Goal: Feedback & Contribution: Leave review/rating

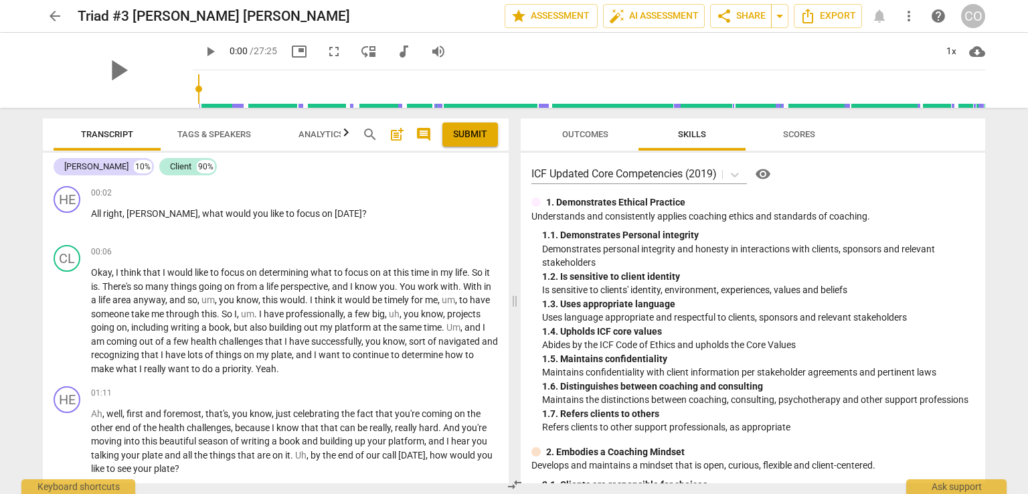
click at [202, 49] on span "play_arrow" at bounding box center [210, 52] width 16 height 16
click at [0, 136] on div "arrow_back Triad #3 [PERSON_NAME] [PERSON_NAME] edit star Assessment auto_fix_h…" at bounding box center [514, 247] width 1028 height 494
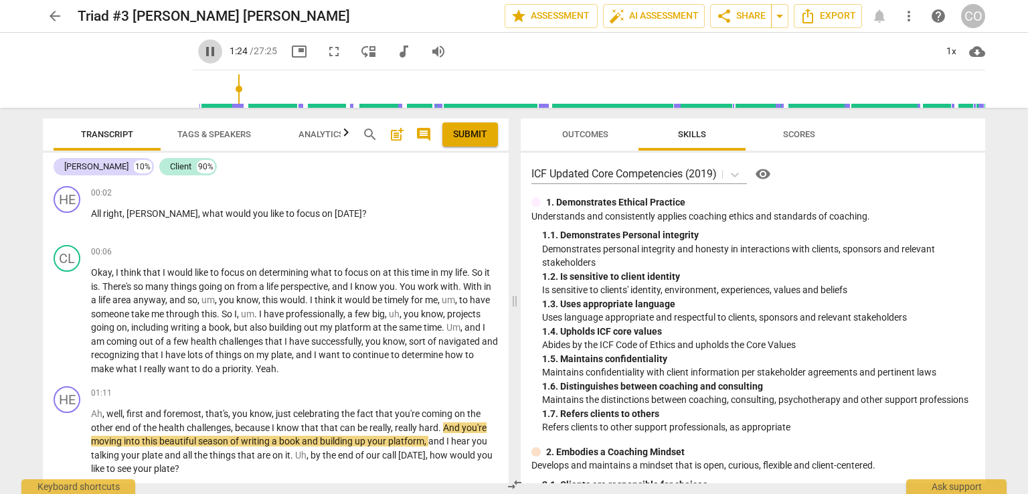
click at [202, 50] on span "pause" at bounding box center [210, 52] width 16 height 16
type input "85"
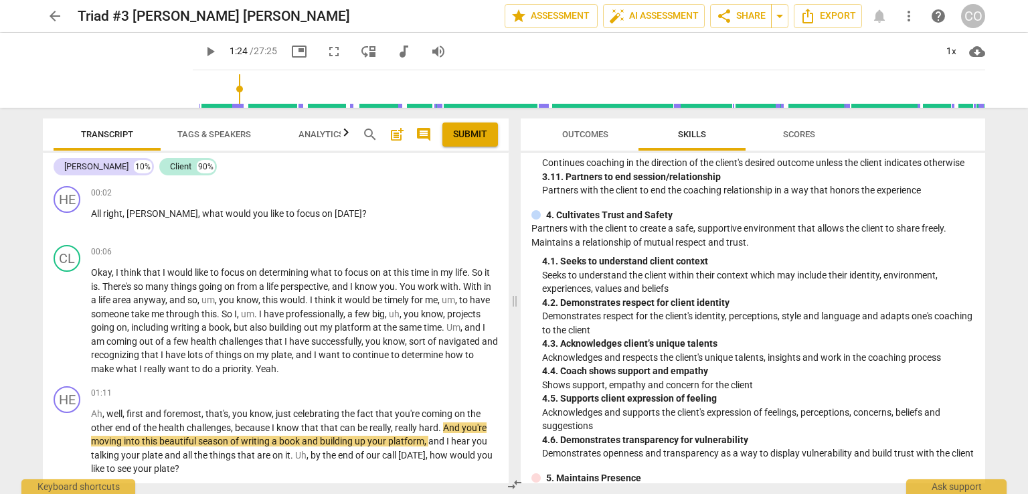
scroll to position [944, 0]
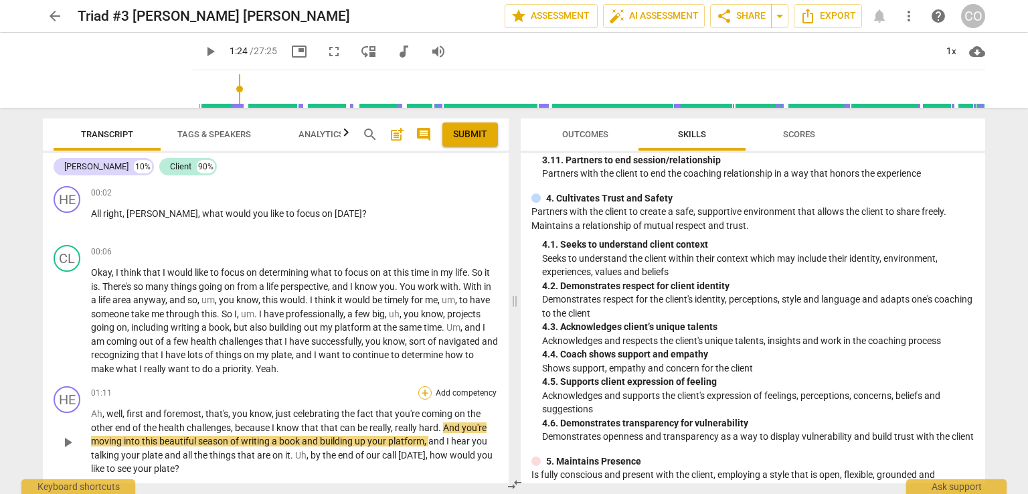
click at [420, 388] on div "+" at bounding box center [424, 392] width 13 height 13
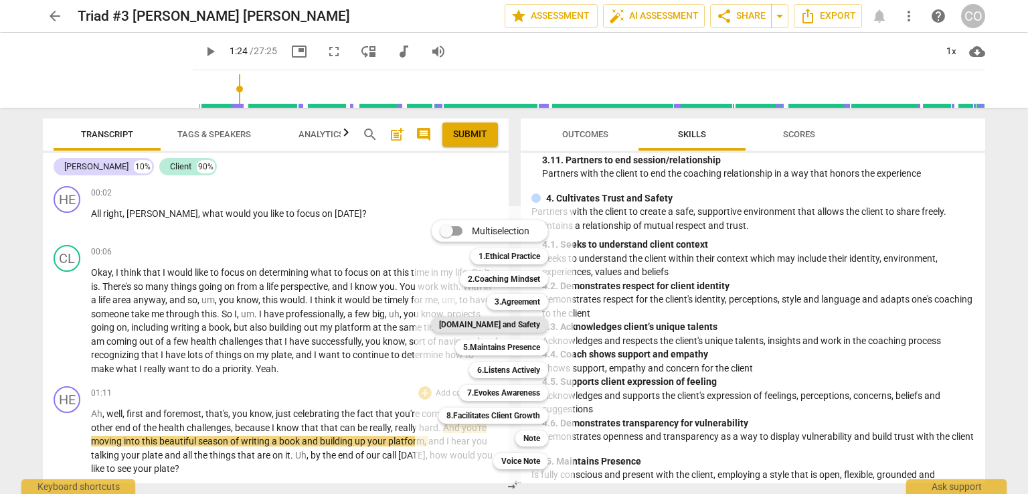
click at [504, 324] on b "[DOMAIN_NAME] and Safety" at bounding box center [489, 325] width 101 height 16
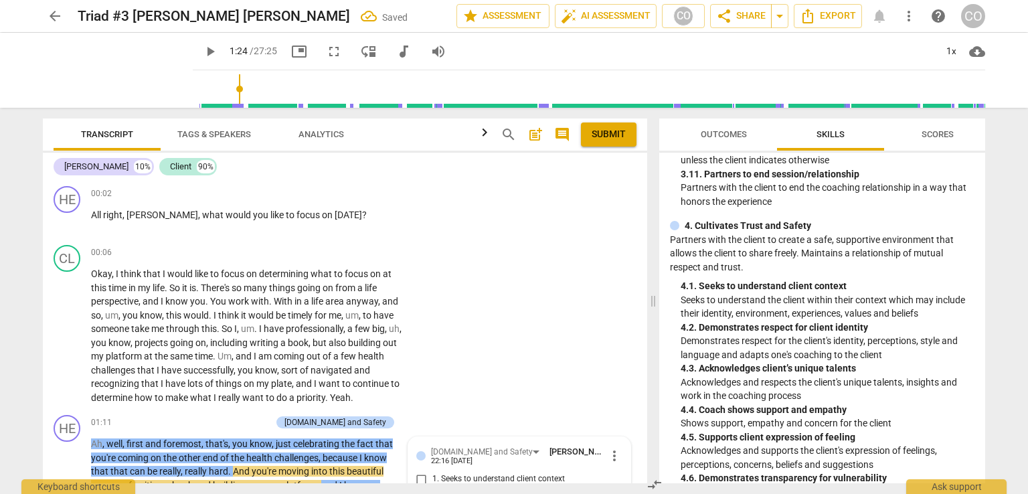
scroll to position [258, 0]
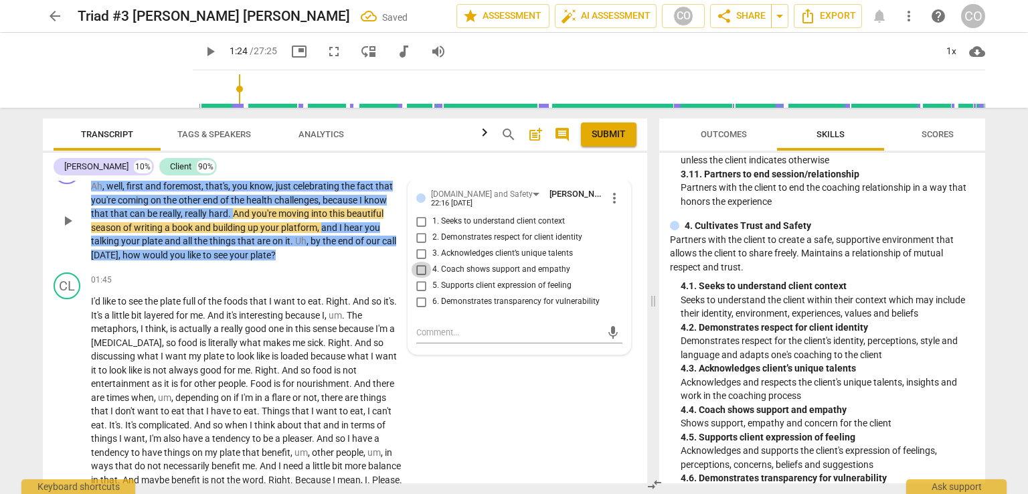
click at [420, 268] on input "4. Coach shows support and empathy" at bounding box center [421, 270] width 21 height 16
checkbox input "true"
click at [422, 333] on textarea at bounding box center [508, 332] width 185 height 13
type textarea "A"
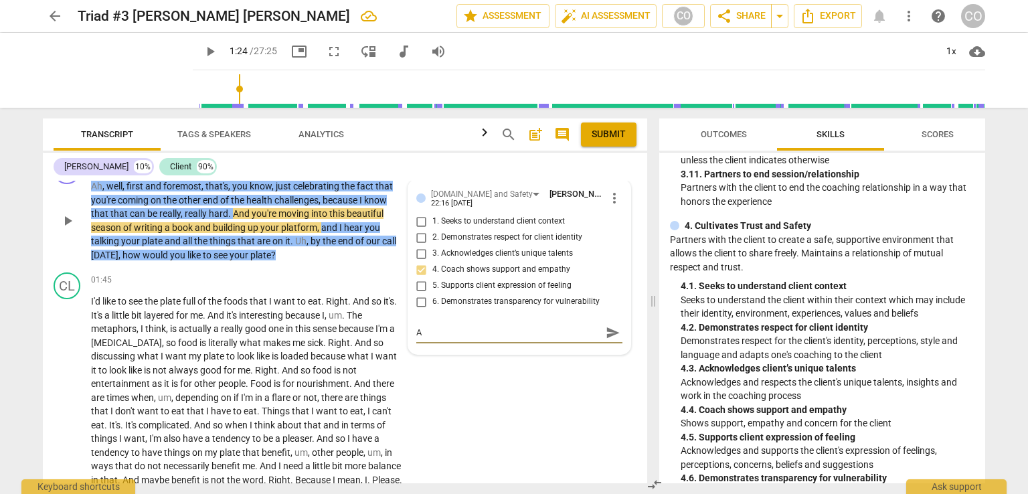
type textarea "Ac"
type textarea "Ack"
type textarea "Ackn"
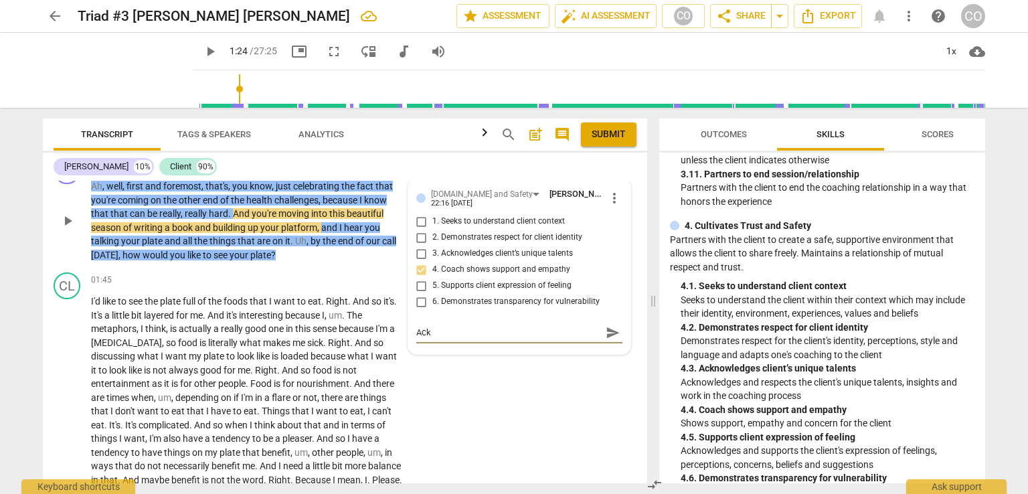
type textarea "Ackn"
type textarea "Ackno"
type textarea "Acknow"
type textarea "Acknowl"
type textarea "Acknowle"
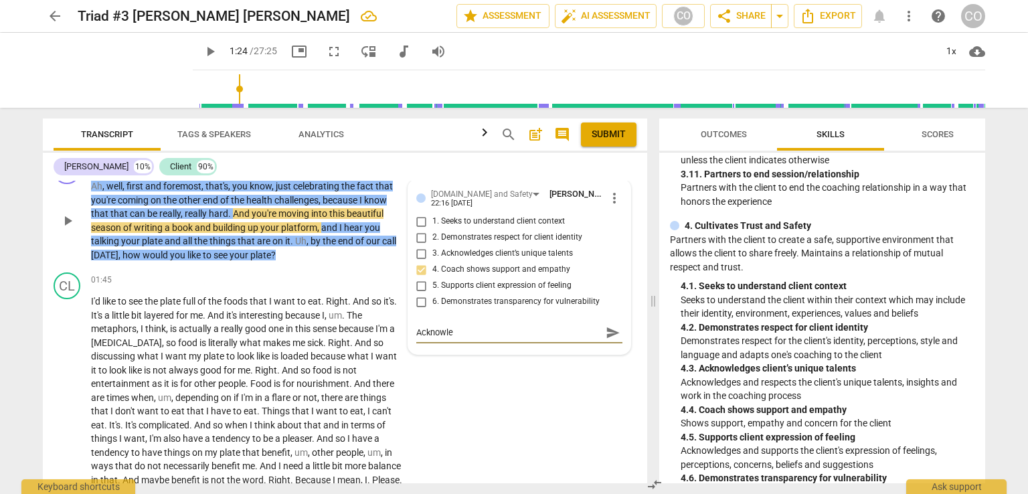
type textarea "Acknowled"
type textarea "Acknowledg"
type textarea "Acknowledgi"
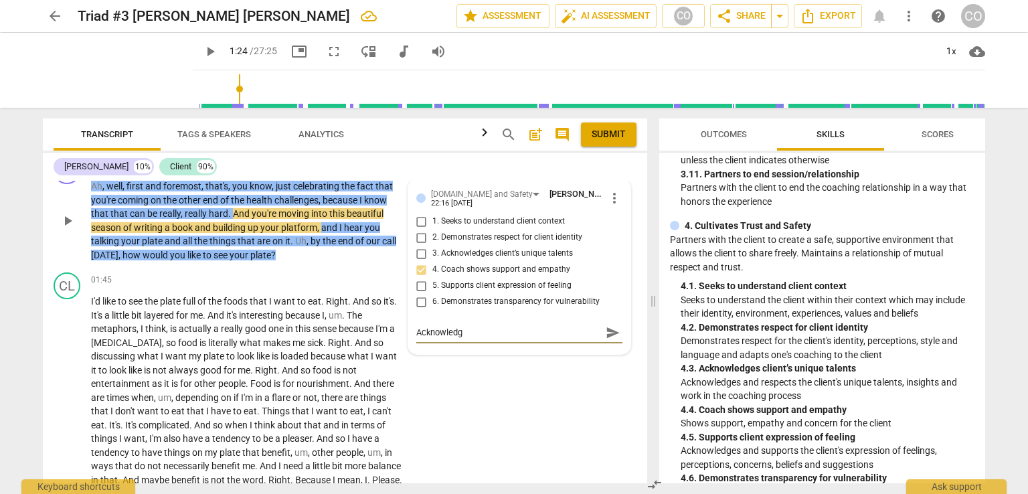
type textarea "Acknowledgi"
type textarea "Acknowledgin"
type textarea "Acknowledging"
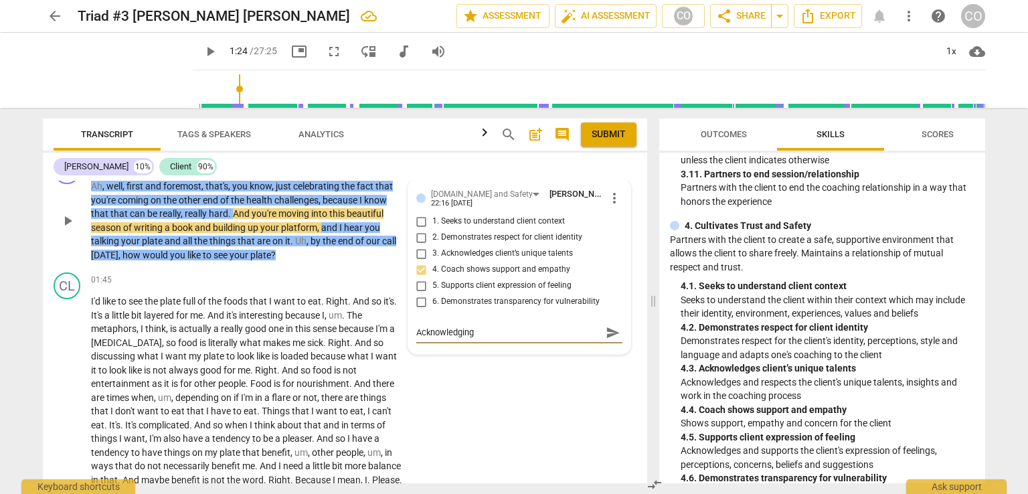
type textarea "Acknowledging"
type textarea "Acknowledging h"
type textarea "Acknowledging he"
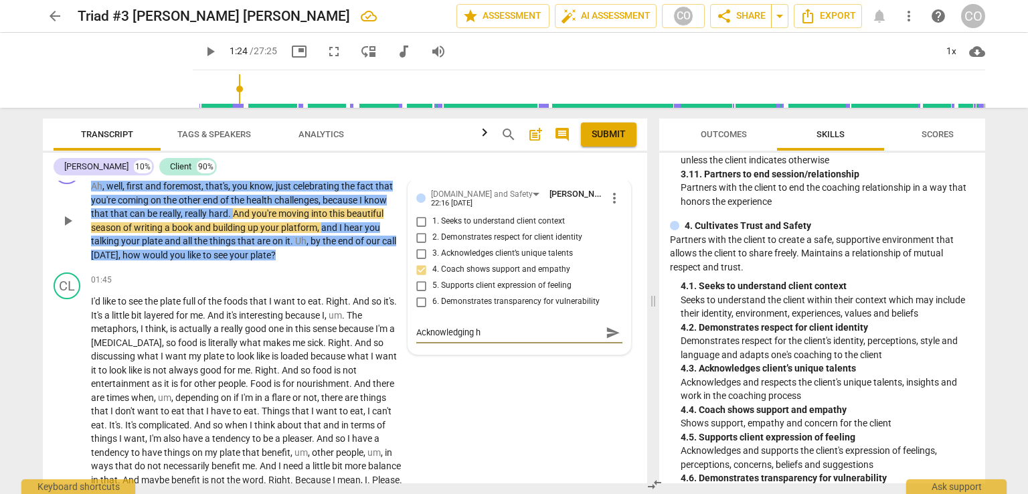
type textarea "Acknowledging he"
type textarea "Acknowledging her"
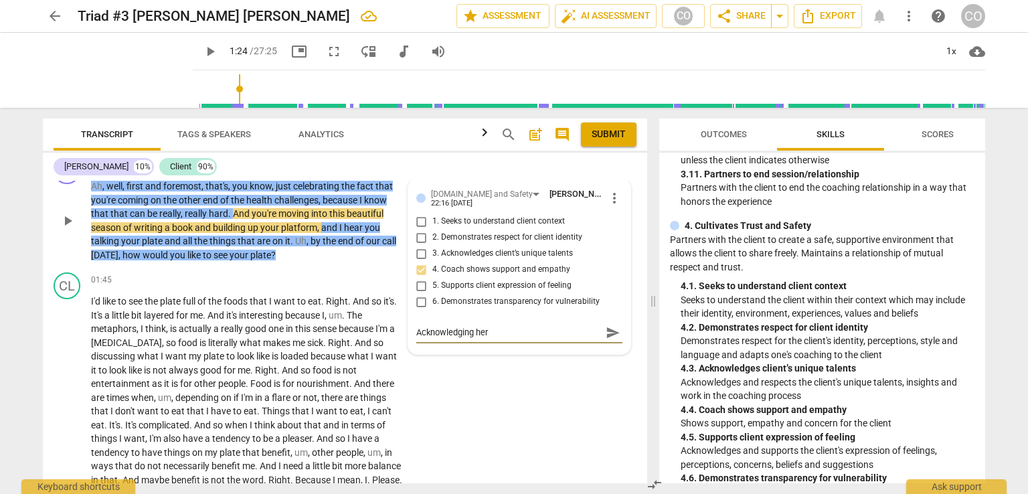
type textarea "Acknowledging her h"
type textarea "Acknowledging her he"
type textarea "Acknowledging her hea"
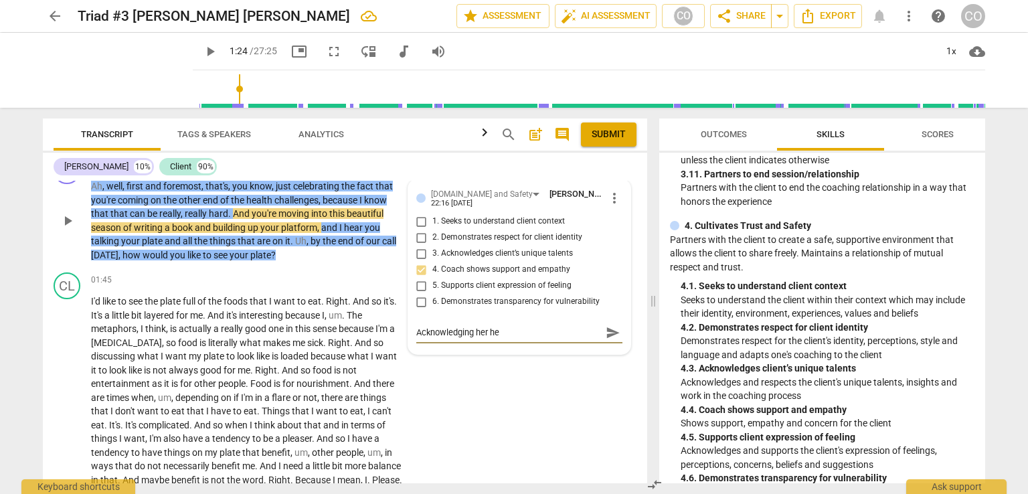
type textarea "Acknowledging her hea"
type textarea "Acknowledging her heal"
type textarea "Acknowledging her healt"
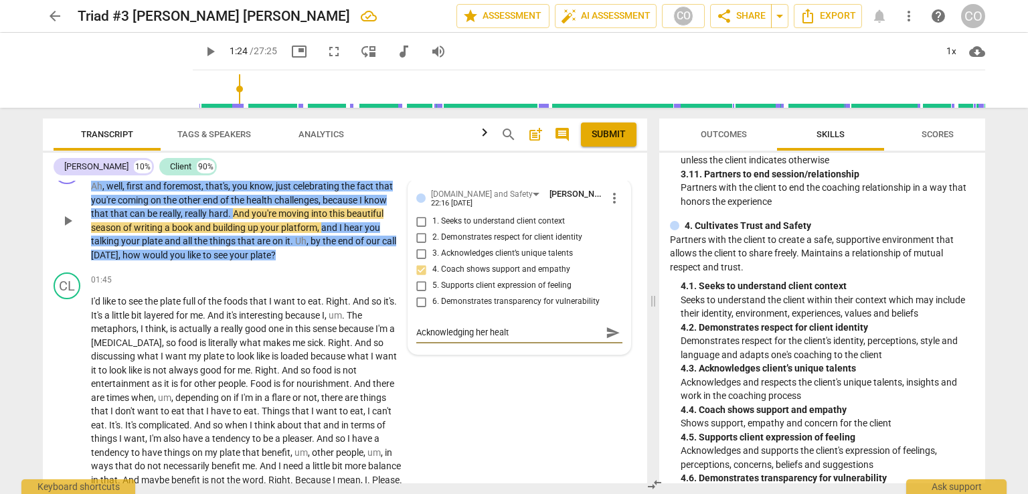
type textarea "Acknowledging her health"
type textarea "Acknowledging her health c"
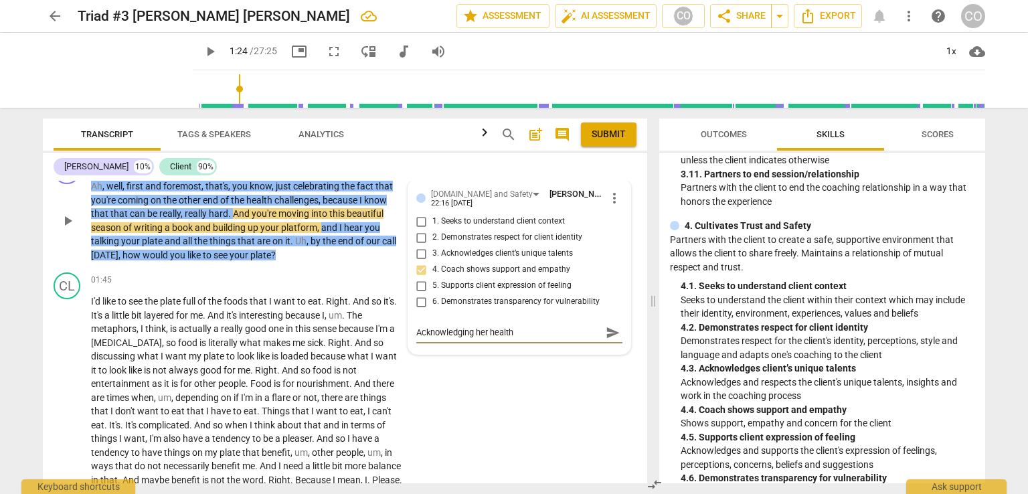
type textarea "Acknowledging her health c"
type textarea "Acknowledging her health ch"
type textarea "Acknowledging her health cha"
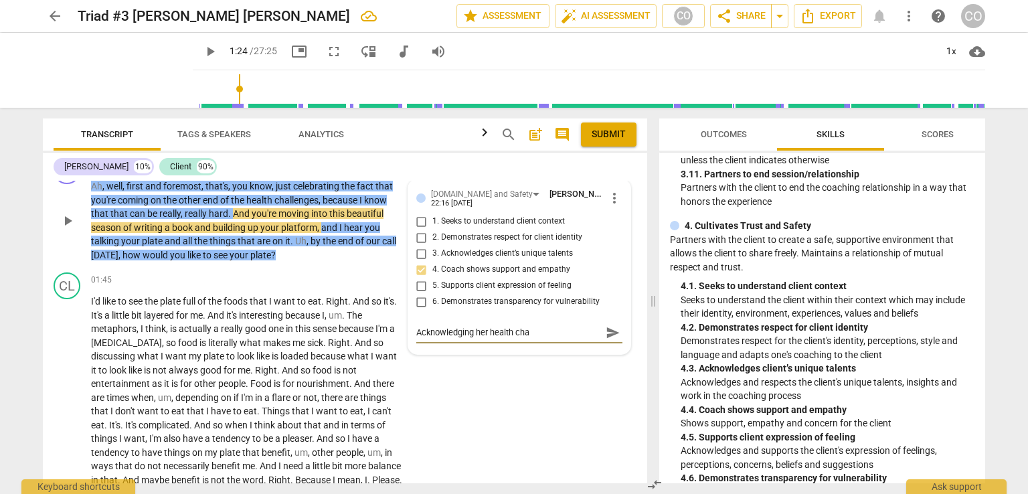
type textarea "Acknowledging her health chal"
type textarea "Acknowledging her health chall"
type textarea "Acknowledging her health challe"
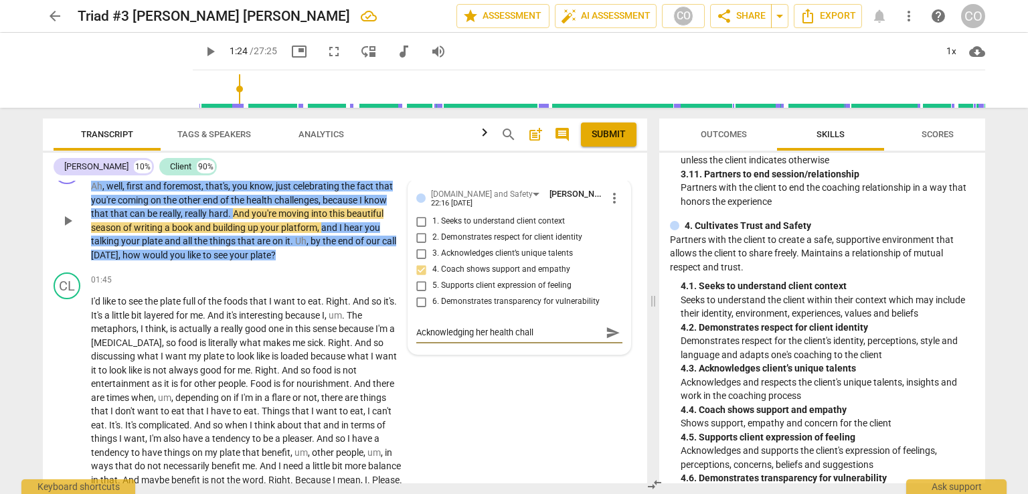
type textarea "Acknowledging her health challe"
type textarea "Acknowledging her health challen"
type textarea "Acknowledging her health challeng"
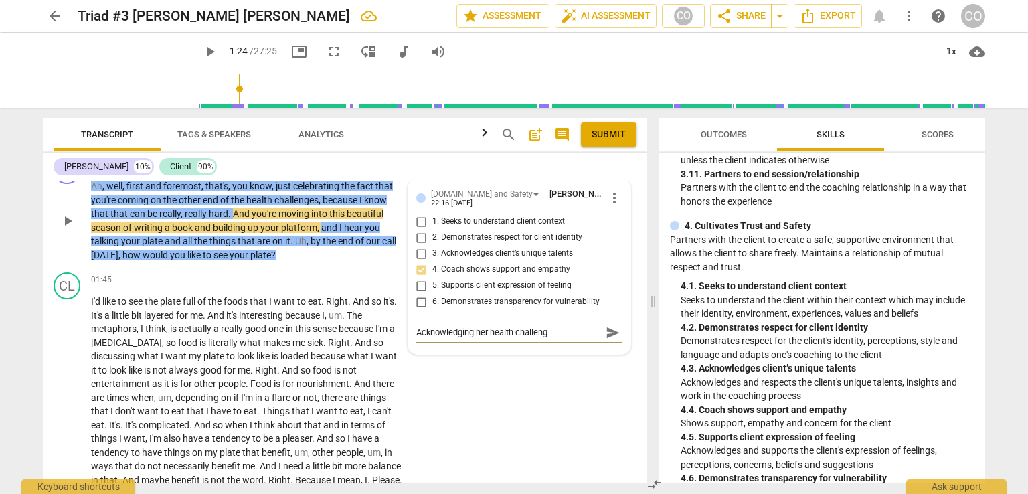
type textarea "Acknowledging her health challenge"
type textarea "Acknowledging her health challenges"
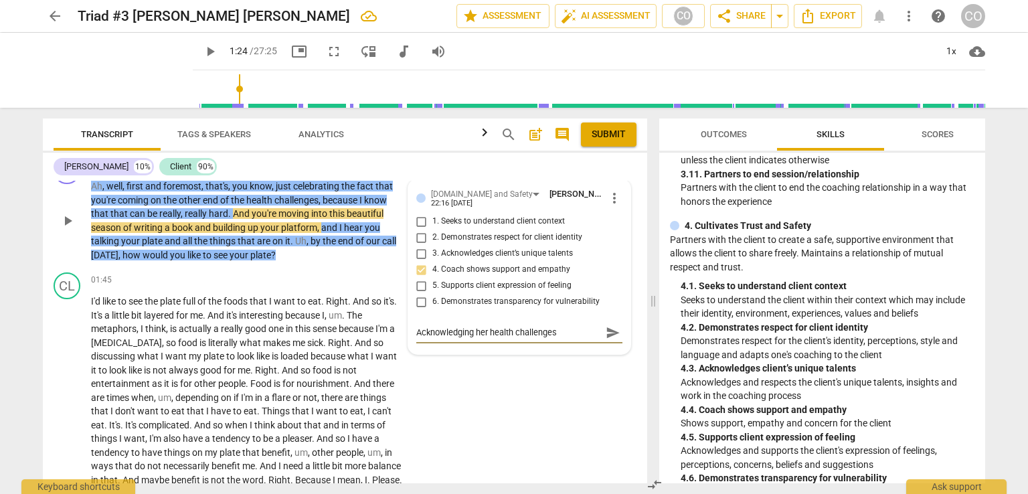
type textarea "Acknowledging her health challenges"
type textarea "Acknowledging her health challenges s"
type textarea "Acknowledging her health challenges sh"
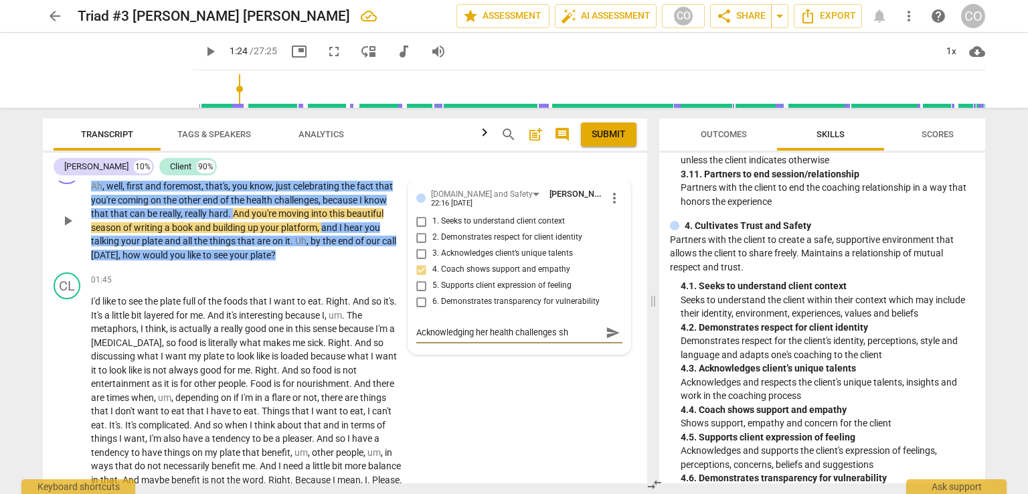
type textarea "Acknowledging her health challenges shp"
type textarea "Acknowledging her health challenges shpi"
type textarea "Acknowledging her health challenges shp"
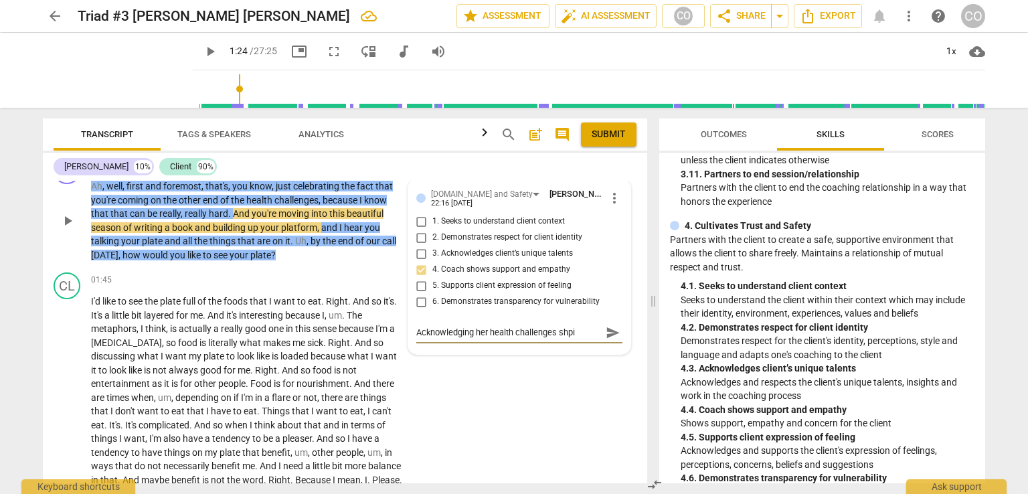
type textarea "Acknowledging her health challenges shp"
type textarea "Acknowledging her health challenges sh"
type textarea "Acknowledging her health challenges s"
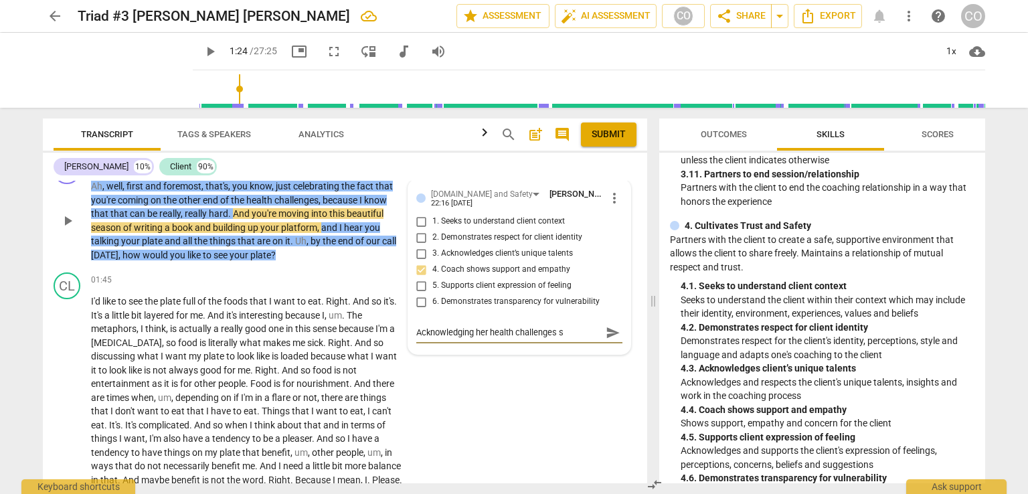
type textarea "Acknowledging her health challenges sh"
type textarea "Acknowledging her health challenges sho"
type textarea "Acknowledging her health challenges show"
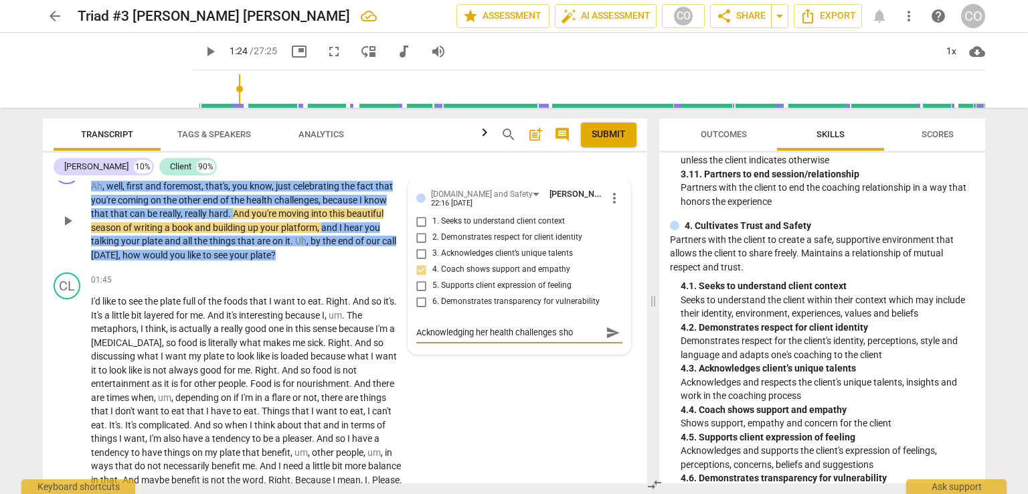
type textarea "Acknowledging her health challenges show"
type textarea "Acknowledging her health challenges showe"
type textarea "Acknowledging her health challenges showed"
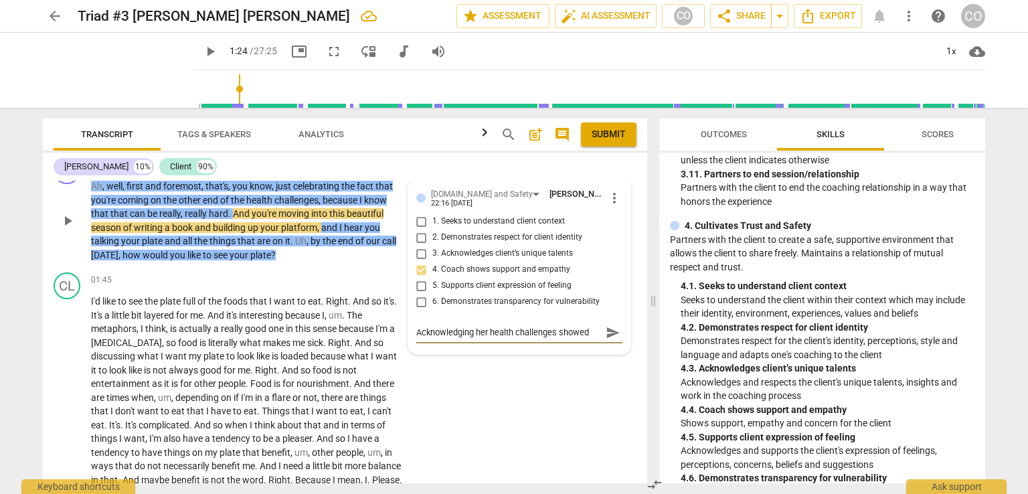
type textarea "Acknowledging her health challenges showed"
type textarea "Acknowledging her health challenges showe"
type textarea "Acknowledging her health challenges show"
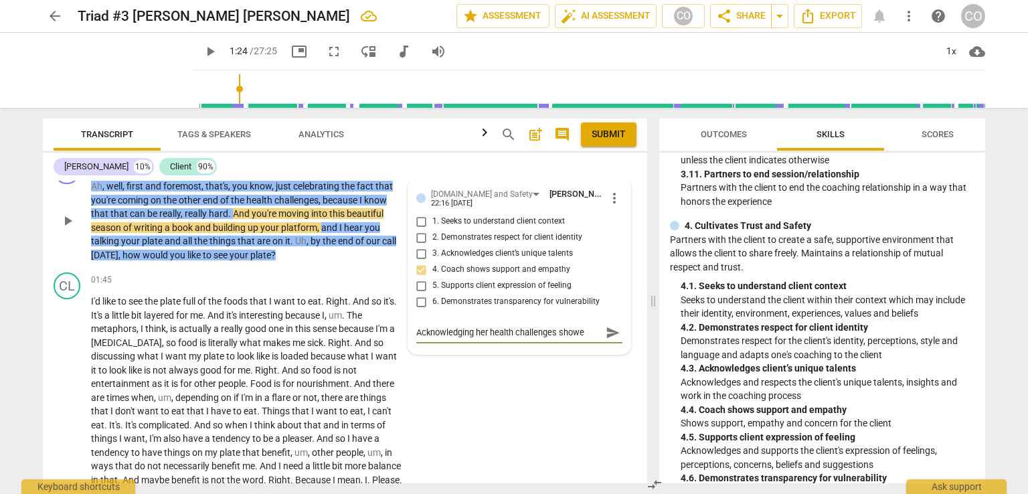
type textarea "Acknowledging her health challenges show"
type textarea "Acknowledging her health challenges sho"
type textarea "Acknowledging her health challenges sh"
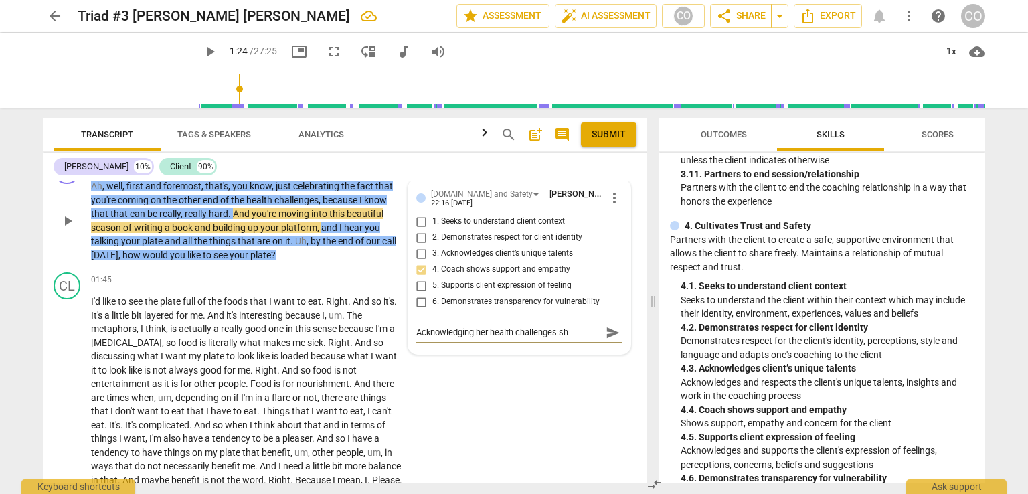
type textarea "Acknowledging her health challenges s"
type textarea "Acknowledging her health challenges"
type textarea "Acknowledging her health challenges d"
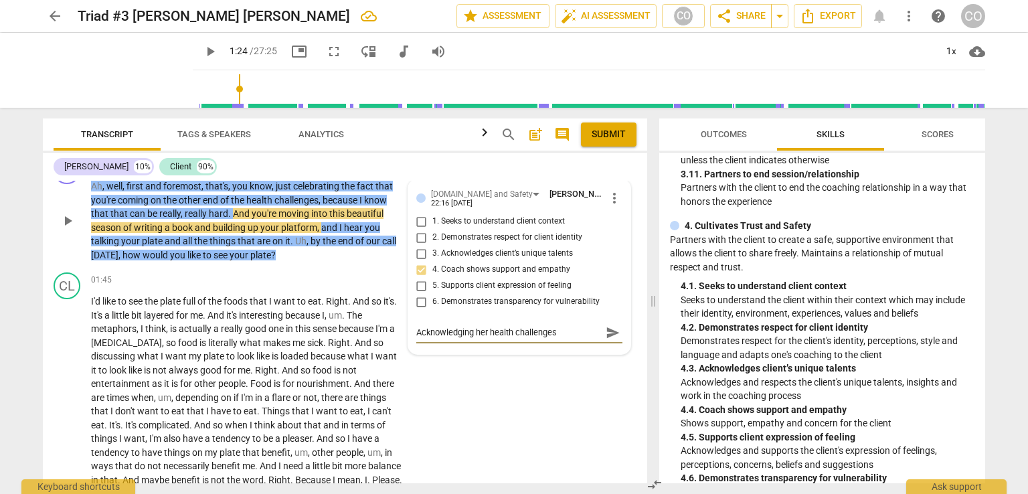
type textarea "Acknowledging her health challenges d"
type textarea "Acknowledging her health challenges di"
type textarea "Acknowledging her health challenges dis"
type textarea "Acknowledging her health challenges disp"
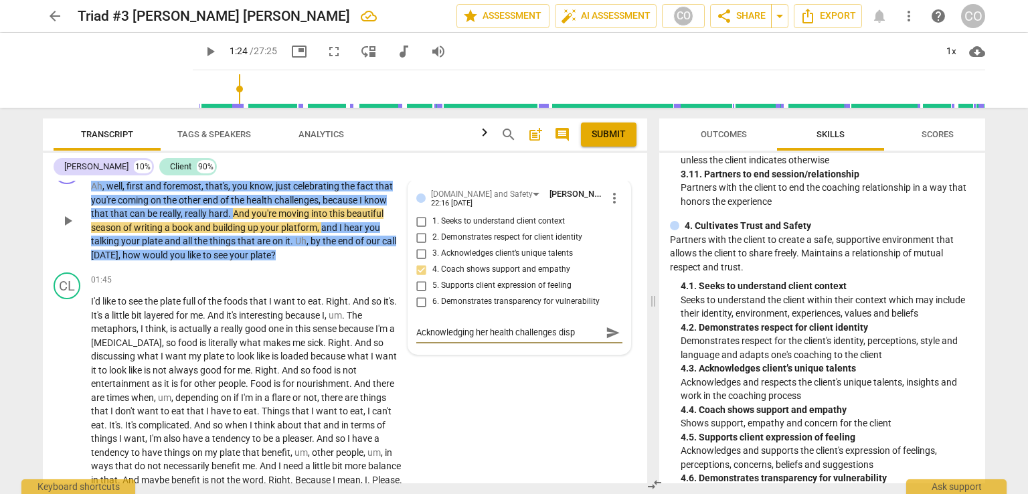
type textarea "Acknowledging her health challenges displ"
type textarea "Acknowledging her health challenges displa"
type textarea "Acknowledging her health challenges display"
type textarea "Acknowledging her health challenges displaye"
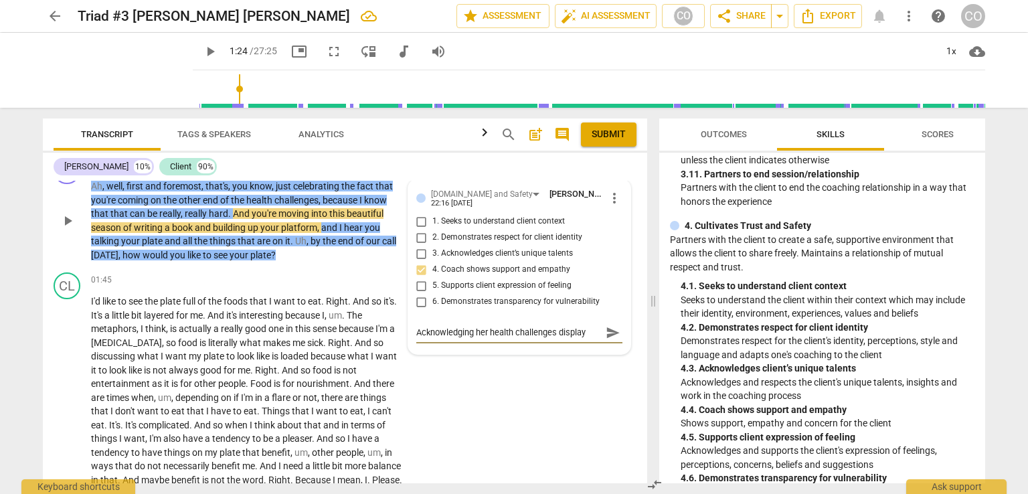
type textarea "Acknowledging her health challenges displaye"
type textarea "Acknowledging her health challenges displayed"
type textarea "Acknowledging her health challenges displayed g"
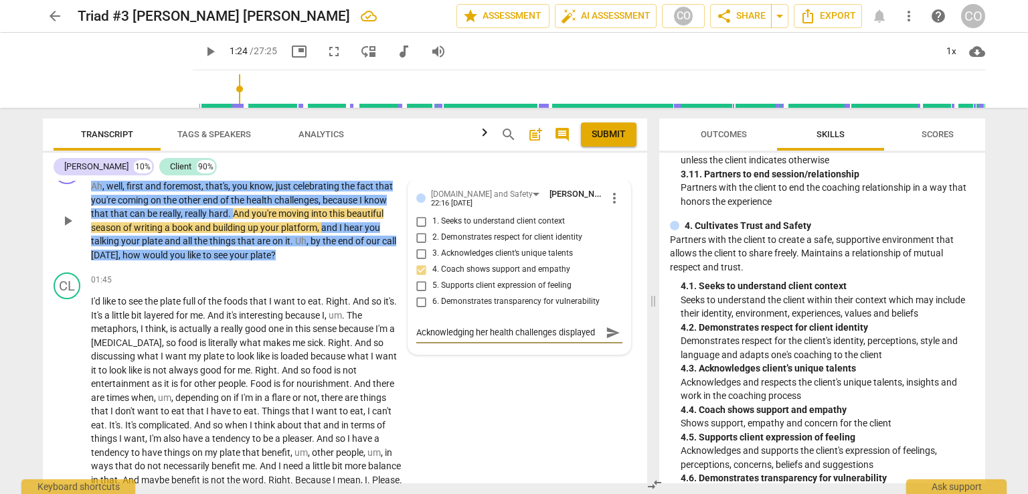
scroll to position [11, 0]
type textarea "Acknowledging her health challenges displayed gr"
type textarea "Acknowledging her health challenges displayed gre"
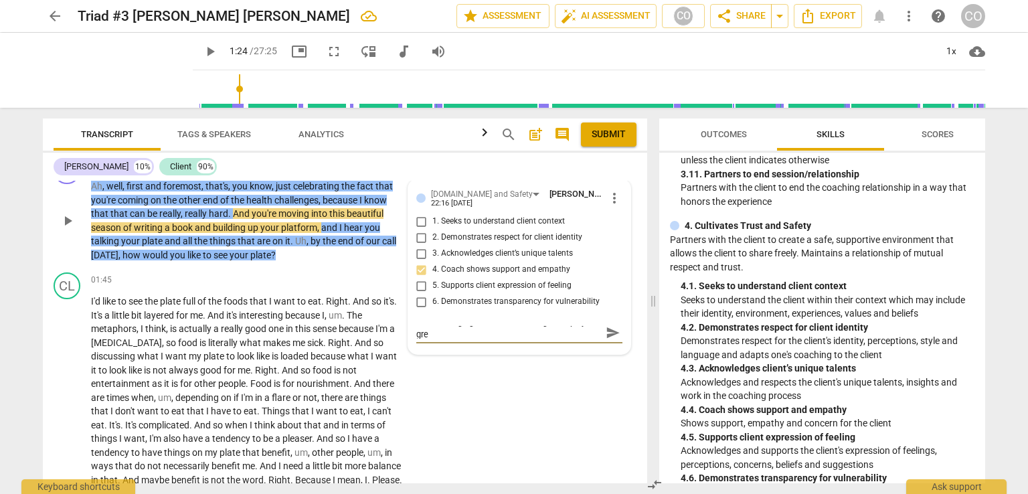
type textarea "Acknowledging her health challenges displayed grea"
type textarea "Acknowledging her health challenges displayed great"
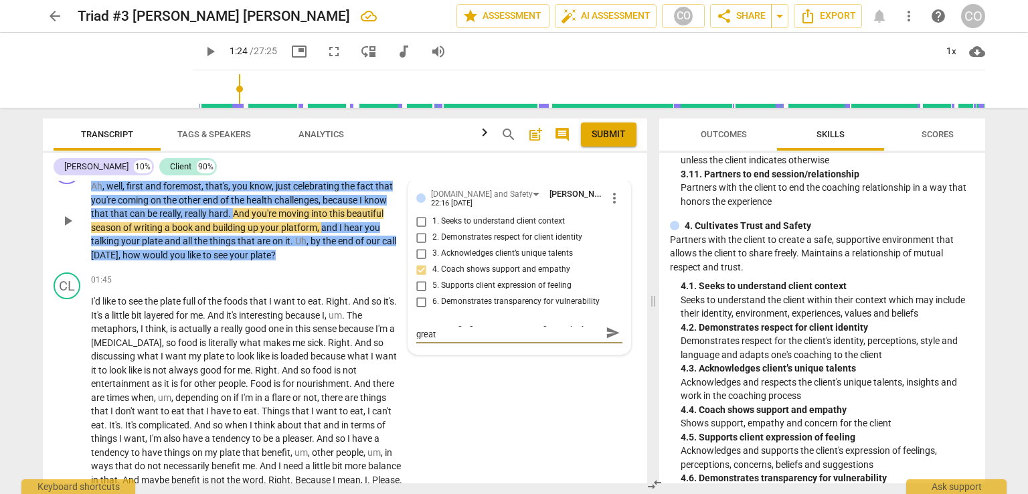
type textarea "Acknowledging her health challenges displayed great"
type textarea "Acknowledging her health challenges displayed great e"
type textarea "Acknowledging her health challenges displayed great em"
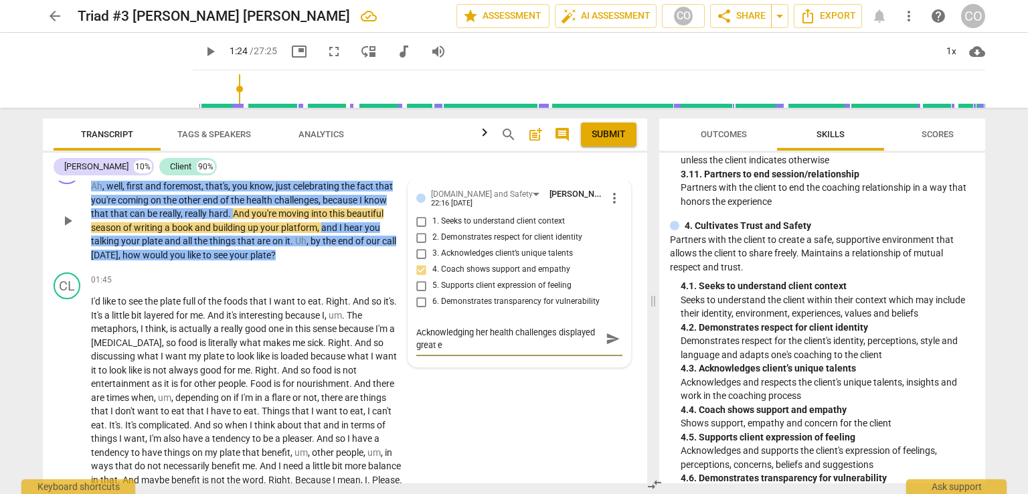
type textarea "Acknowledging her health challenges displayed great em"
type textarea "Acknowledging her health challenges displayed great emp"
type textarea "Acknowledging her health challenges displayed great empa"
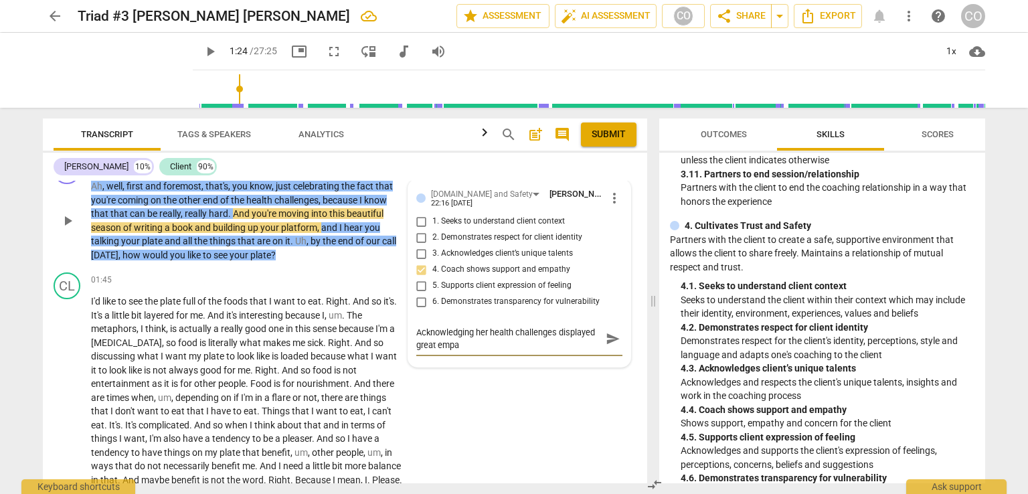
type textarea "Acknowledging her health challenges displayed great empat"
type textarea "Acknowledging her health challenges displayed great empath"
type textarea "Acknowledging her health challenges displayed great empathy"
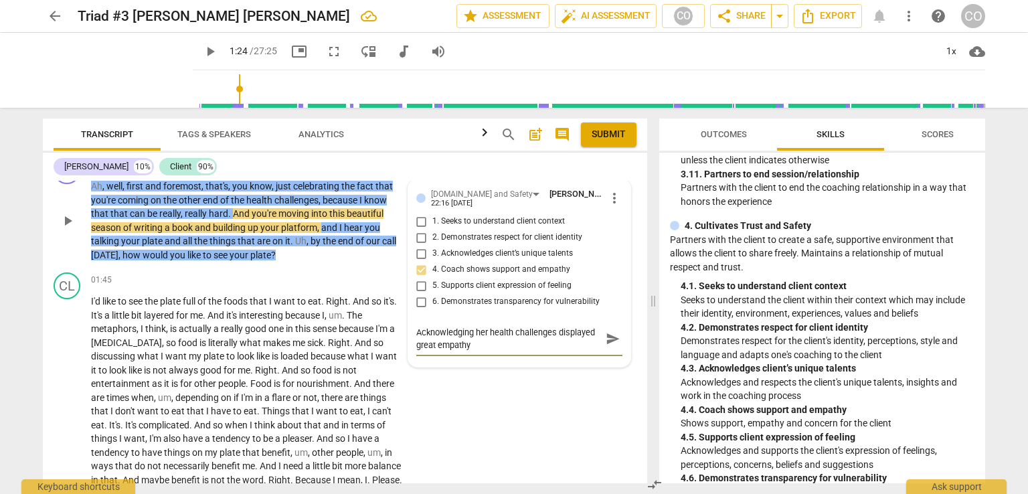
type textarea "Acknowledging her health challenges displayed great empathy"
click at [610, 338] on span "send" at bounding box center [613, 338] width 15 height 15
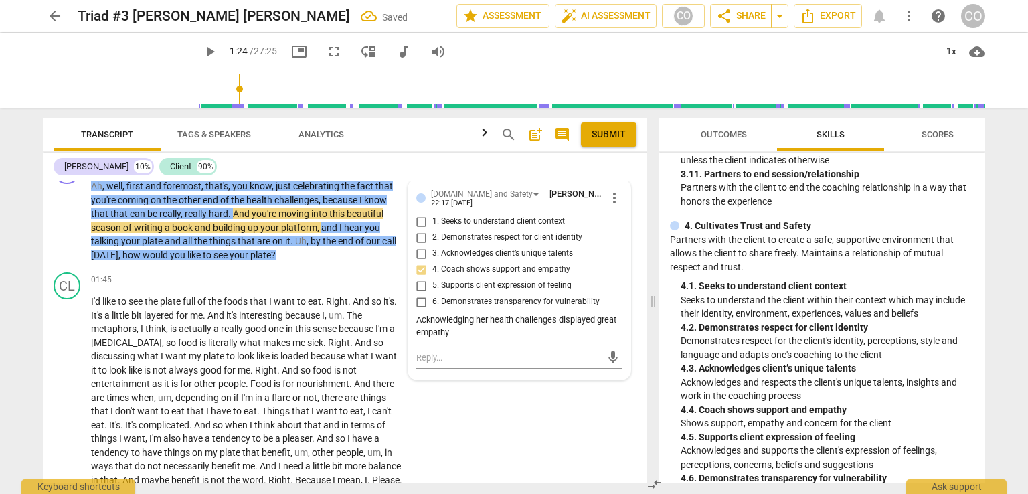
click at [202, 52] on span "play_arrow" at bounding box center [210, 52] width 16 height 16
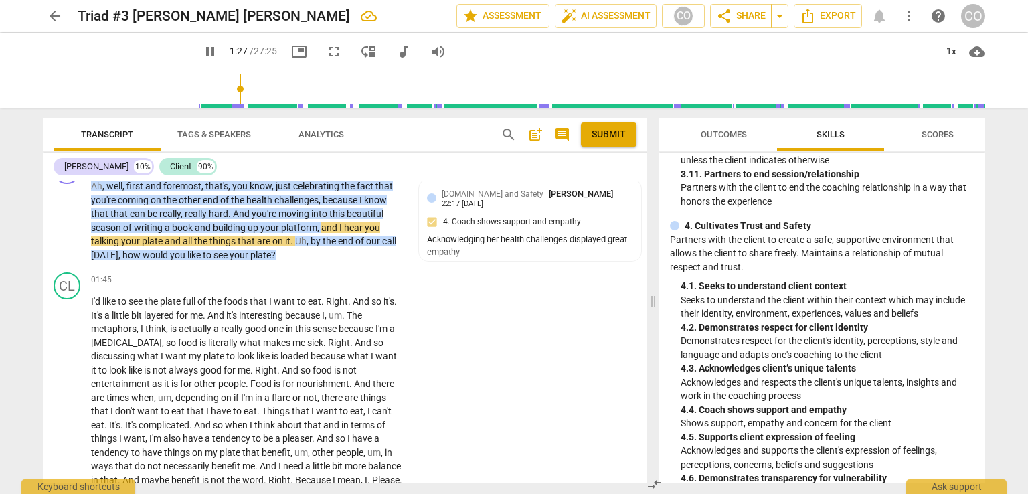
click at [202, 52] on span "pause" at bounding box center [210, 52] width 16 height 16
type input "88"
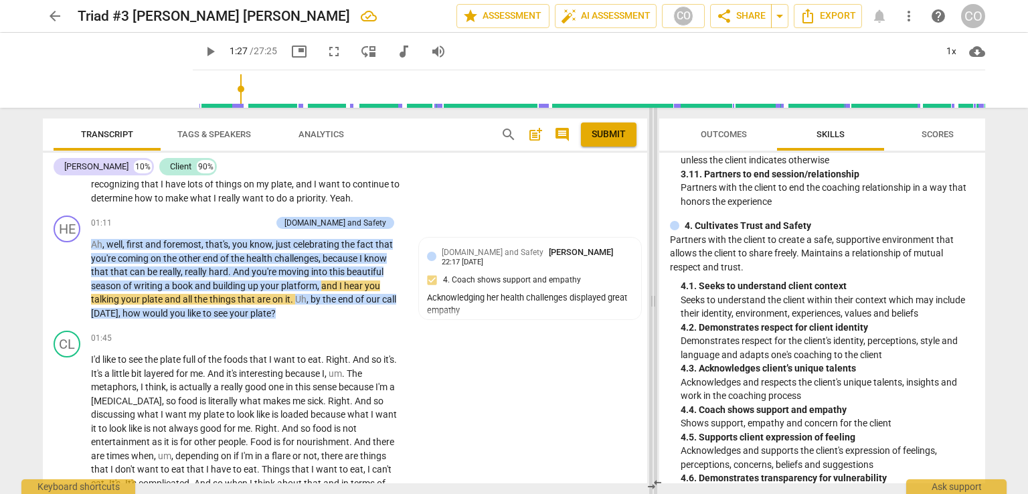
scroll to position [218, 0]
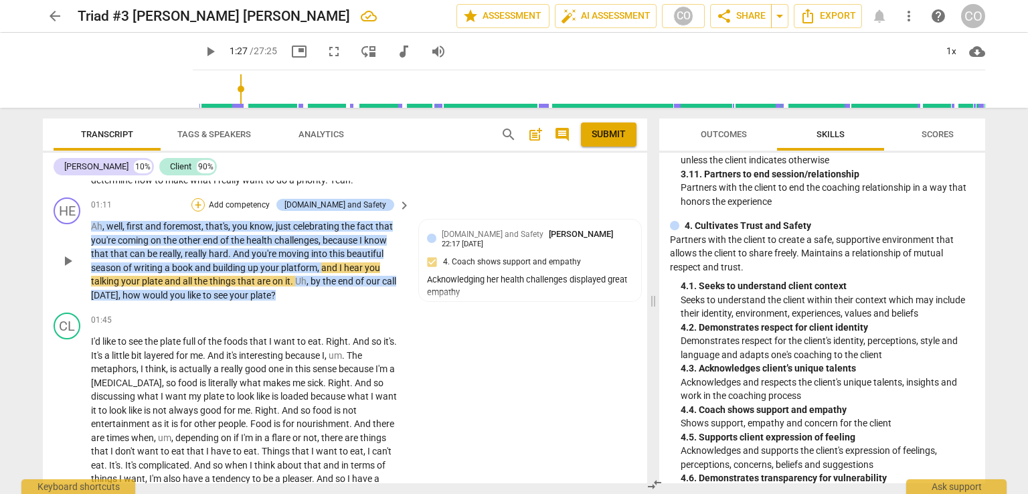
click at [205, 201] on div "+" at bounding box center [197, 204] width 13 height 13
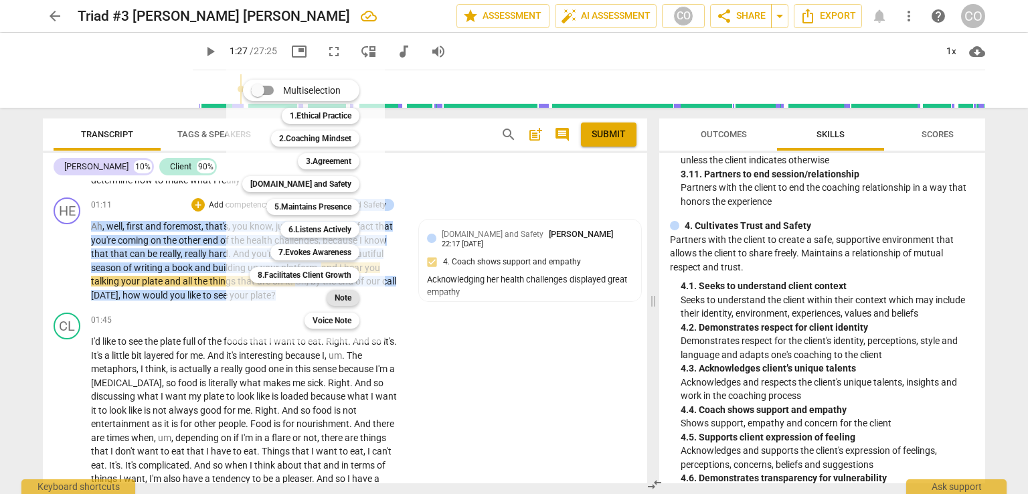
click at [348, 294] on b "Note" at bounding box center [343, 298] width 17 height 16
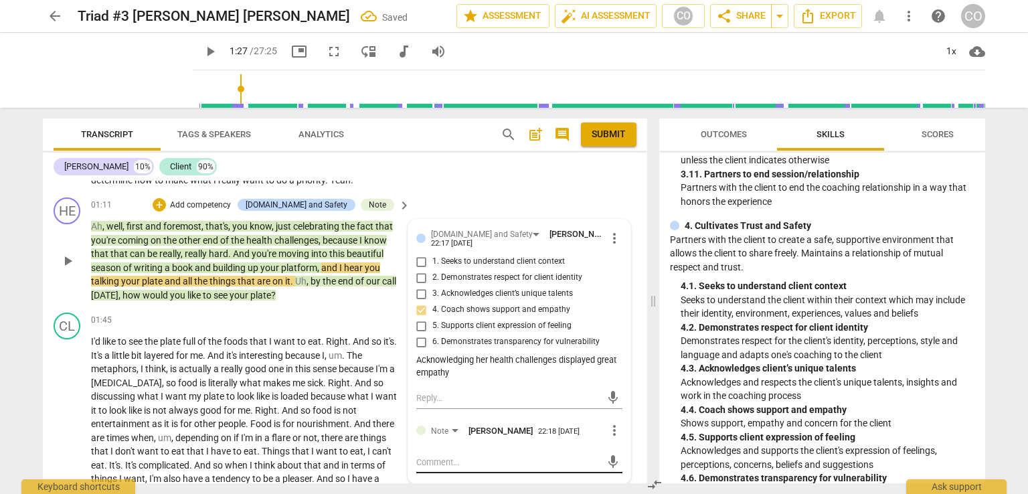
click at [432, 461] on textarea at bounding box center [508, 462] width 185 height 13
type textarea "E"
type textarea "Em"
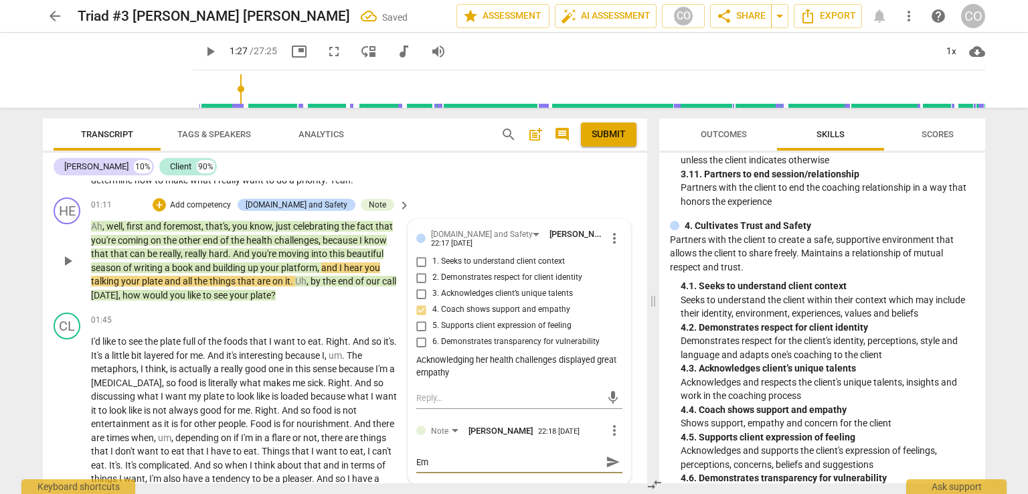
type textarea "Emb"
type textarea "Embo"
type textarea "Emboi"
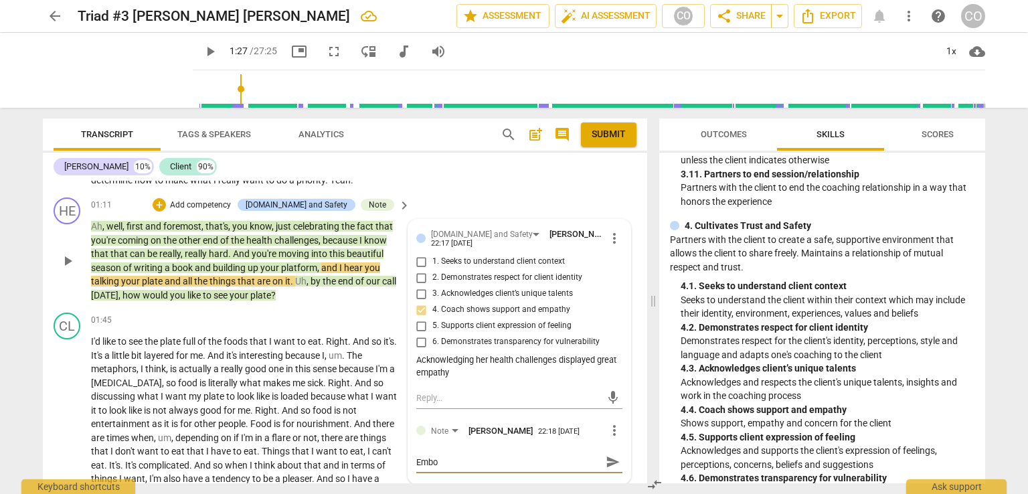
type textarea "Emboi"
type textarea "Embo"
type textarea "Embod"
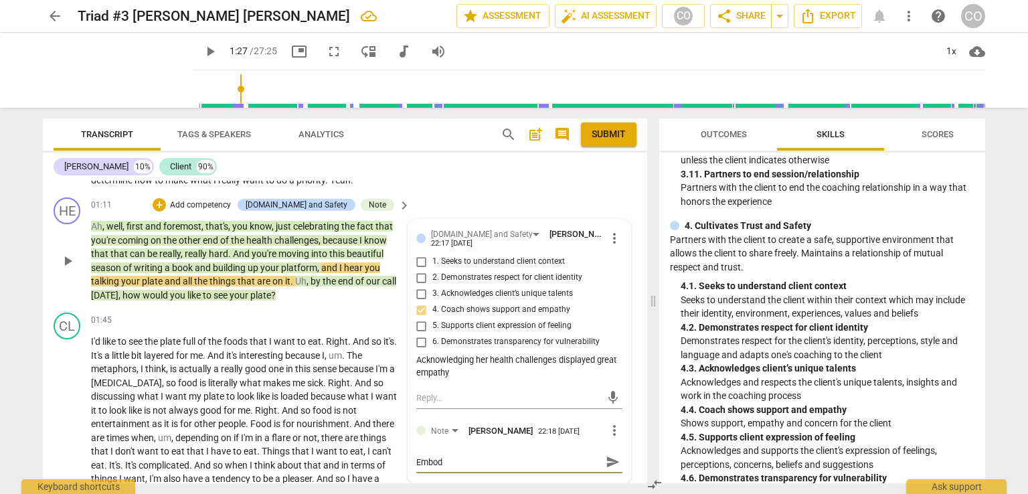
type textarea "Embodi"
type textarea "Embodie"
type textarea "Embodied"
type textarea "Embodied h"
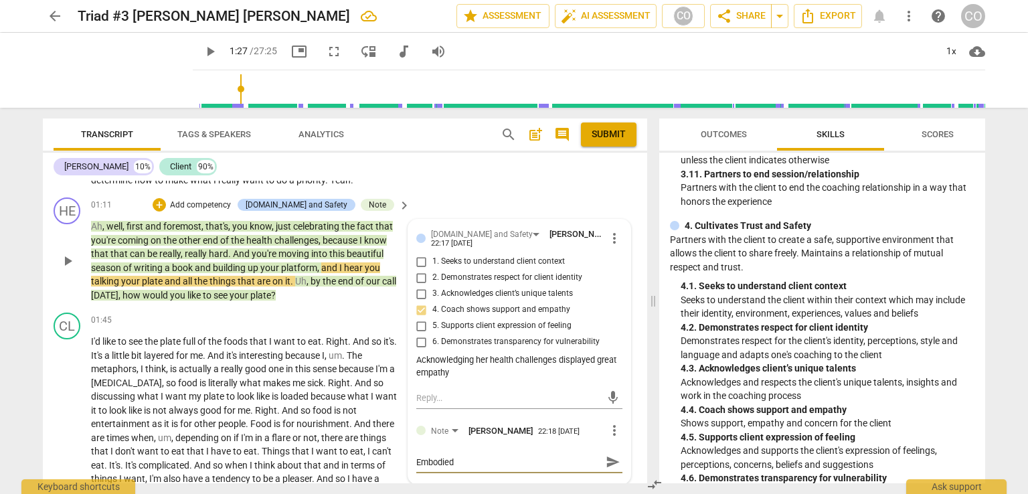
type textarea "Embodied h"
type textarea "Embodied he"
type textarea "Embodied her"
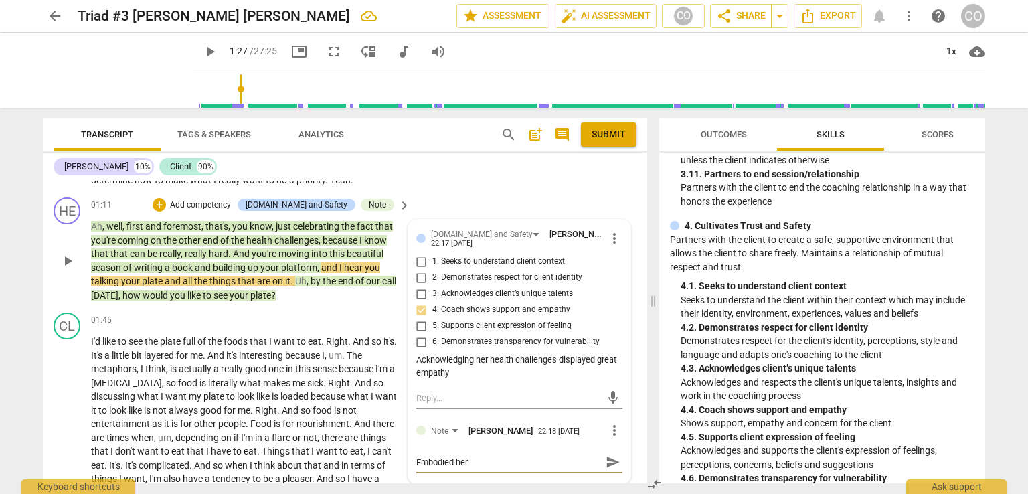
type textarea "Embodied her"
type textarea "Embodied her l"
type textarea "Embodied her la"
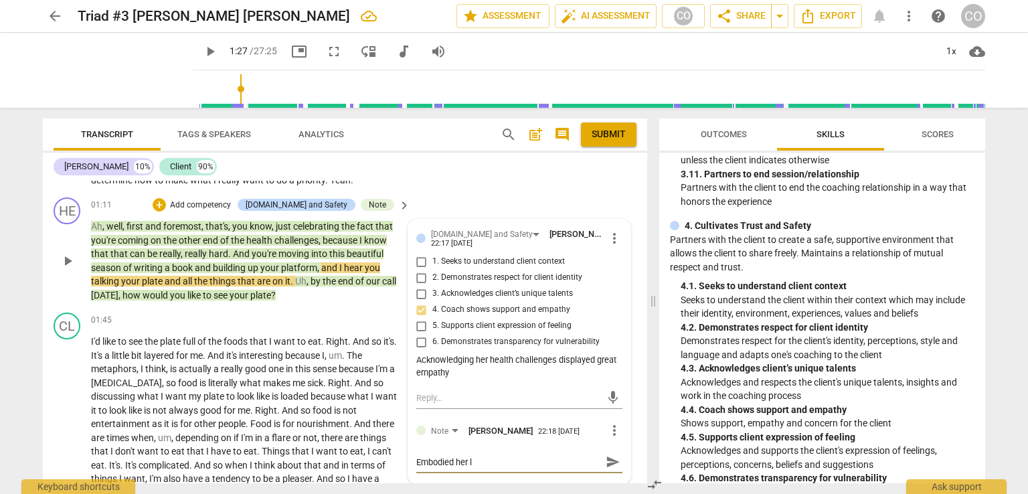
type textarea "Embodied her la"
type textarea "Embodied her lan"
type textarea "Embodied her lang"
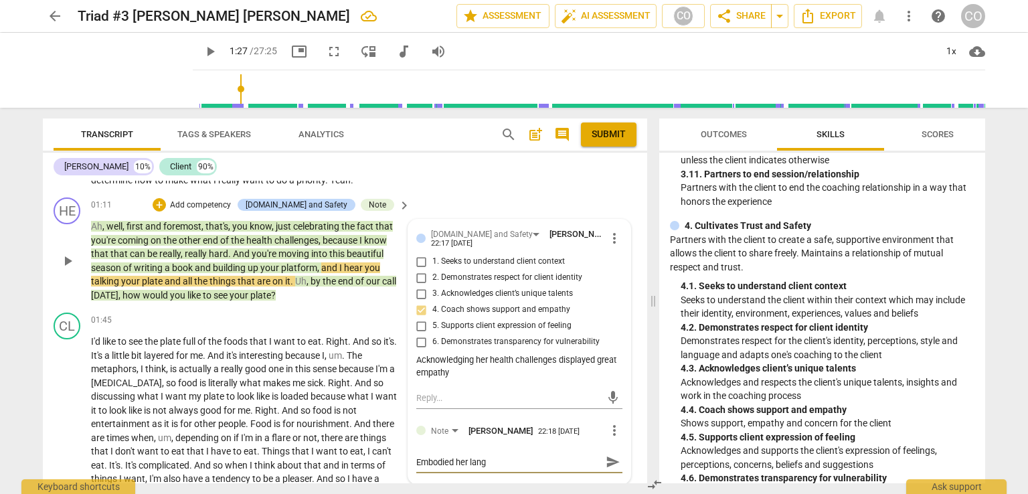
type textarea "Embodied her langu"
type textarea "Embodied her langua"
type textarea "Embodied her languag"
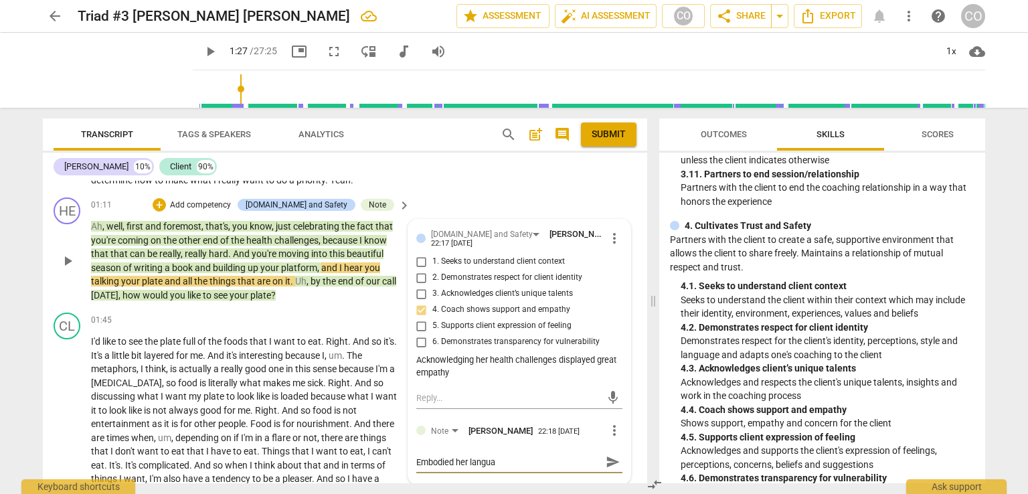
type textarea "Embodied her languag"
type textarea "Embodied her language"
type textarea "Embodied her language ""
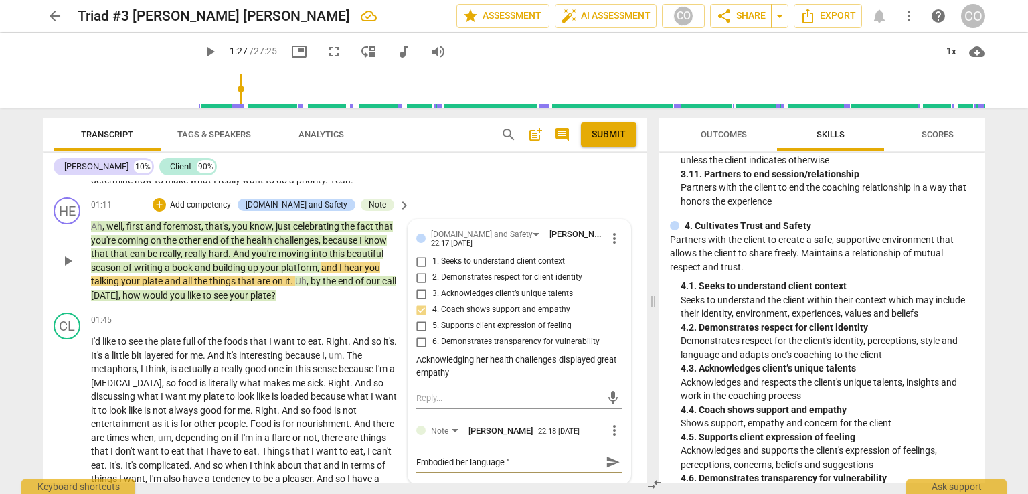
type textarea "Embodied her language "h"
click at [606, 469] on span "send" at bounding box center [613, 468] width 15 height 15
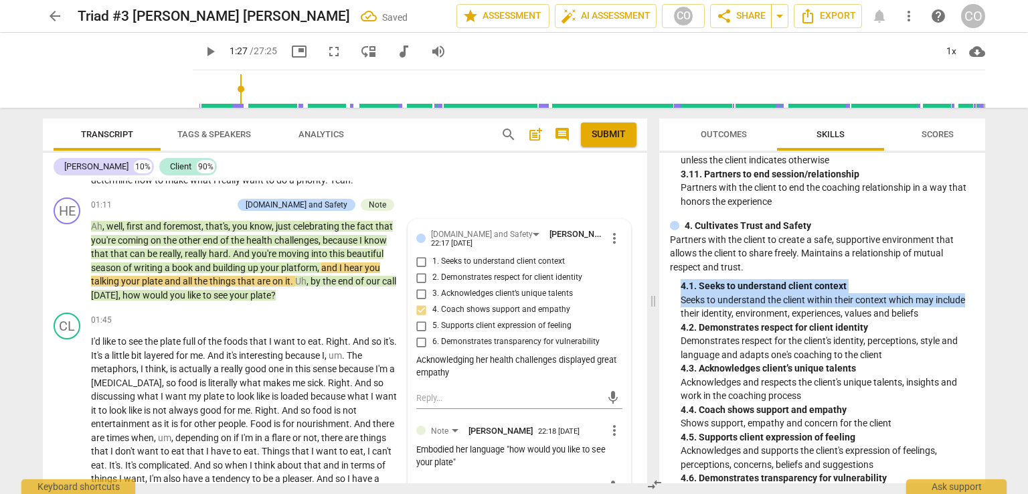
drag, startPoint x: 979, startPoint y: 301, endPoint x: 996, endPoint y: 269, distance: 35.6
click at [996, 269] on div "arrow_back Triad #3 [PERSON_NAME] [PERSON_NAME] Saved edit star Assessment auto…" at bounding box center [514, 247] width 1028 height 494
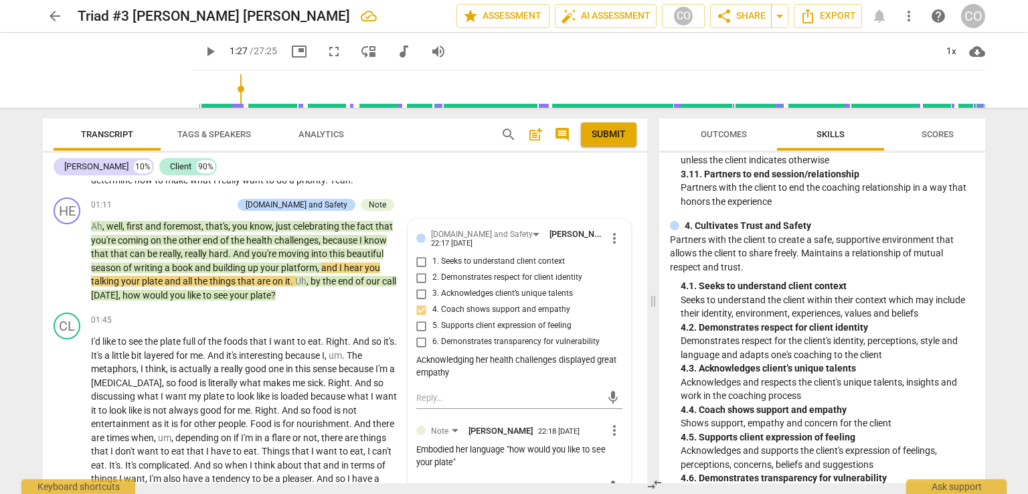
click at [974, 317] on div "ICF Updated Core Competencies (2019) visibility 1. Demonstrates Ethical Practic…" at bounding box center [822, 318] width 326 height 331
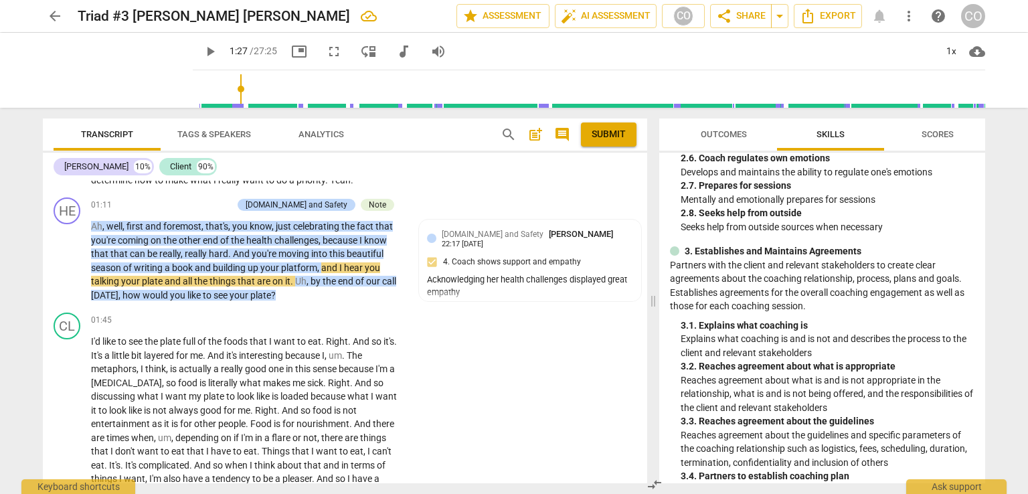
scroll to position [550, 0]
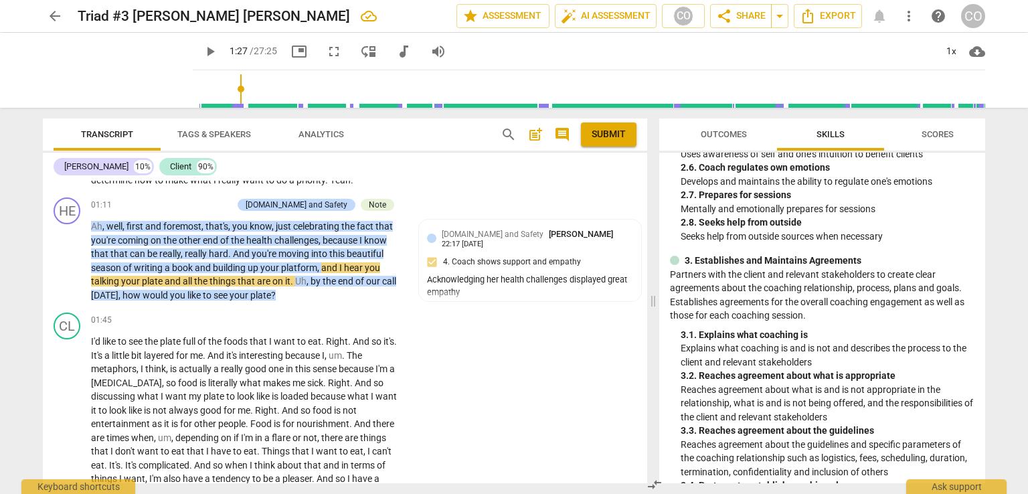
drag, startPoint x: 1004, startPoint y: 228, endPoint x: 1011, endPoint y: 256, distance: 29.7
click at [1011, 256] on div "arrow_back Triad #3 [PERSON_NAME] [PERSON_NAME] edit star Assessment auto_fix_h…" at bounding box center [514, 247] width 1028 height 494
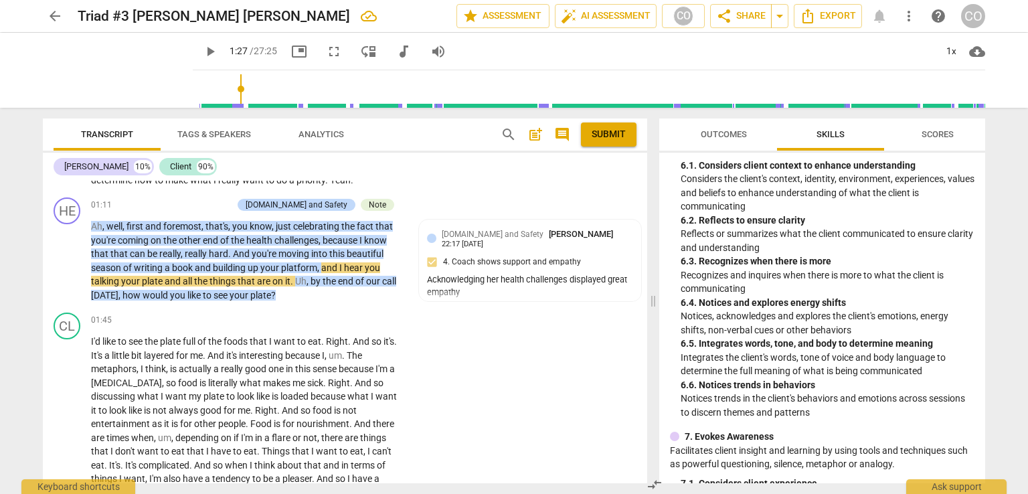
scroll to position [1821, 0]
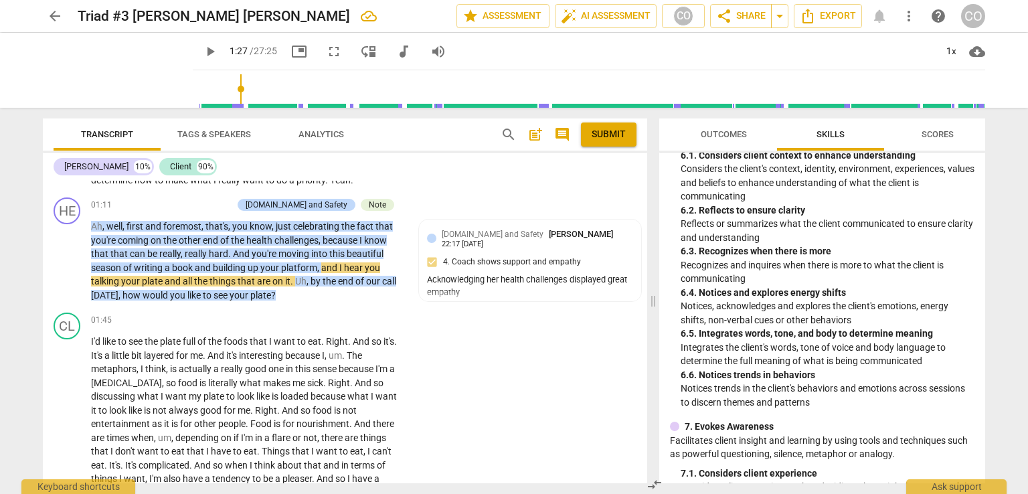
click at [202, 48] on span "play_arrow" at bounding box center [210, 52] width 16 height 16
click at [202, 51] on span "pause" at bounding box center [210, 52] width 16 height 16
click at [202, 51] on span "play_arrow" at bounding box center [210, 52] width 16 height 16
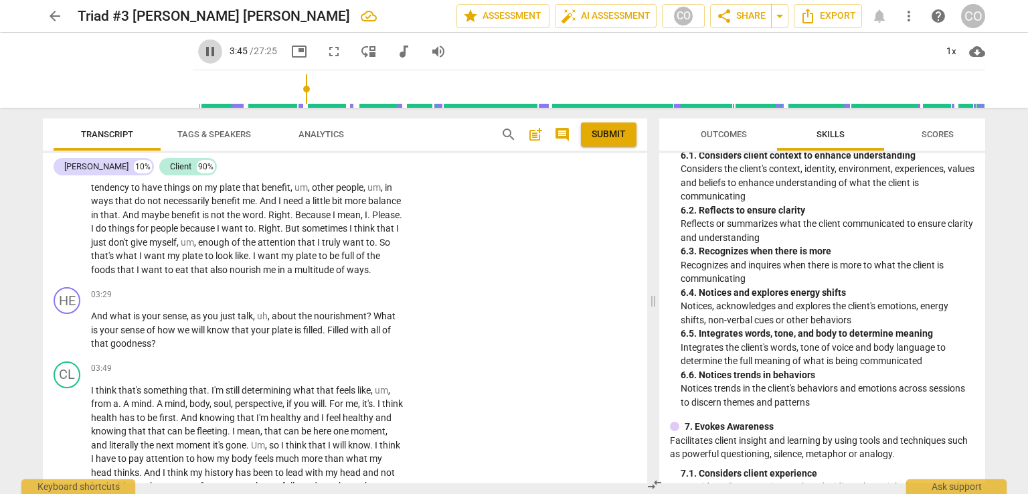
click at [202, 49] on span "pause" at bounding box center [210, 52] width 16 height 16
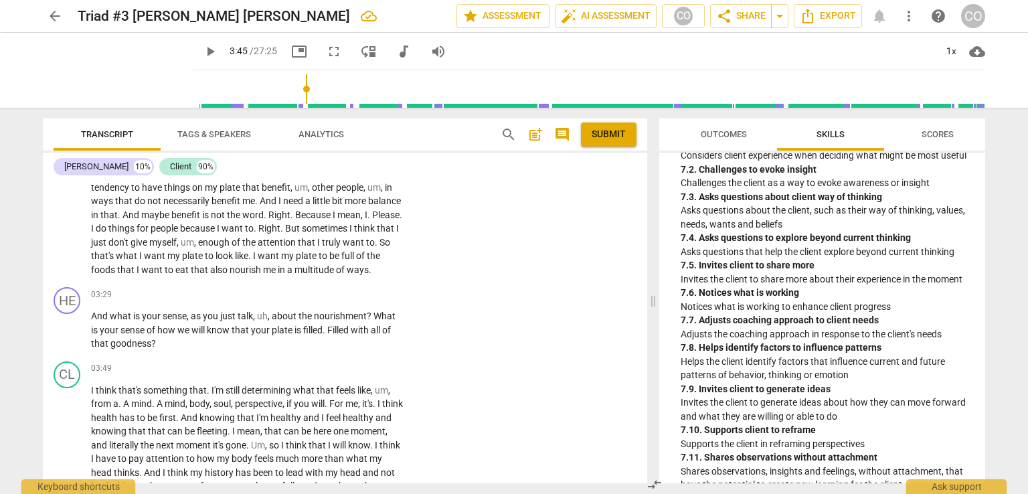
scroll to position [2156, 0]
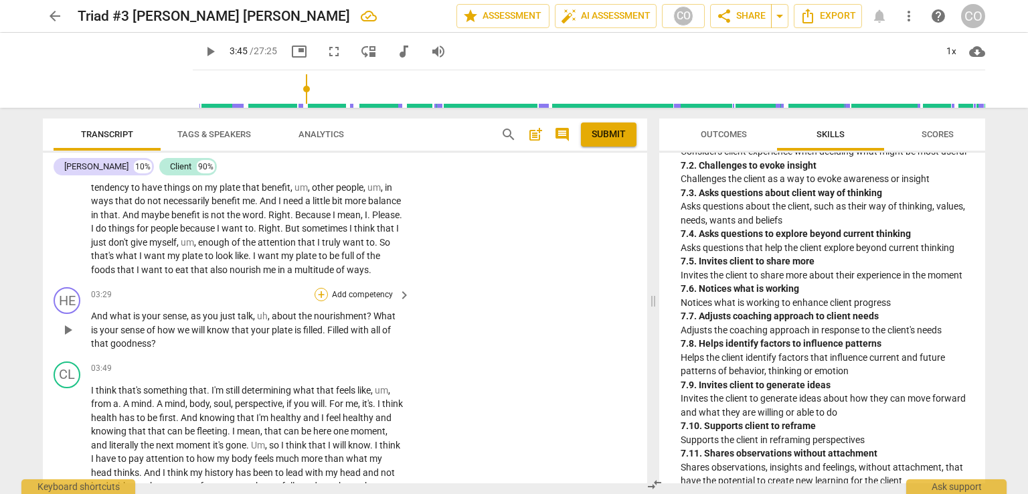
click at [319, 290] on div "+" at bounding box center [321, 294] width 13 height 13
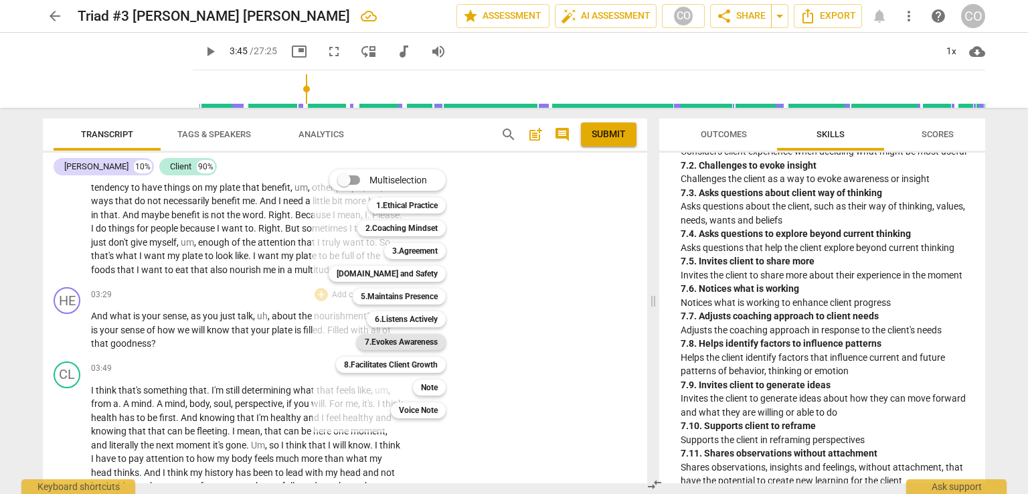
click at [393, 343] on b "7.Evokes Awareness" at bounding box center [401, 342] width 73 height 16
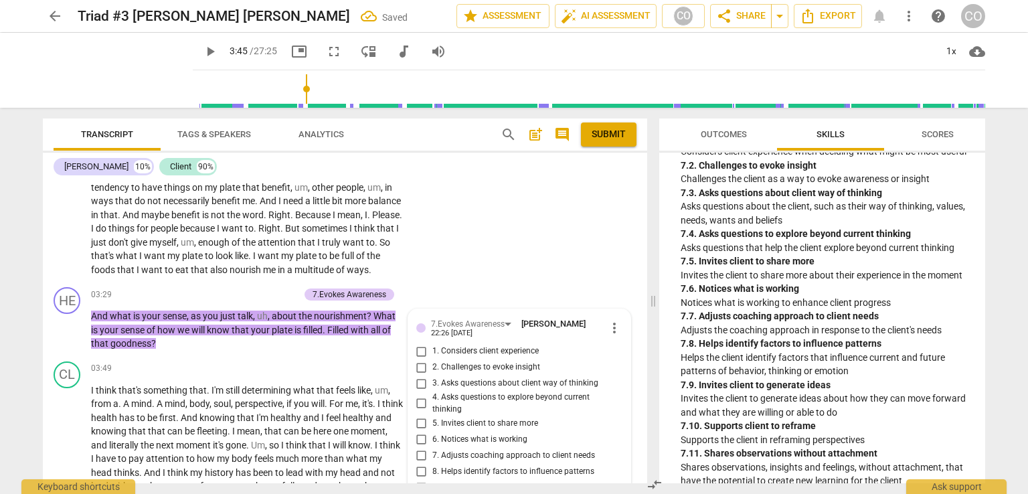
scroll to position [740, 0]
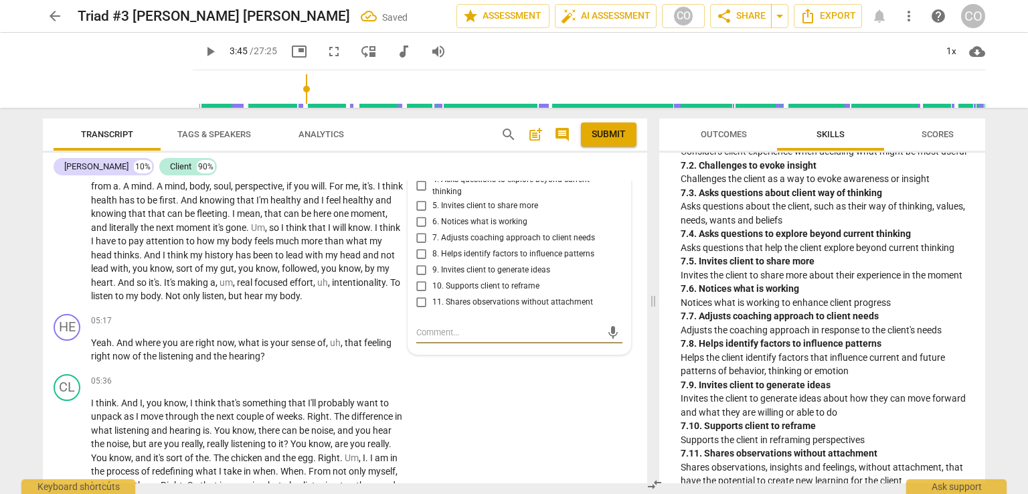
click at [608, 291] on label "10. Supports client to reframe" at bounding box center [514, 286] width 206 height 16
click at [432, 291] on input "10. Supports client to reframe" at bounding box center [421, 286] width 21 height 16
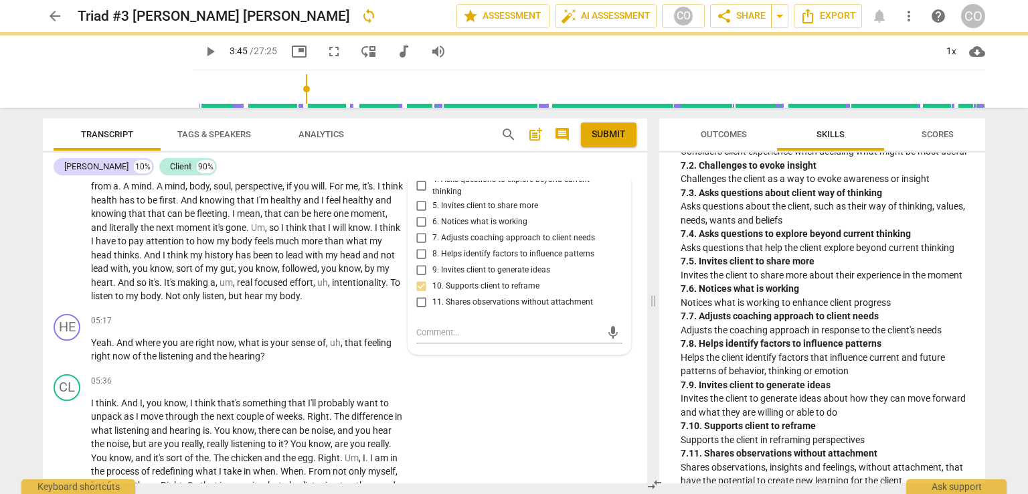
click at [422, 283] on input "10. Supports client to reframe" at bounding box center [421, 286] width 21 height 16
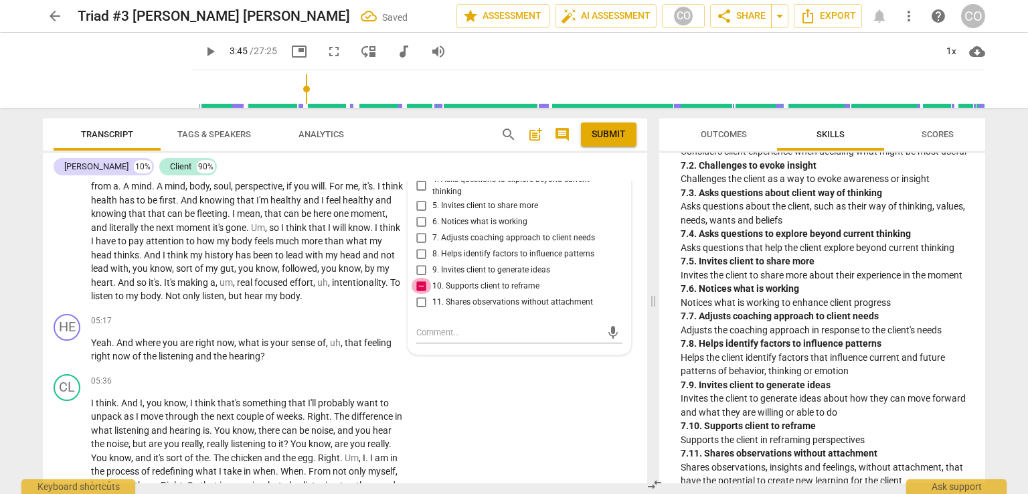
click at [419, 284] on input "10. Supports client to reframe" at bounding box center [421, 286] width 21 height 16
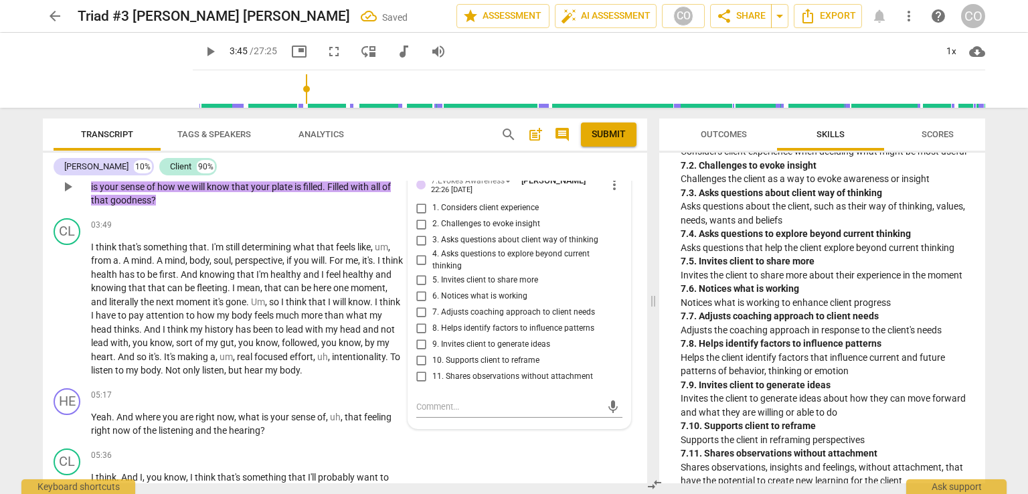
scroll to position [660, 0]
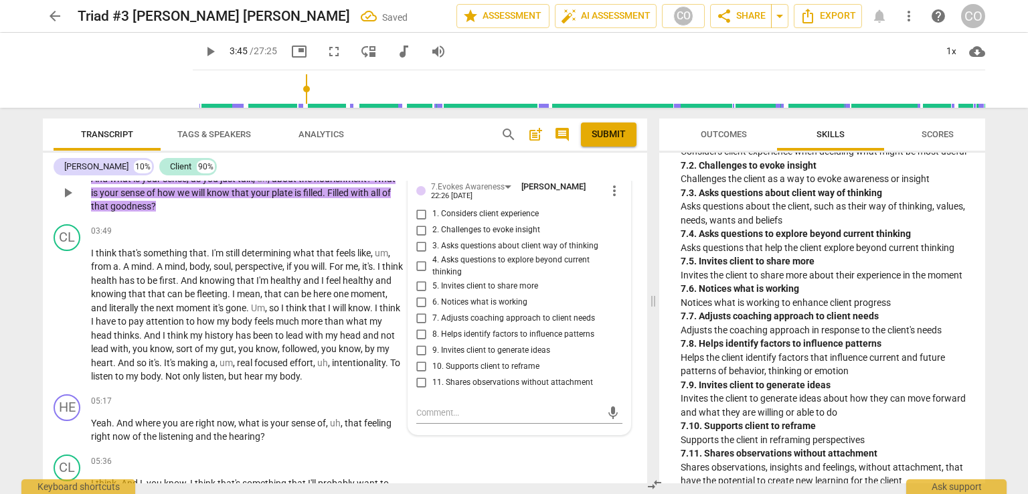
click at [426, 246] on input "3. Asks questions about client way of thinking" at bounding box center [421, 246] width 21 height 16
click at [202, 50] on span "play_arrow" at bounding box center [210, 52] width 16 height 16
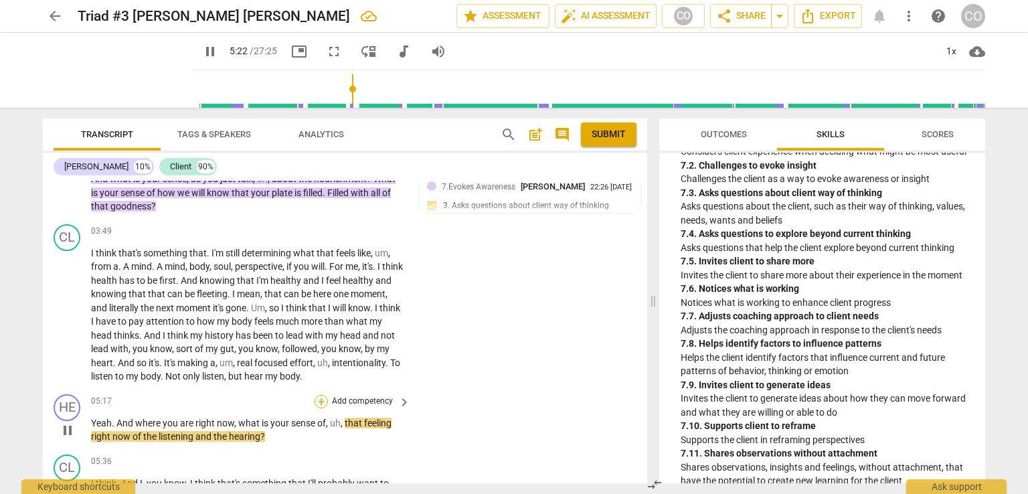
click at [321, 399] on div "+" at bounding box center [321, 401] width 13 height 13
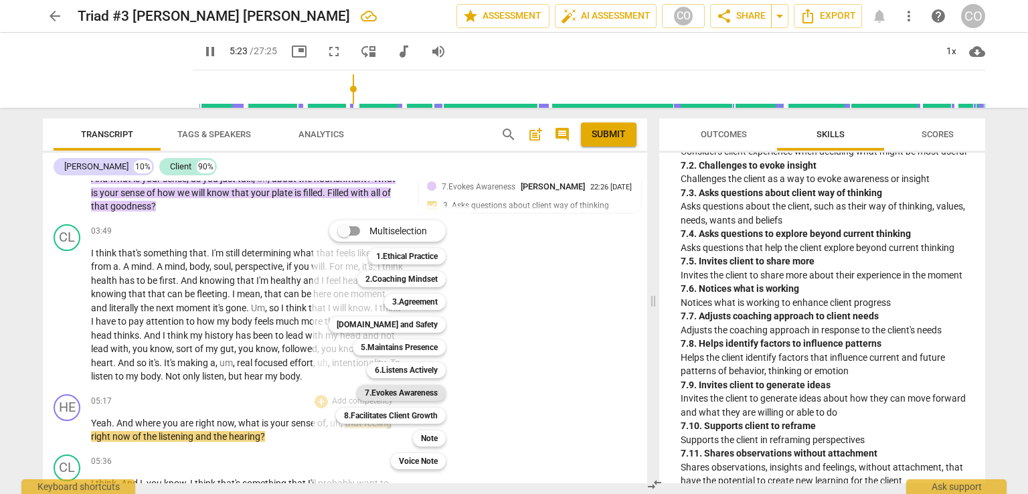
click at [395, 392] on b "7.Evokes Awareness" at bounding box center [401, 393] width 73 height 16
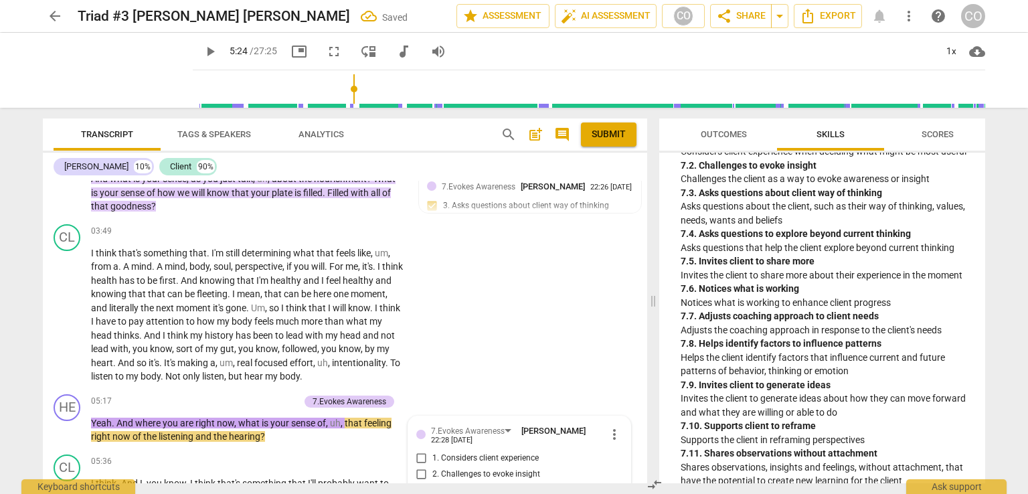
scroll to position [985, 0]
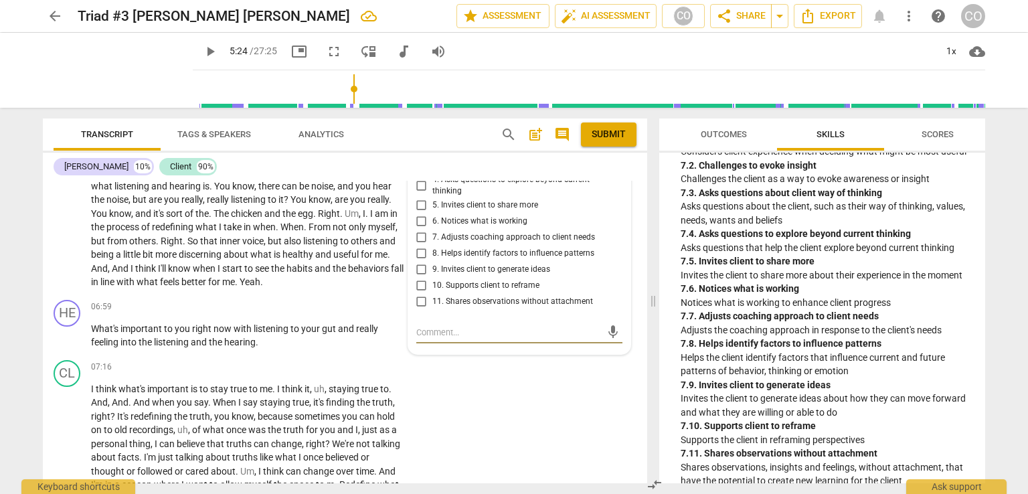
click at [466, 333] on textarea at bounding box center [508, 332] width 185 height 13
click at [444, 330] on textarea at bounding box center [508, 332] width 185 height 13
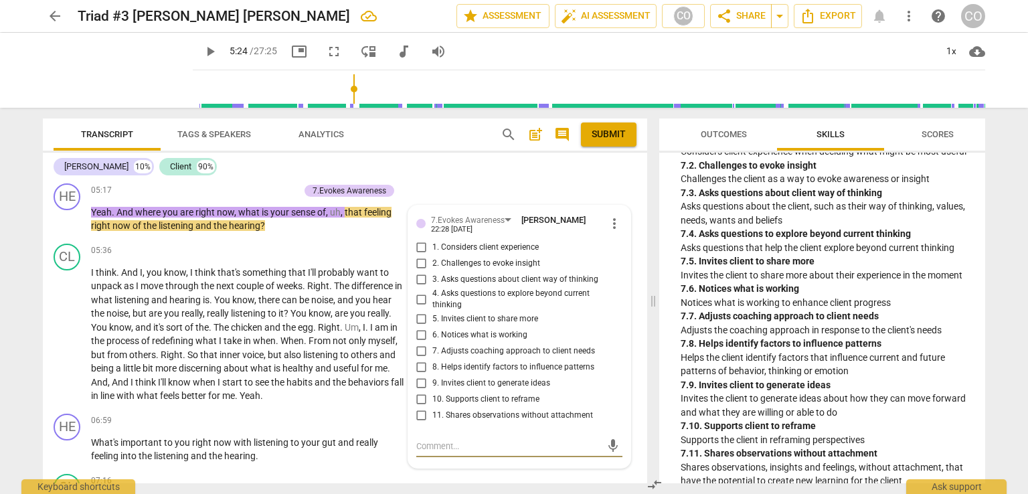
scroll to position [843, 0]
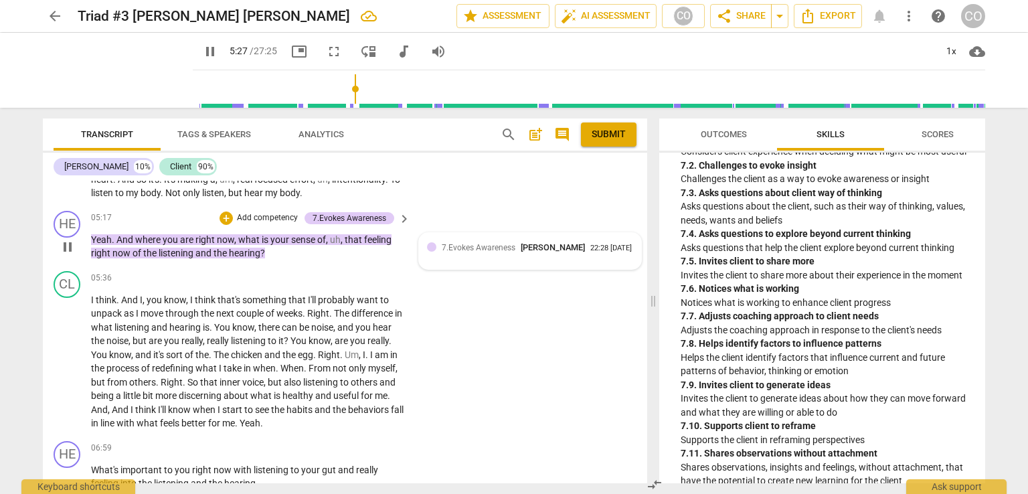
click at [452, 248] on span "7.Evokes Awareness" at bounding box center [479, 247] width 74 height 9
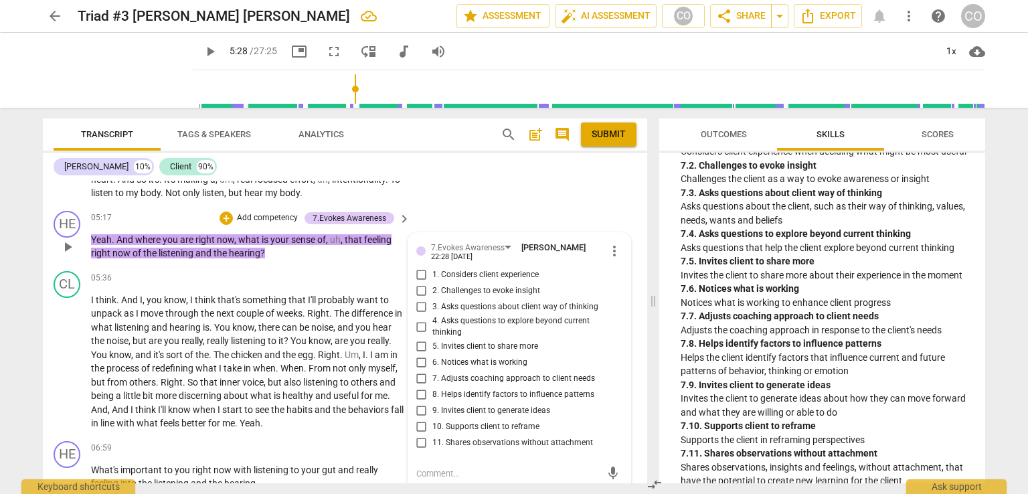
click at [420, 305] on input "3. Asks questions about client way of thinking" at bounding box center [421, 307] width 21 height 16
click at [202, 52] on span "play_arrow" at bounding box center [210, 52] width 16 height 16
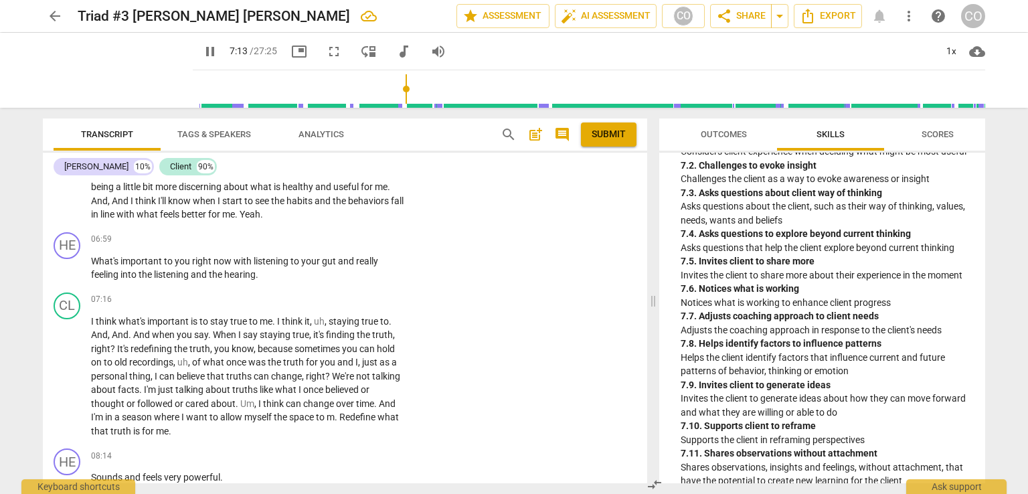
scroll to position [1016, 0]
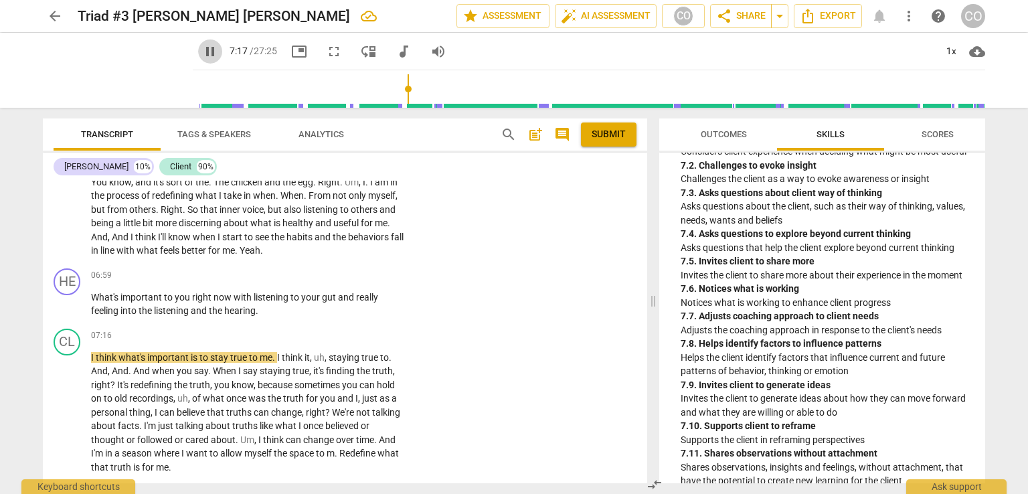
click at [202, 54] on span "pause" at bounding box center [210, 52] width 16 height 16
click at [317, 275] on div "+" at bounding box center [321, 275] width 13 height 13
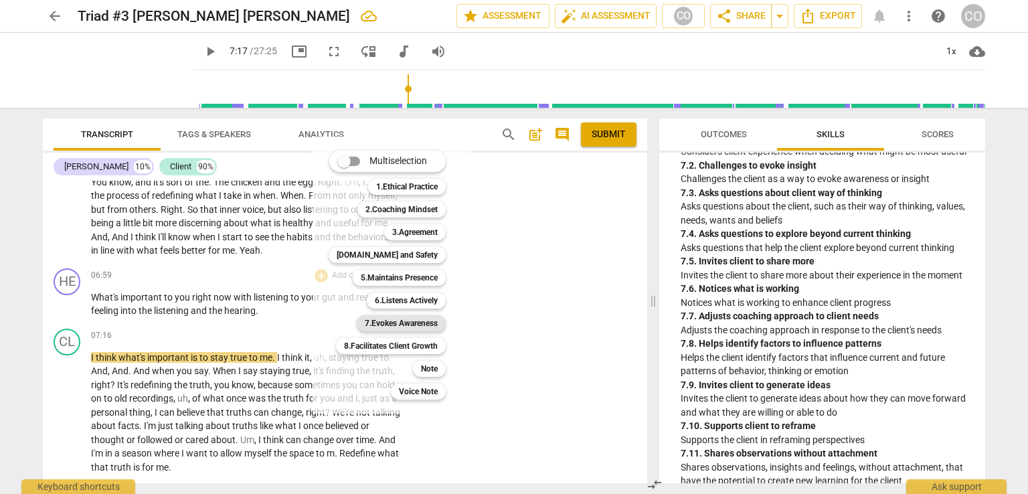
click at [388, 323] on b "7.Evokes Awareness" at bounding box center [401, 323] width 73 height 16
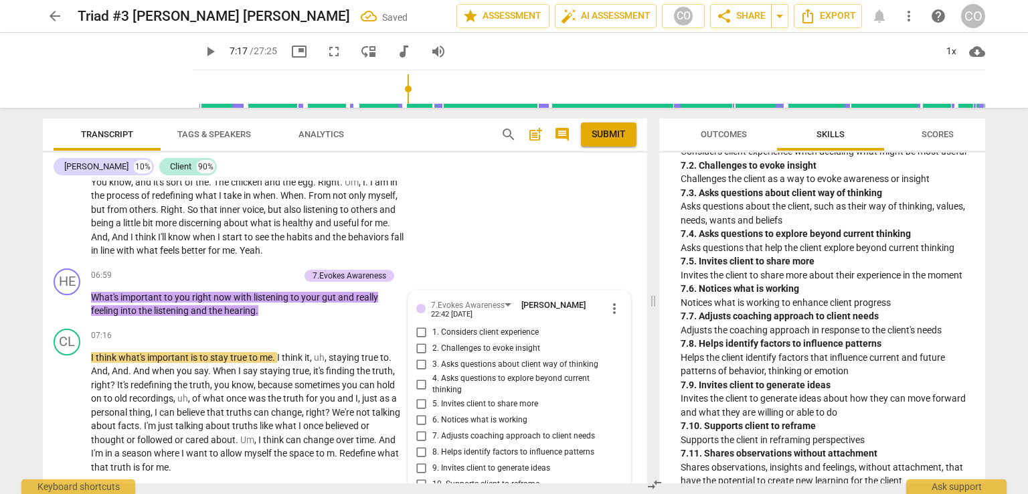
scroll to position [1215, 0]
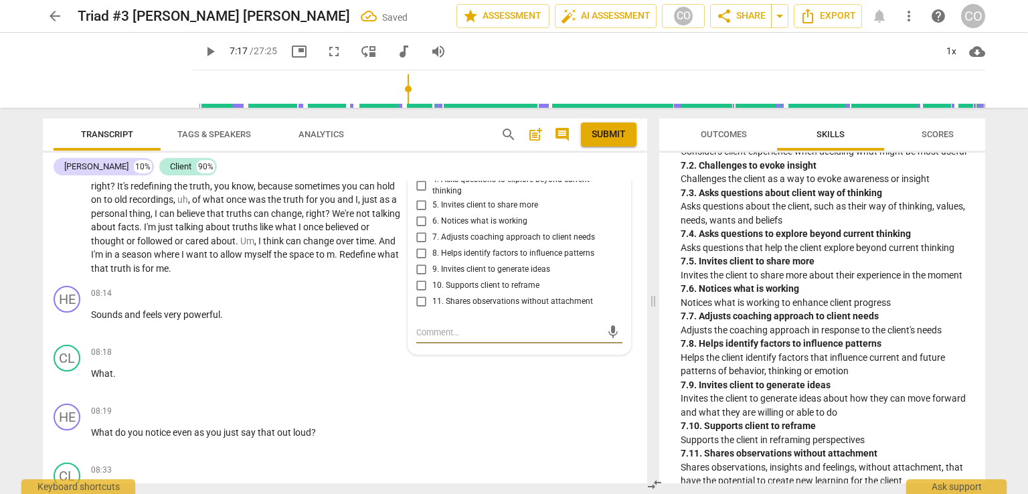
click at [497, 330] on textarea at bounding box center [508, 332] width 185 height 13
click at [486, 329] on textarea at bounding box center [508, 332] width 185 height 13
click at [532, 326] on textarea at bounding box center [508, 332] width 185 height 13
click at [594, 327] on textarea at bounding box center [508, 332] width 185 height 13
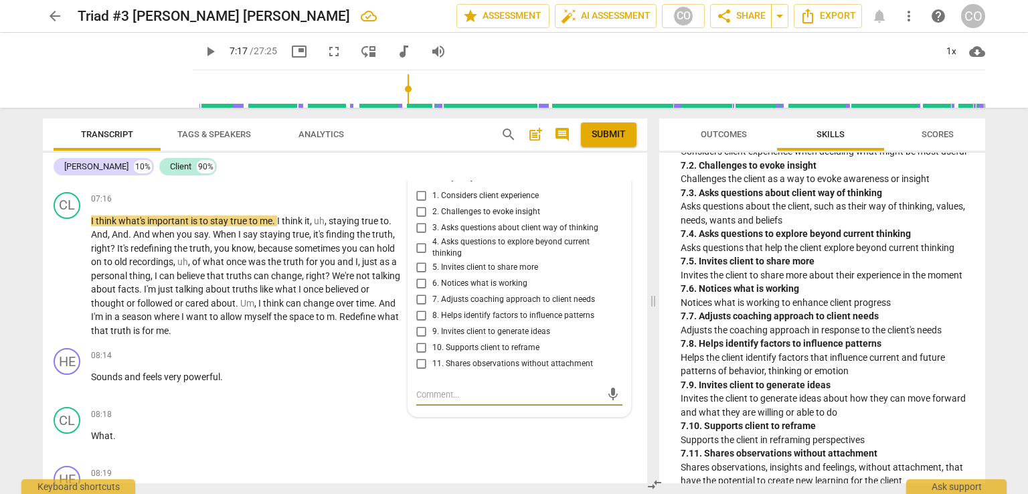
scroll to position [1135, 0]
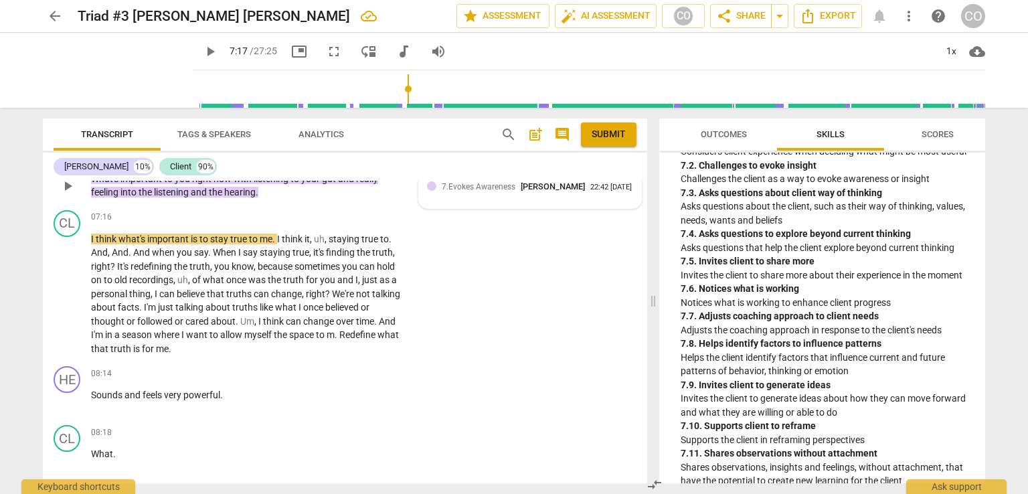
click at [473, 189] on span "7.Evokes Awareness" at bounding box center [479, 186] width 74 height 9
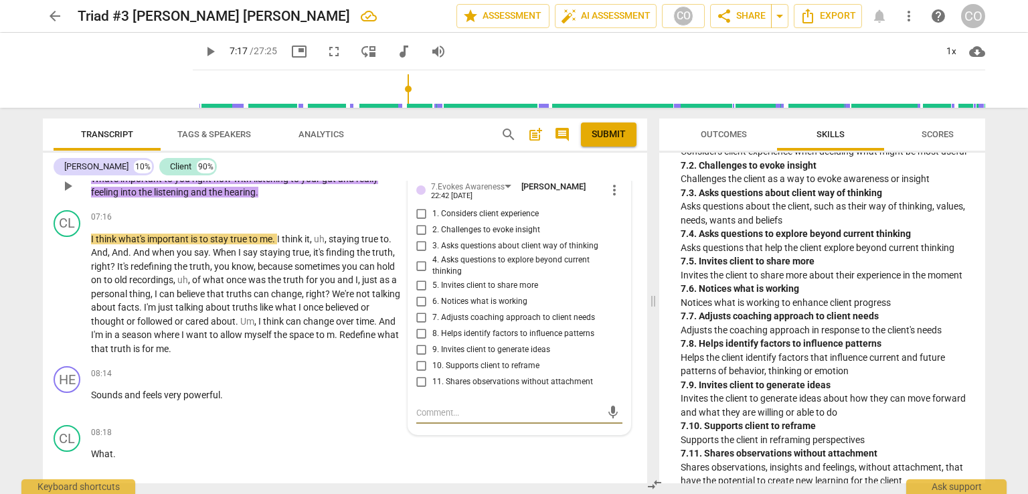
click at [417, 244] on input "3. Asks questions about client way of thinking" at bounding box center [421, 246] width 21 height 16
click at [202, 54] on span "play_arrow" at bounding box center [210, 52] width 16 height 16
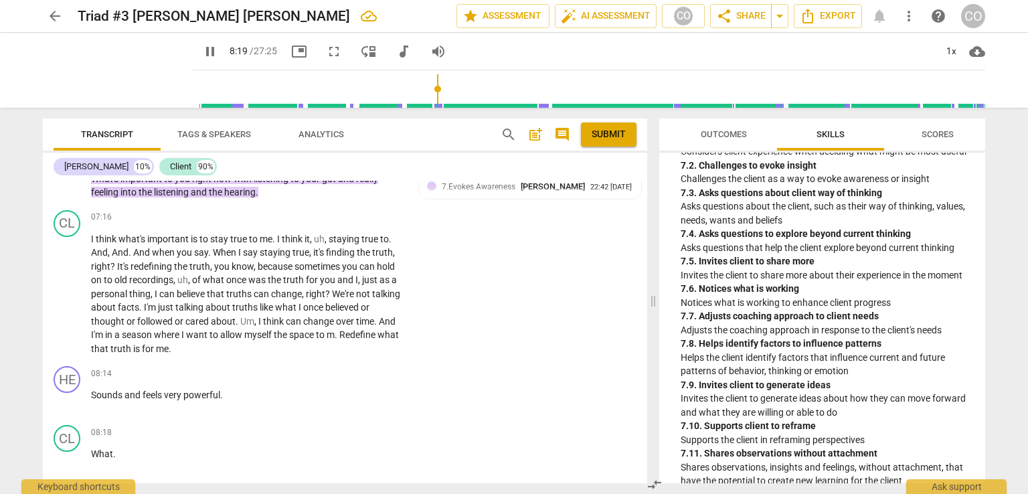
scroll to position [1459, 0]
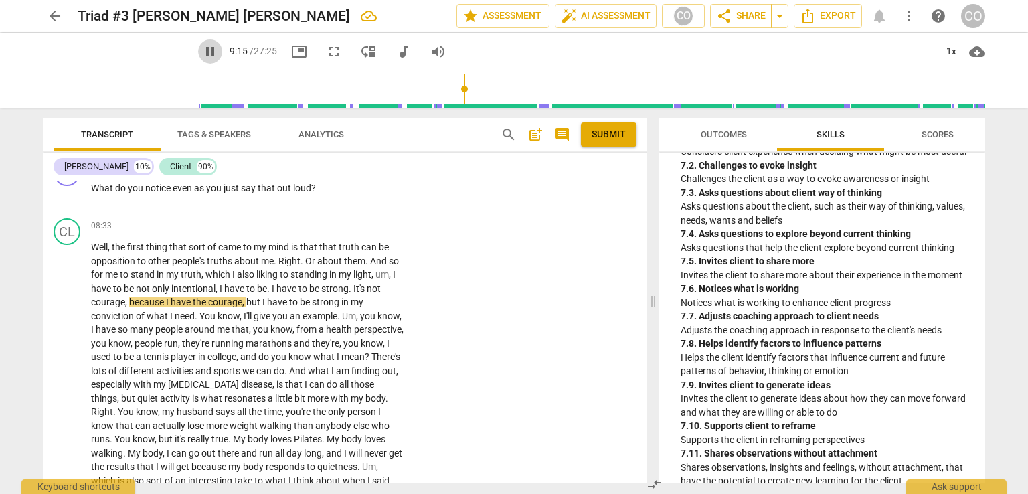
click at [202, 54] on span "pause" at bounding box center [210, 52] width 16 height 16
click at [202, 52] on span "play_arrow" at bounding box center [210, 52] width 16 height 16
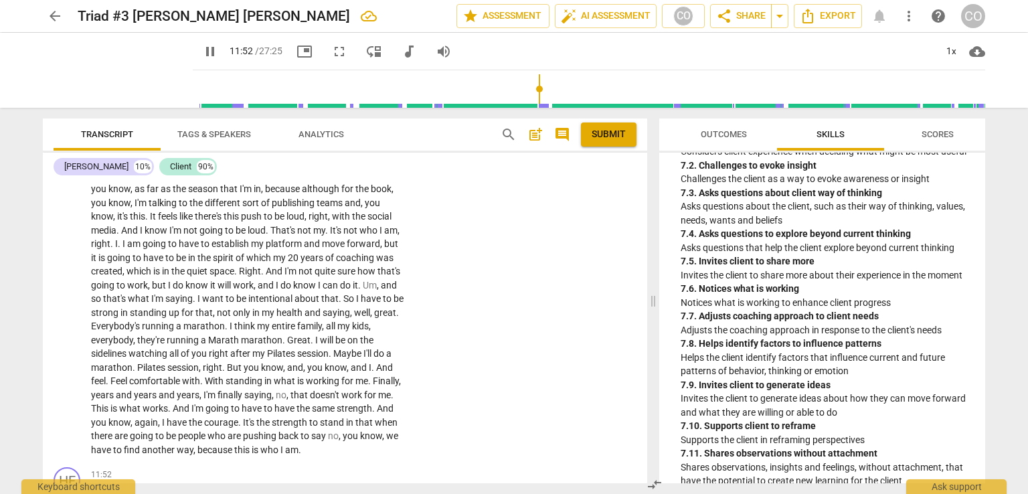
scroll to position [2086, 0]
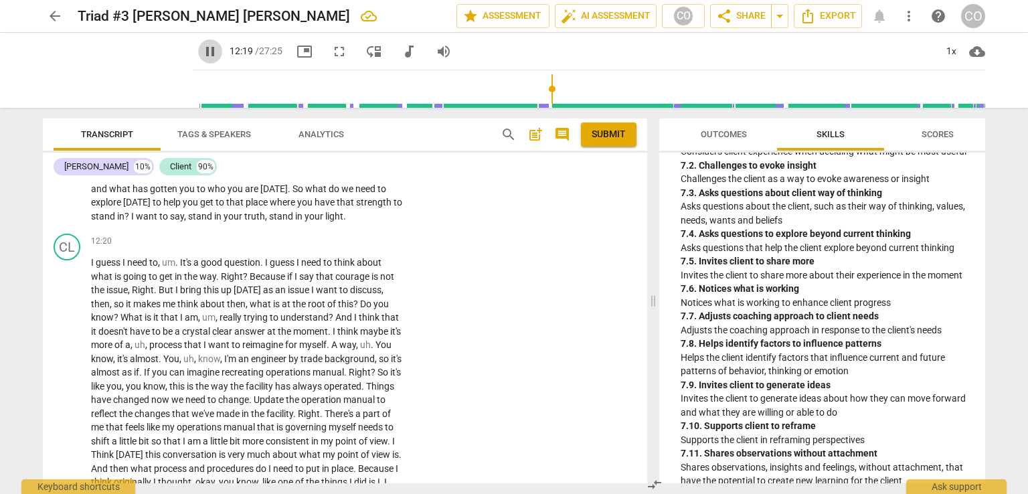
click at [202, 52] on span "pause" at bounding box center [210, 52] width 16 height 16
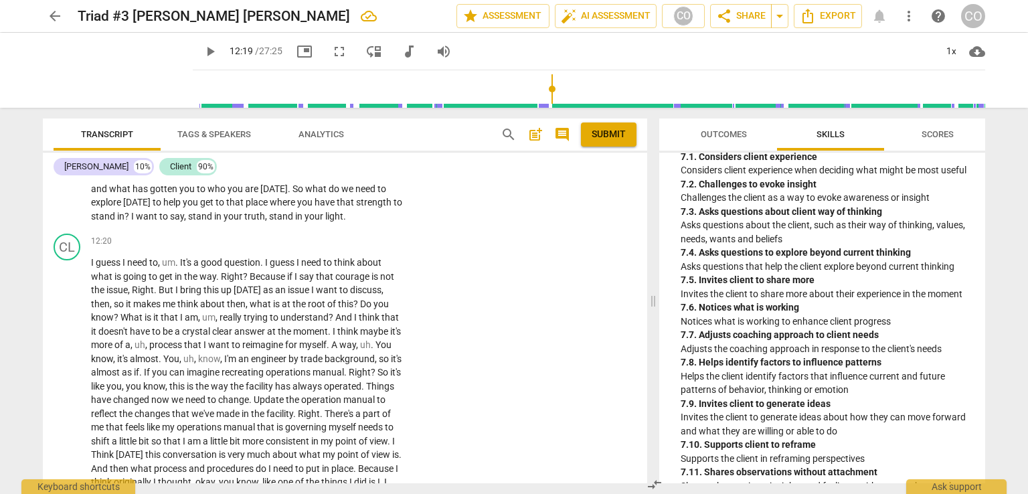
drag, startPoint x: 645, startPoint y: 311, endPoint x: 646, endPoint y: 301, distance: 9.4
click at [646, 301] on div "HE play_arrow pause 00:02 + Add competency keyboard_arrow_right All right , [PE…" at bounding box center [345, 332] width 604 height 303
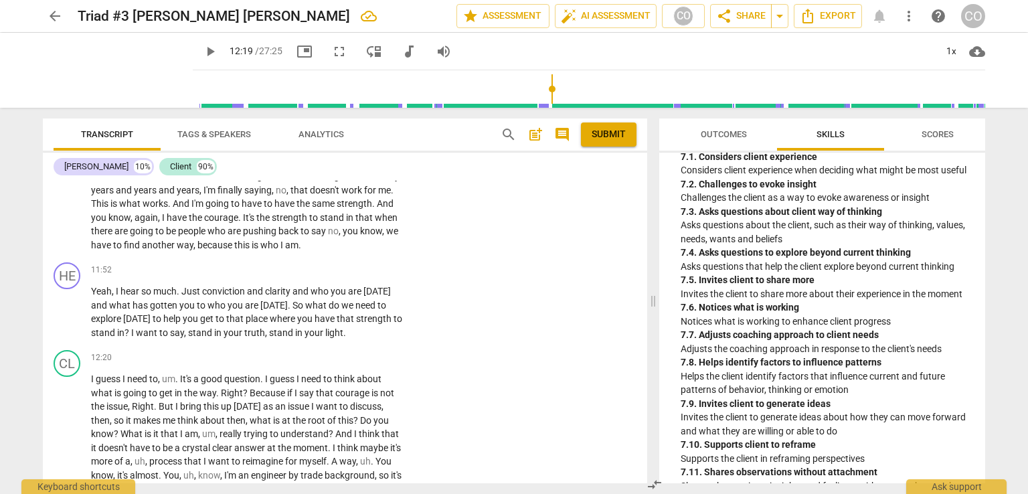
scroll to position [1952, 0]
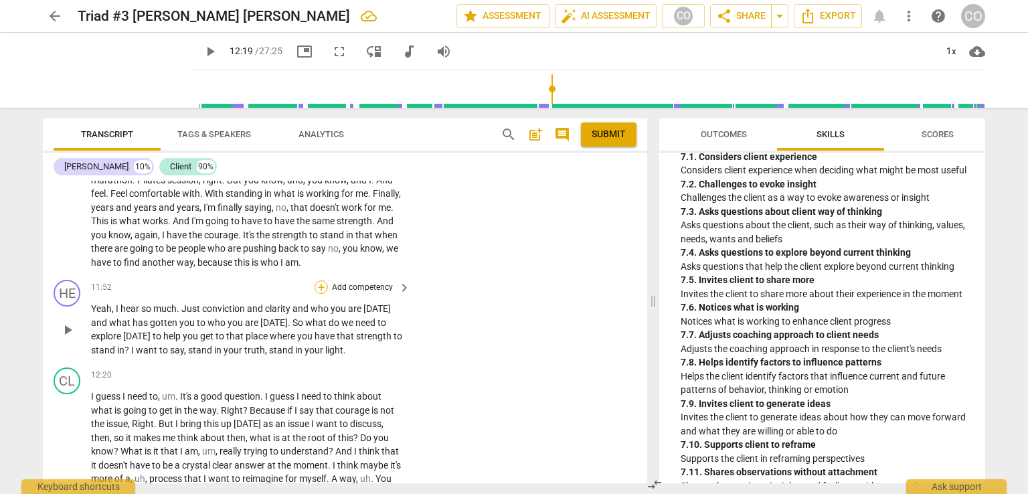
click at [321, 294] on div "+" at bounding box center [321, 286] width 13 height 13
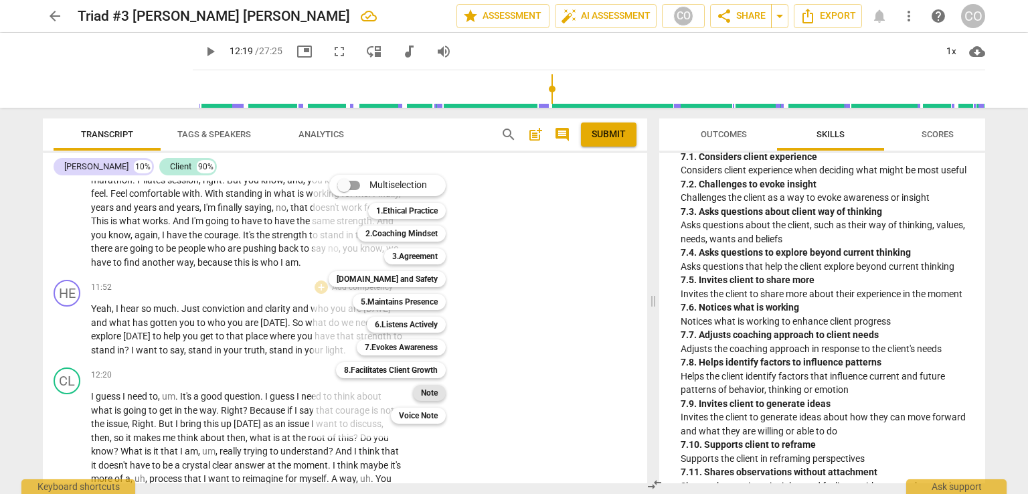
click at [438, 392] on b "Note" at bounding box center [429, 393] width 17 height 16
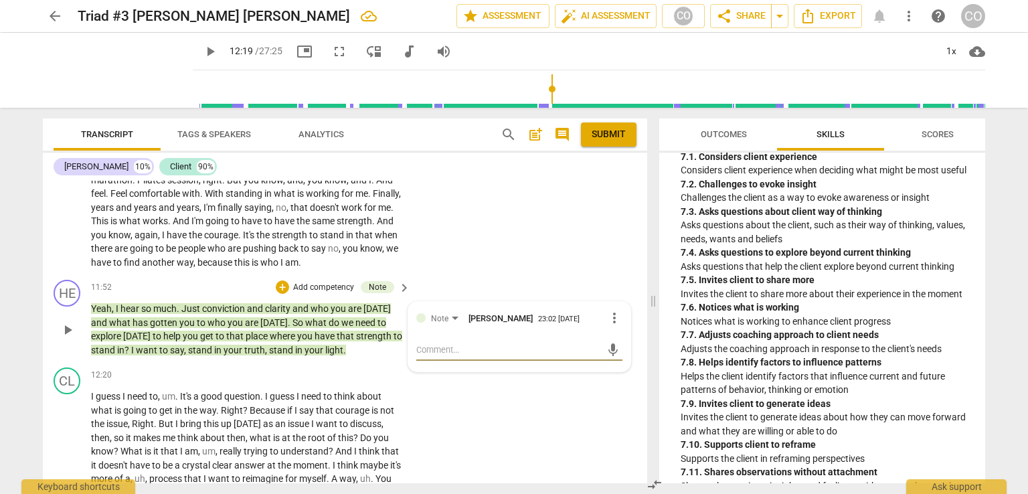
click at [428, 356] on textarea at bounding box center [508, 349] width 185 height 13
click at [416, 356] on textarea at bounding box center [508, 349] width 185 height 13
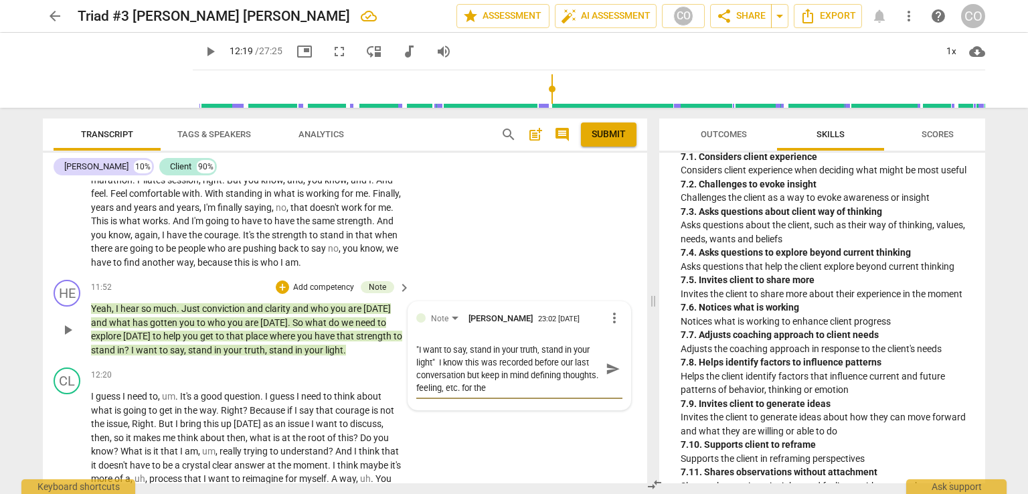
scroll to position [0, 0]
click at [606, 376] on span "send" at bounding box center [613, 368] width 15 height 15
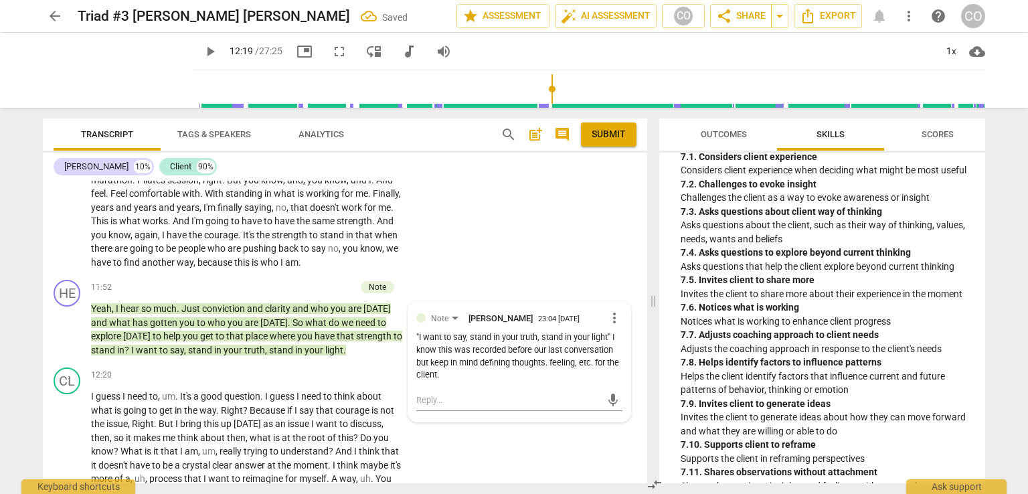
click at [202, 51] on span "play_arrow" at bounding box center [210, 52] width 16 height 16
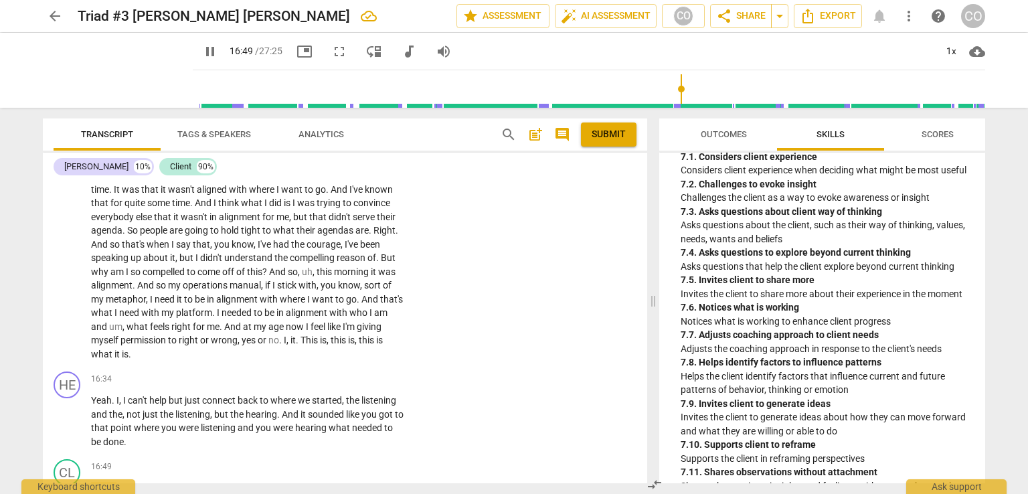
scroll to position [2884, 0]
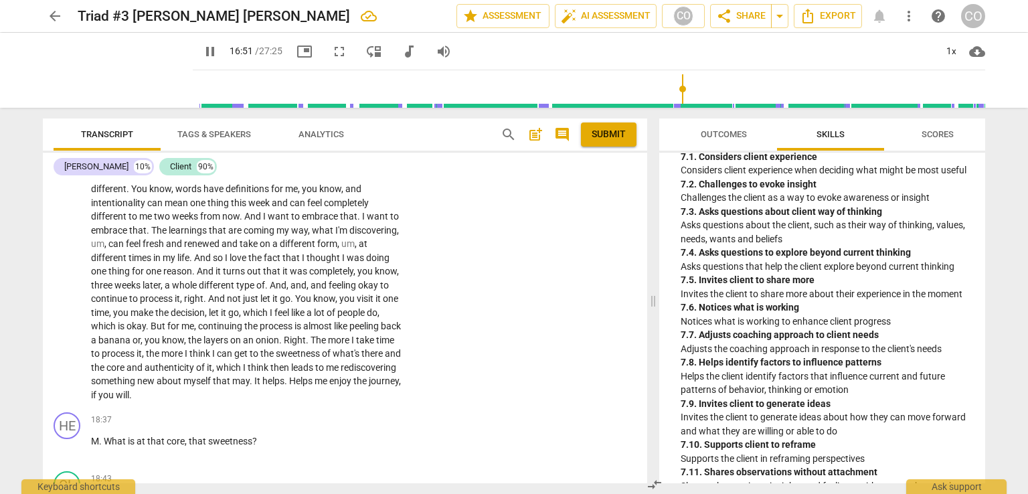
click at [435, 212] on div "CL play_arrow pause 16:49 + Add competency keyboard_arrow_right Mhm , I think s…" at bounding box center [345, 267] width 604 height 280
click at [202, 51] on span "pause" at bounding box center [210, 52] width 16 height 16
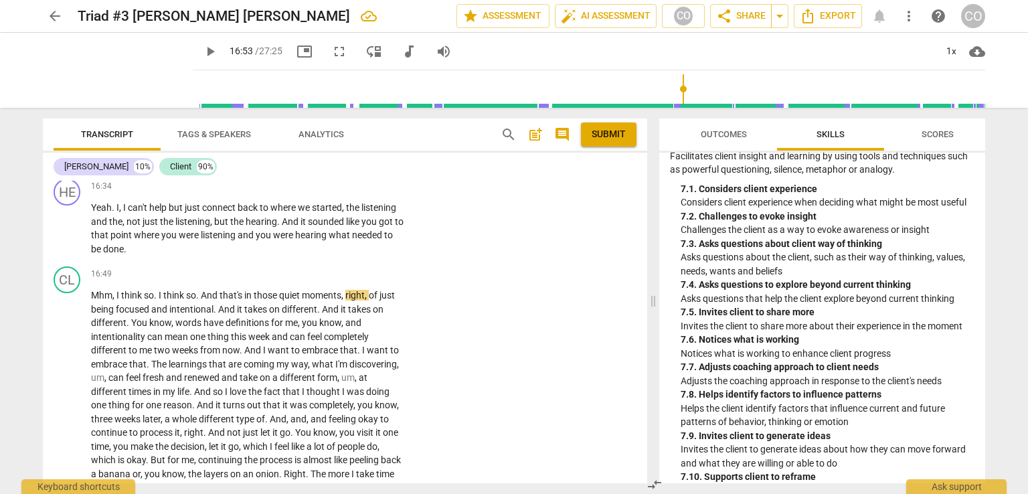
scroll to position [2110, 0]
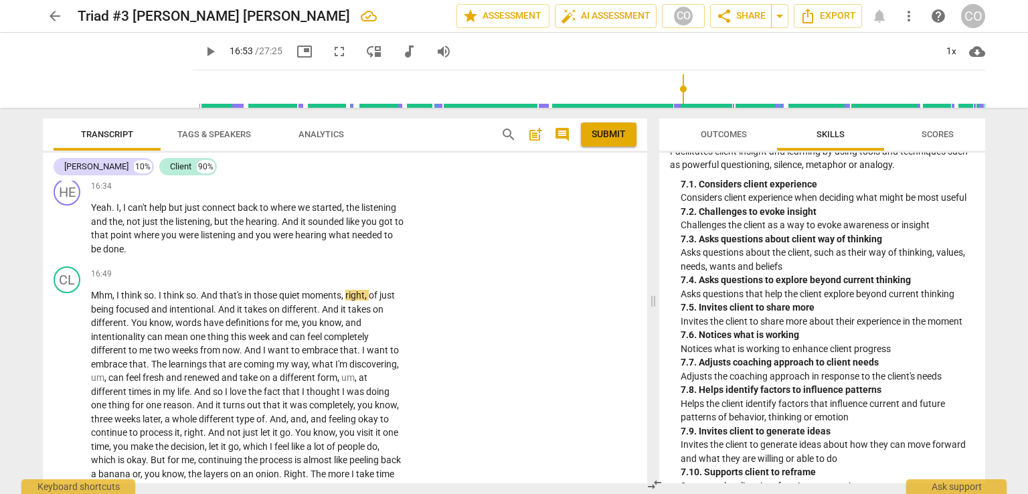
click at [972, 415] on div "ICF Updated Core Competencies (2019) visibility 1. Demonstrates Ethical Practic…" at bounding box center [822, 318] width 326 height 331
click at [975, 413] on div "ICF Updated Core Competencies (2019) visibility 1. Demonstrates Ethical Practic…" at bounding box center [822, 318] width 326 height 331
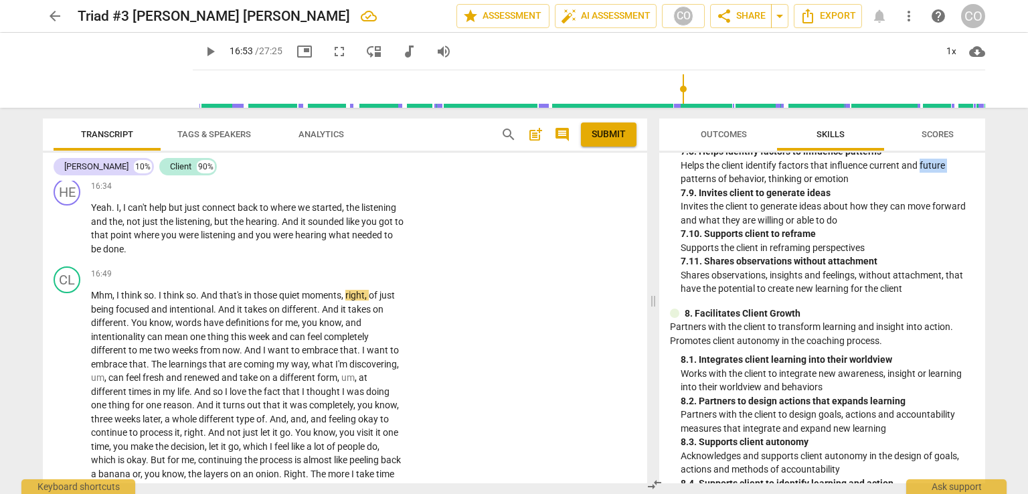
scroll to position [2362, 0]
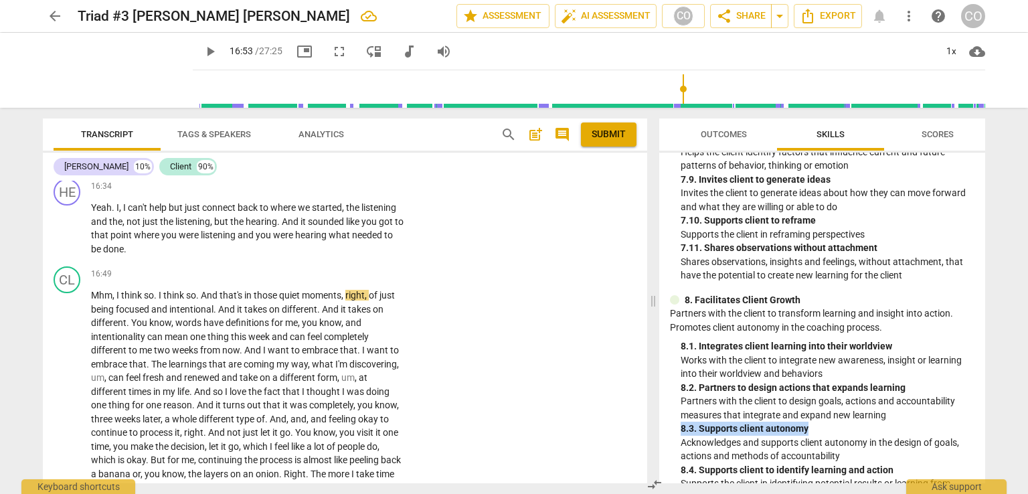
click at [992, 439] on div "Outcomes Skills Scores ICF Updated Core Competencies (2019) visibility 1. Demon…" at bounding box center [825, 301] width 342 height 386
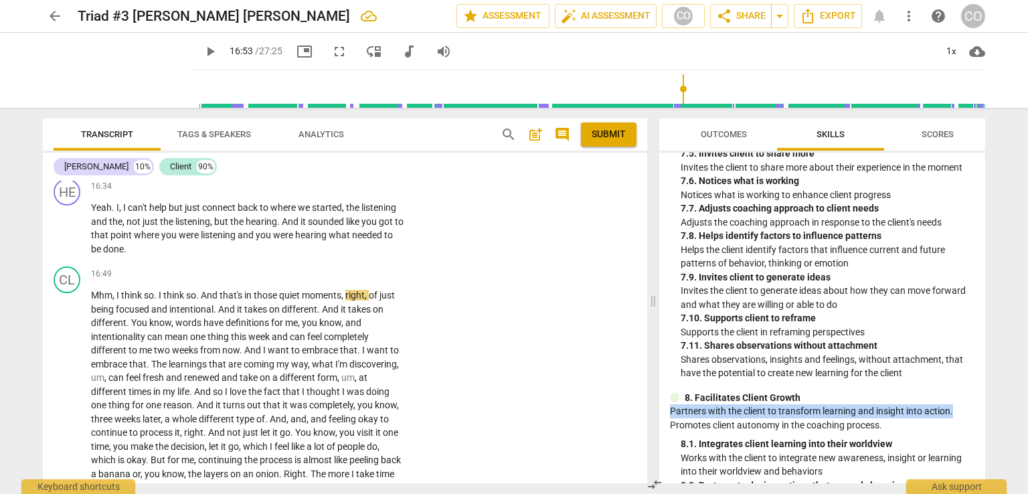
drag, startPoint x: 965, startPoint y: 421, endPoint x: 968, endPoint y: 414, distance: 7.5
click at [748, 338] on p "Supports the client in reframing perspectives" at bounding box center [828, 332] width 294 height 14
click at [321, 193] on div "+" at bounding box center [321, 185] width 13 height 13
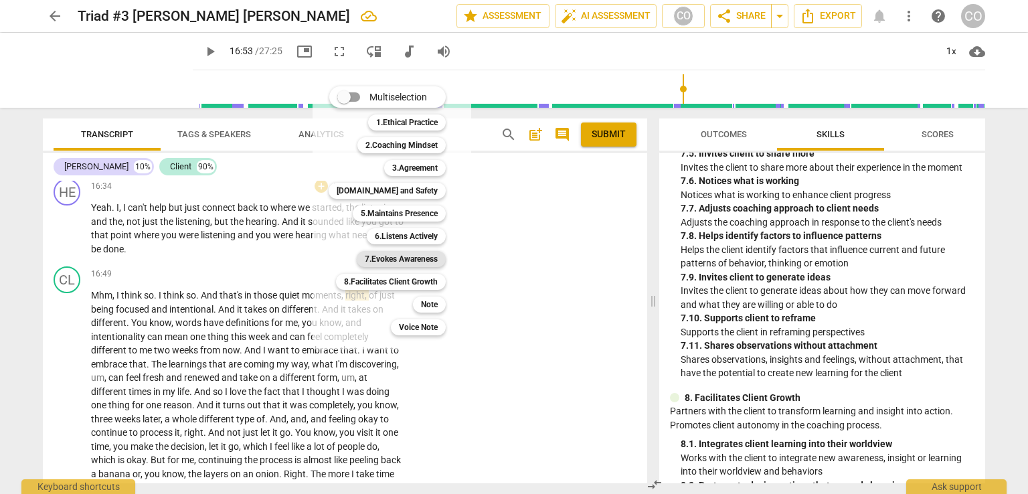
click at [383, 260] on b "7.Evokes Awareness" at bounding box center [401, 259] width 73 height 16
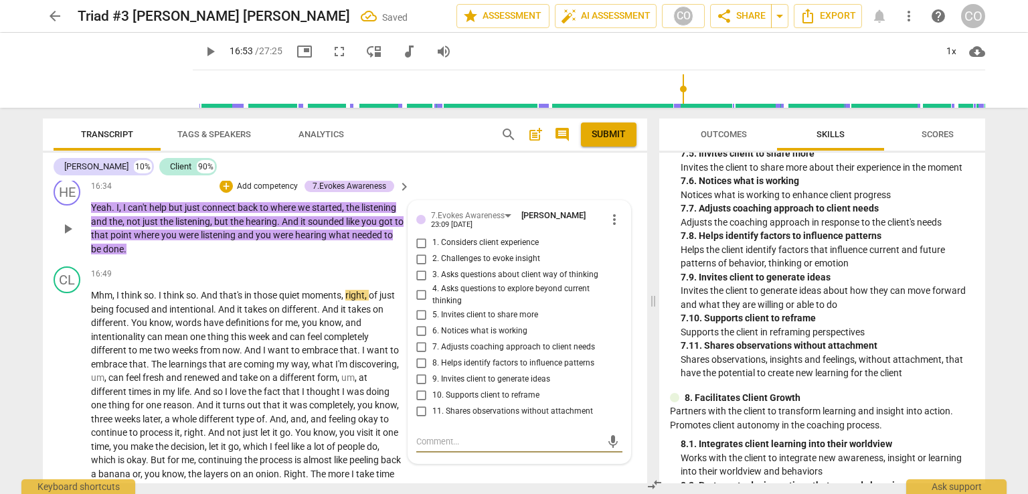
click at [420, 403] on input "10. Supports client to reframe" at bounding box center [421, 395] width 21 height 16
click at [198, 46] on span "play_arrow" at bounding box center [210, 52] width 24 height 16
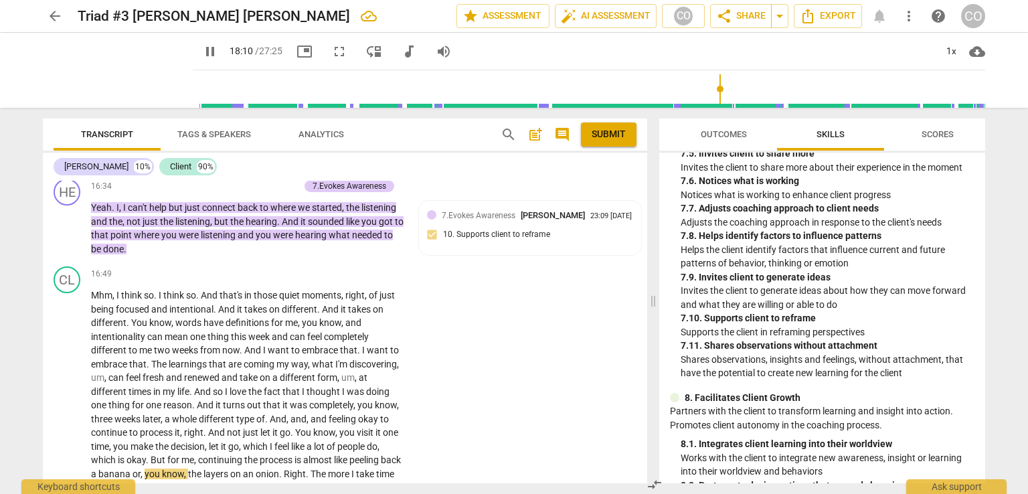
scroll to position [3062, 0]
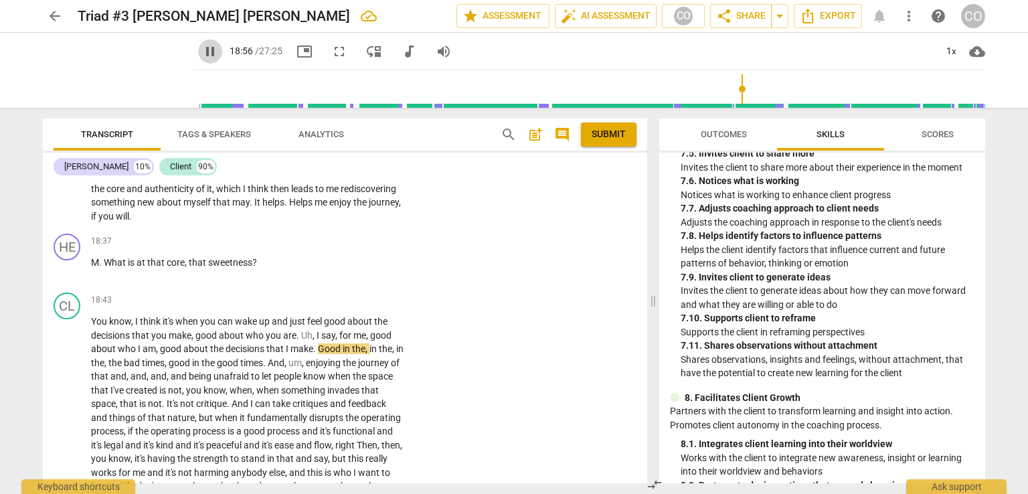
click at [202, 52] on span "pause" at bounding box center [210, 52] width 16 height 16
click at [319, 248] on div "+" at bounding box center [321, 240] width 13 height 13
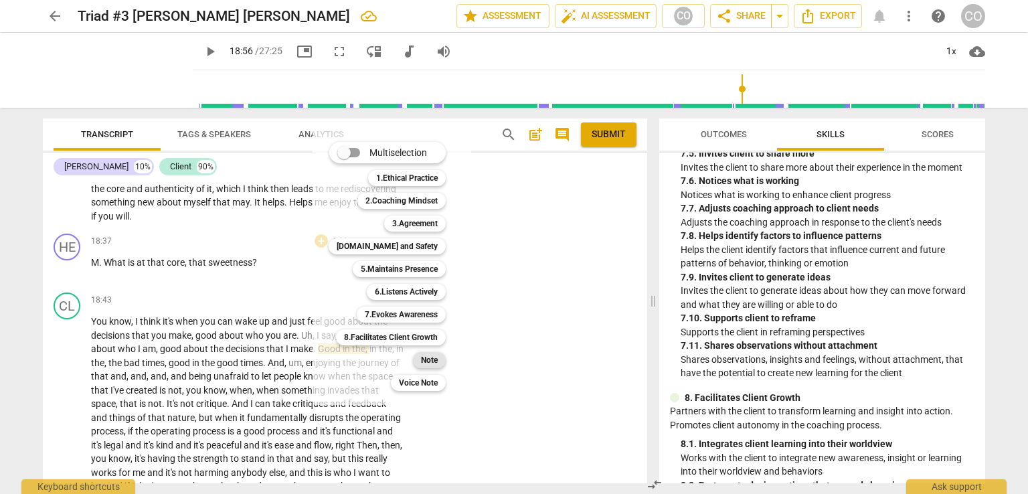
click at [434, 357] on b "Note" at bounding box center [429, 360] width 17 height 16
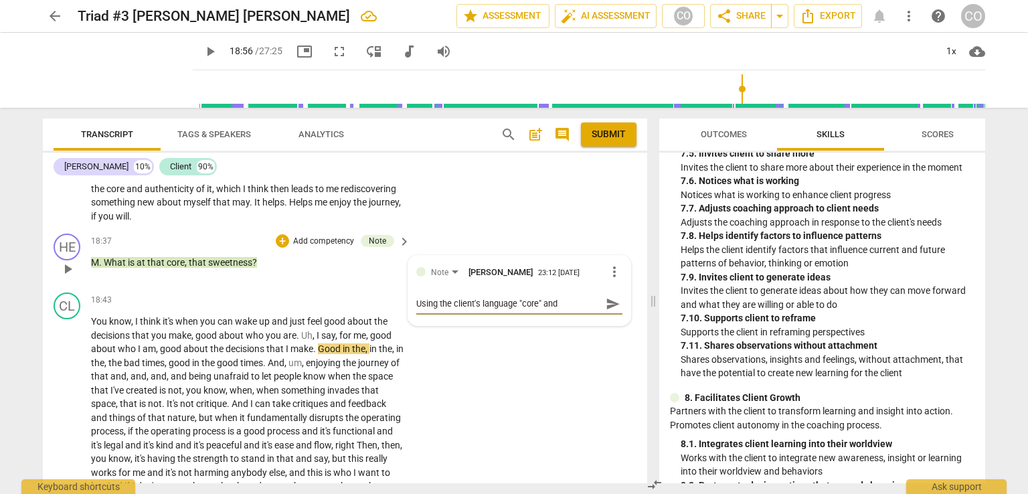
scroll to position [11, 0]
click at [609, 311] on span "send" at bounding box center [613, 304] width 15 height 15
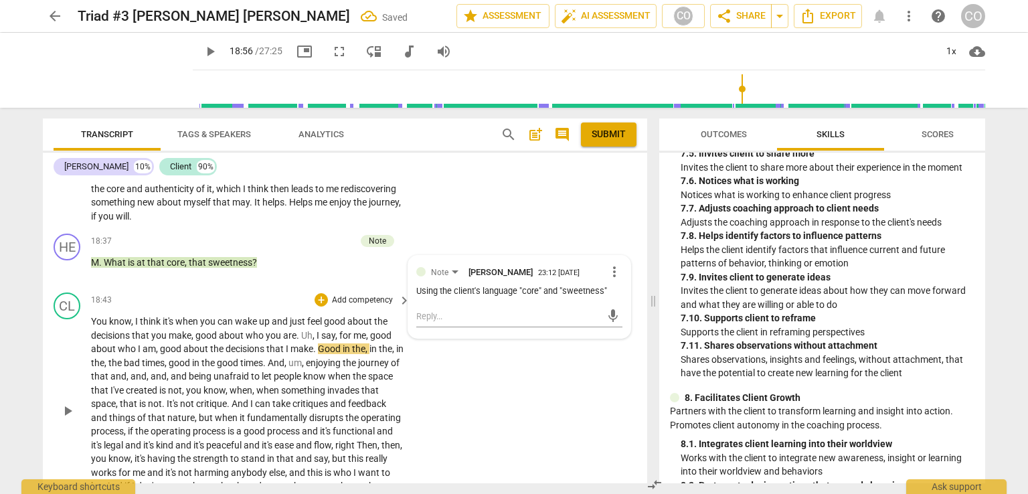
scroll to position [0, 0]
click at [202, 55] on span "play_arrow" at bounding box center [210, 52] width 16 height 16
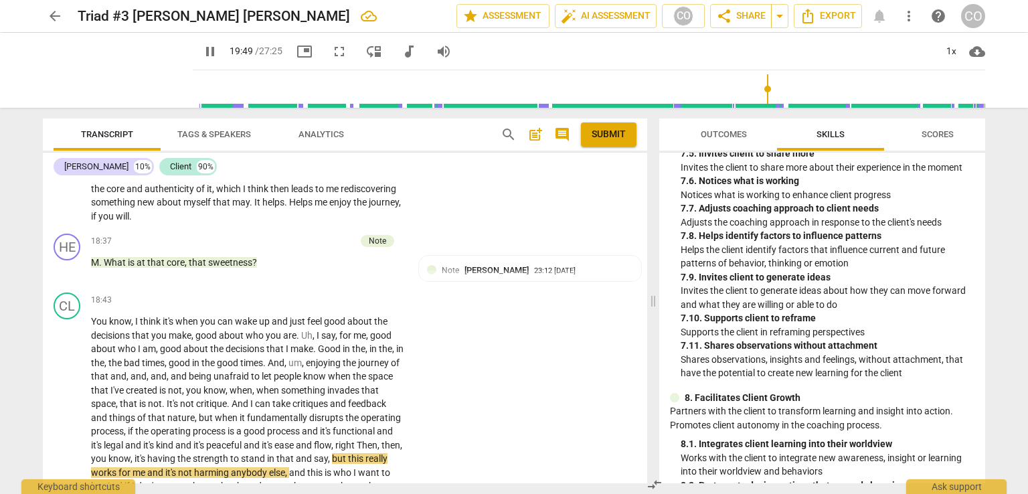
scroll to position [3373, 0]
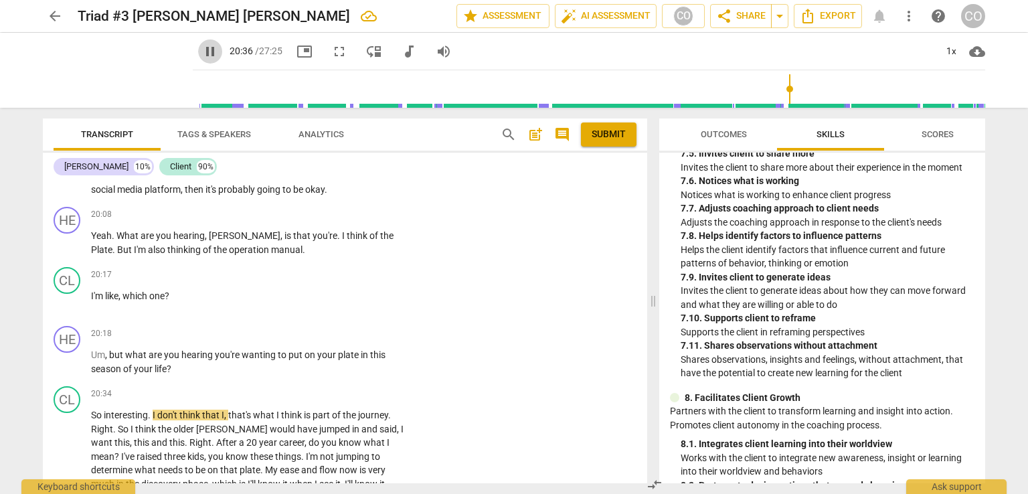
click at [202, 53] on span "pause" at bounding box center [210, 52] width 16 height 16
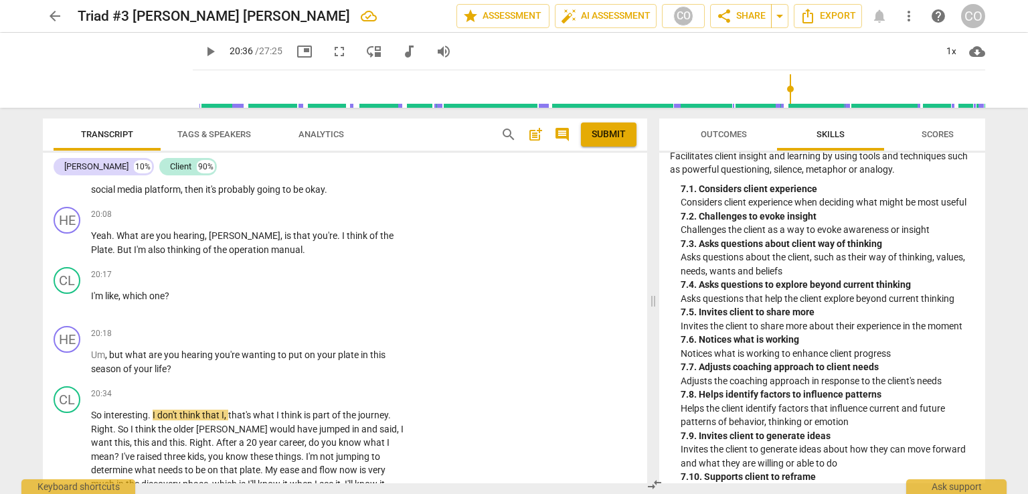
scroll to position [2072, 0]
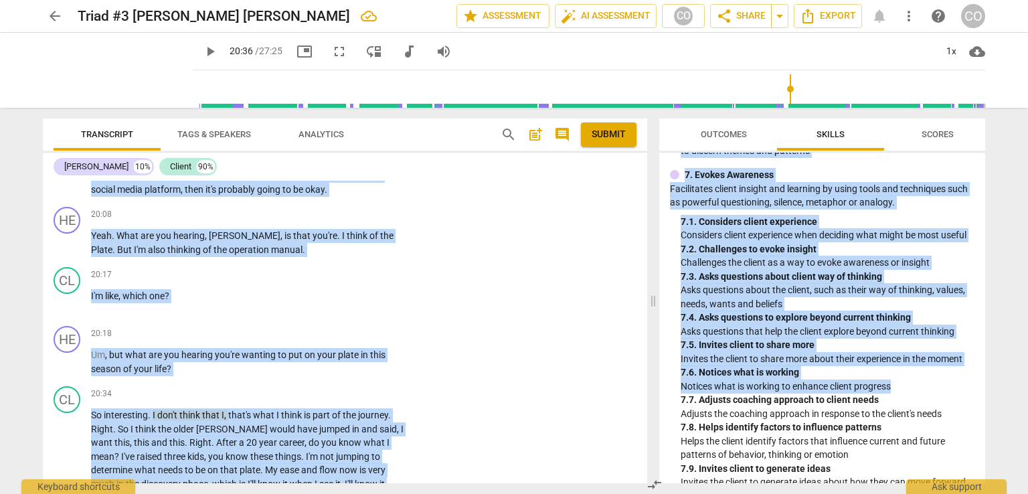
drag, startPoint x: 992, startPoint y: 397, endPoint x: 1007, endPoint y: 367, distance: 33.5
click at [1007, 367] on div "arrow_back Triad #3 [PERSON_NAME] [PERSON_NAME] edit star Assessment auto_fix_h…" at bounding box center [514, 247] width 1028 height 494
click at [861, 256] on div "7. 2. Challenges to evoke insight" at bounding box center [828, 249] width 294 height 14
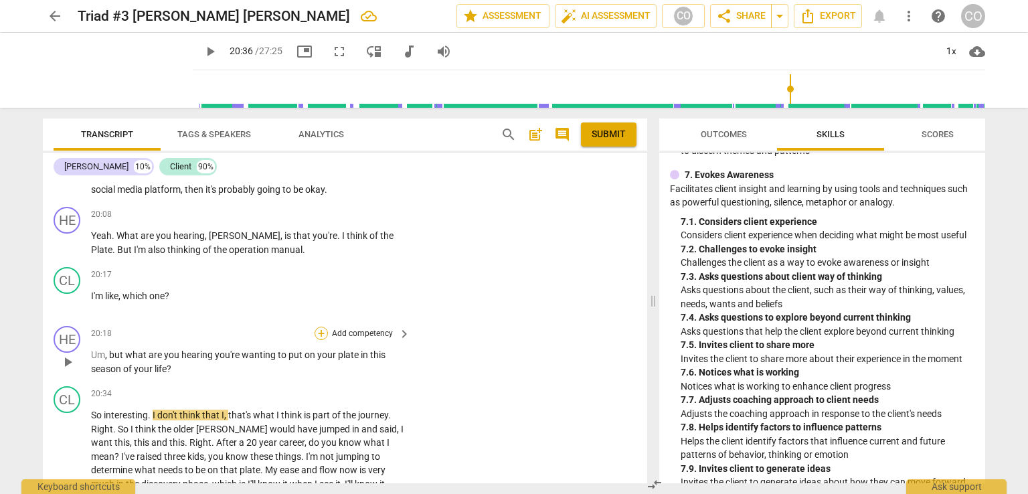
click at [320, 340] on div "+" at bounding box center [321, 333] width 13 height 13
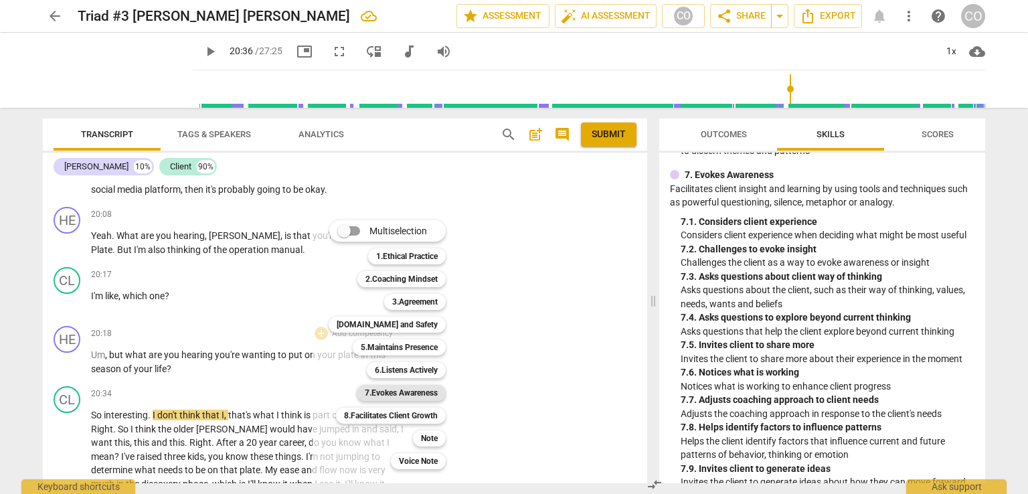
click at [411, 390] on b "7.Evokes Awareness" at bounding box center [401, 393] width 73 height 16
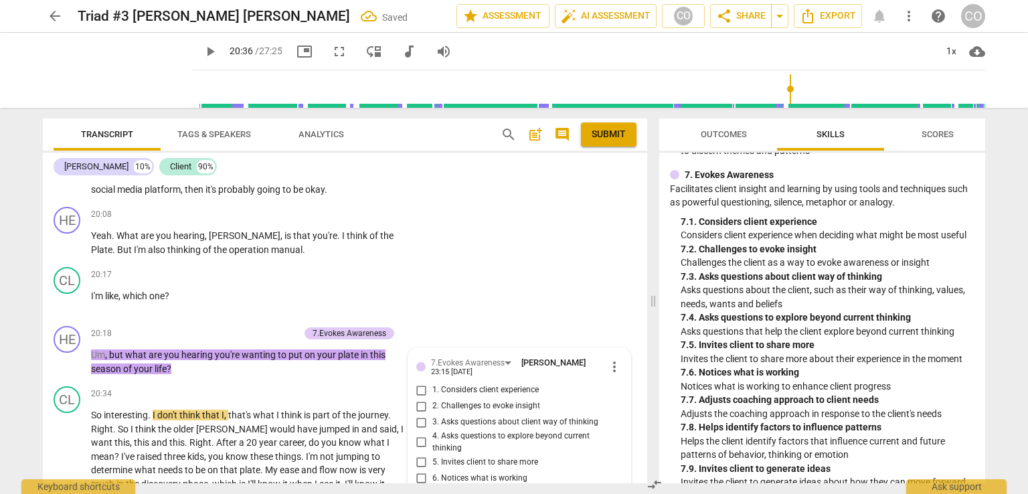
scroll to position [3654, 0]
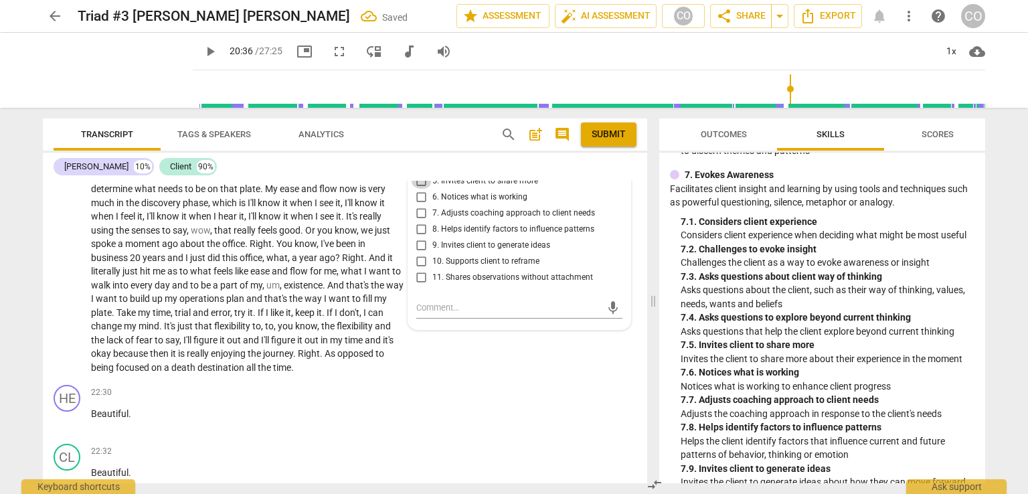
click at [419, 189] on input "5. Invites client to share more" at bounding box center [421, 181] width 21 height 16
click at [420, 253] on input "9. Invites client to generate ideas" at bounding box center [421, 245] width 21 height 16
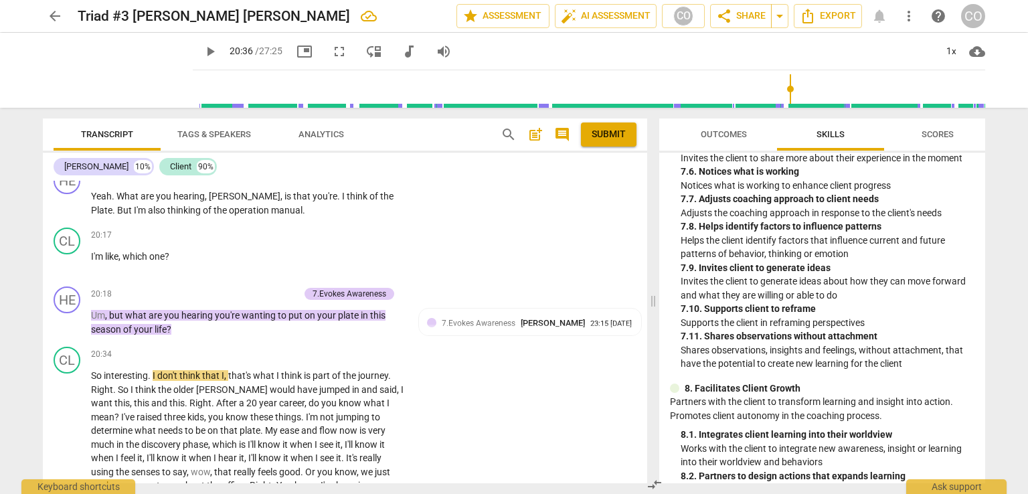
scroll to position [3431, 0]
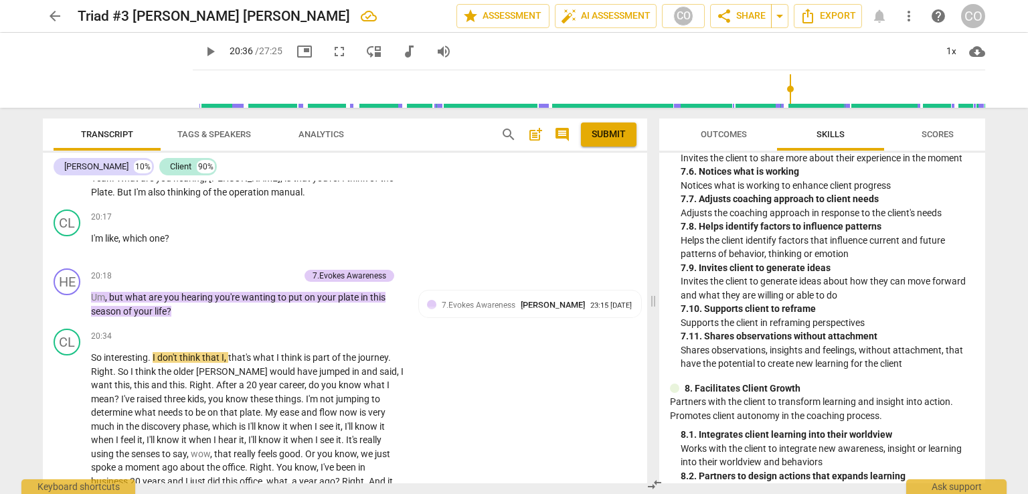
click at [202, 54] on span "play_arrow" at bounding box center [210, 52] width 16 height 16
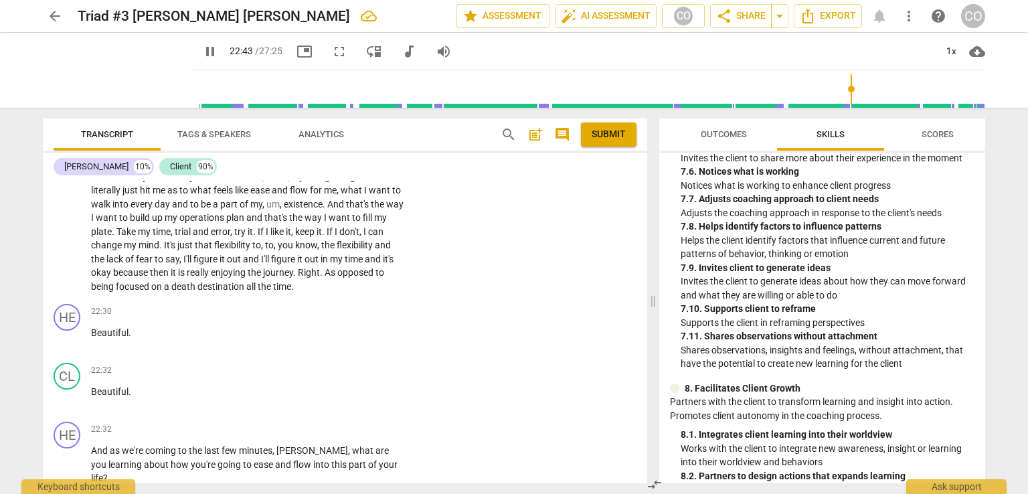
click at [202, 47] on span "pause" at bounding box center [210, 52] width 16 height 16
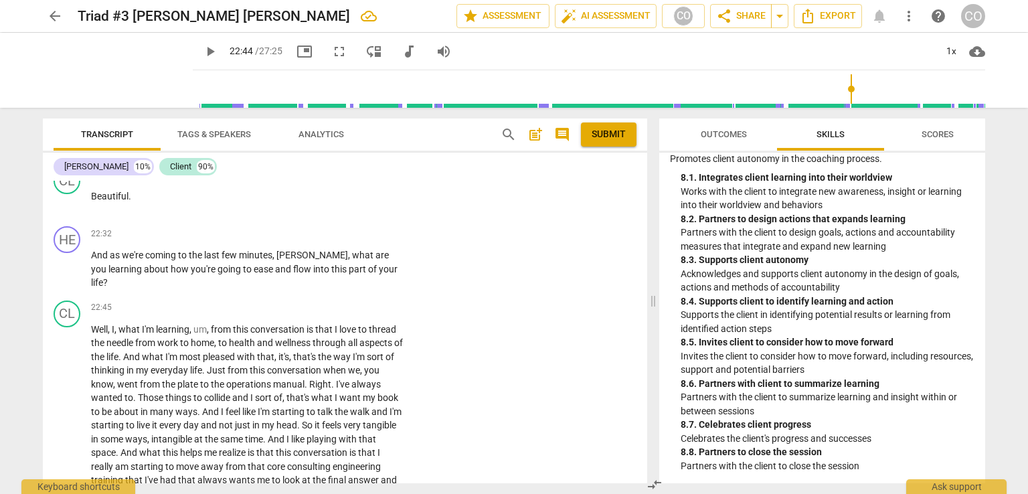
scroll to position [2534, 0]
click at [321, 240] on div "+" at bounding box center [321, 233] width 13 height 13
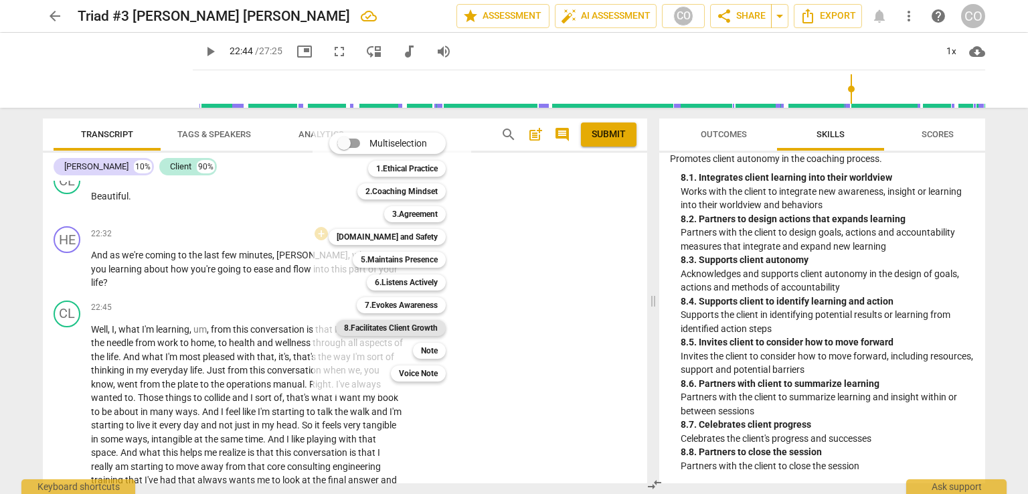
click at [382, 327] on b "8.Facilitates Client Growth" at bounding box center [391, 328] width 94 height 16
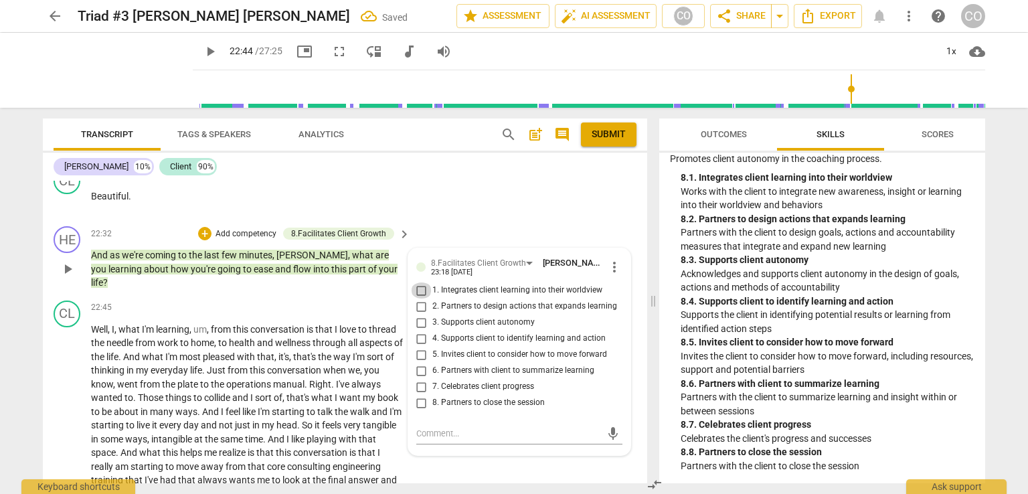
click at [420, 299] on input "1. Integrates client learning into their worldview" at bounding box center [421, 290] width 21 height 16
click at [418, 363] on input "5. Invites client to consider how to move forward" at bounding box center [421, 355] width 21 height 16
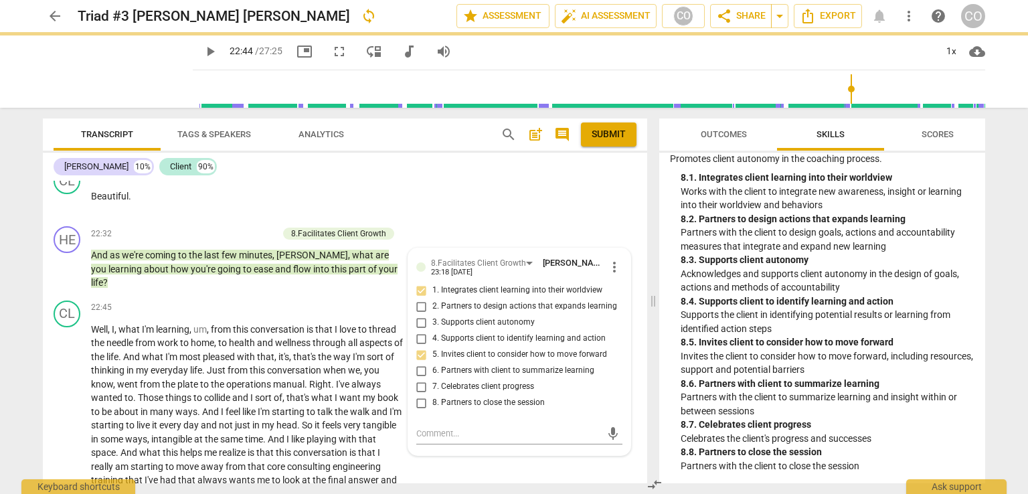
click at [202, 56] on span "play_arrow" at bounding box center [210, 52] width 16 height 16
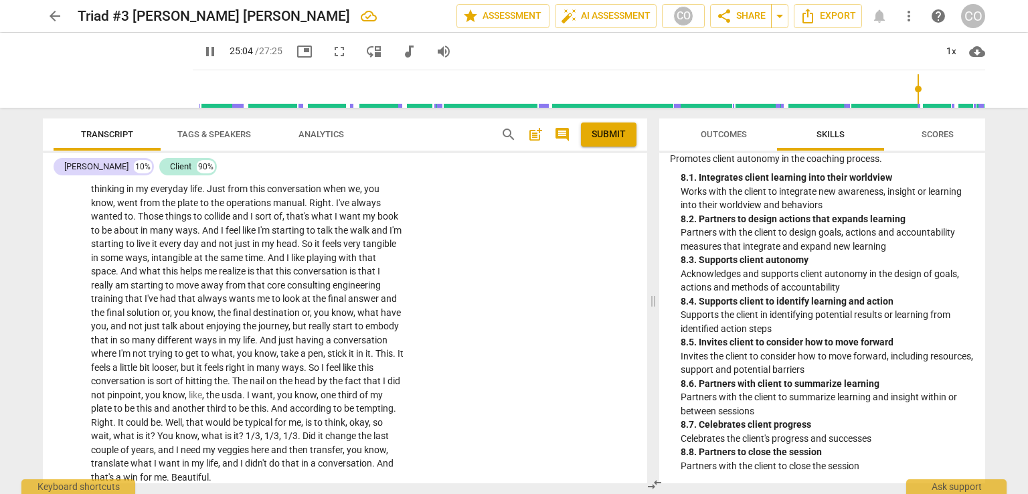
scroll to position [4458, 0]
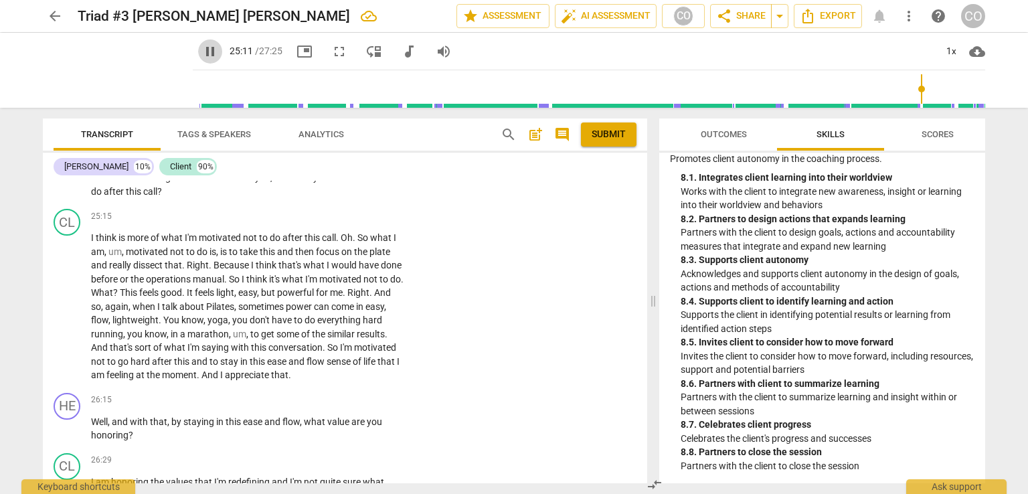
drag, startPoint x: 648, startPoint y: 432, endPoint x: 192, endPoint y: 50, distance: 594.9
click at [202, 50] on span "pause" at bounding box center [210, 52] width 16 height 16
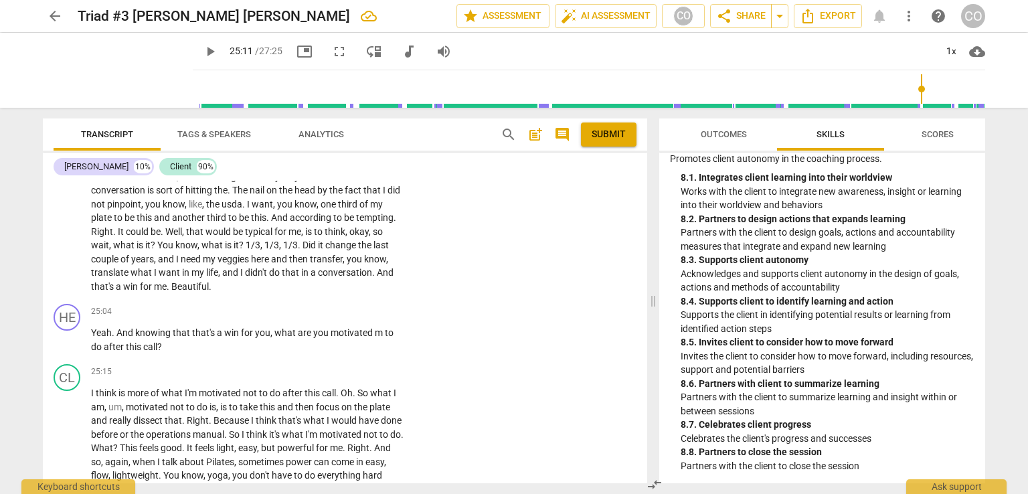
scroll to position [4329, 0]
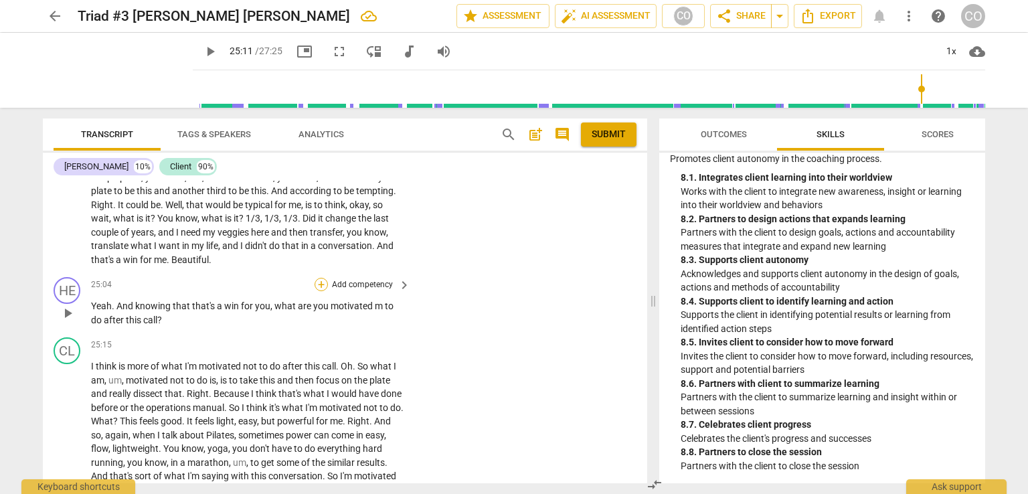
click at [319, 291] on div "+" at bounding box center [321, 284] width 13 height 13
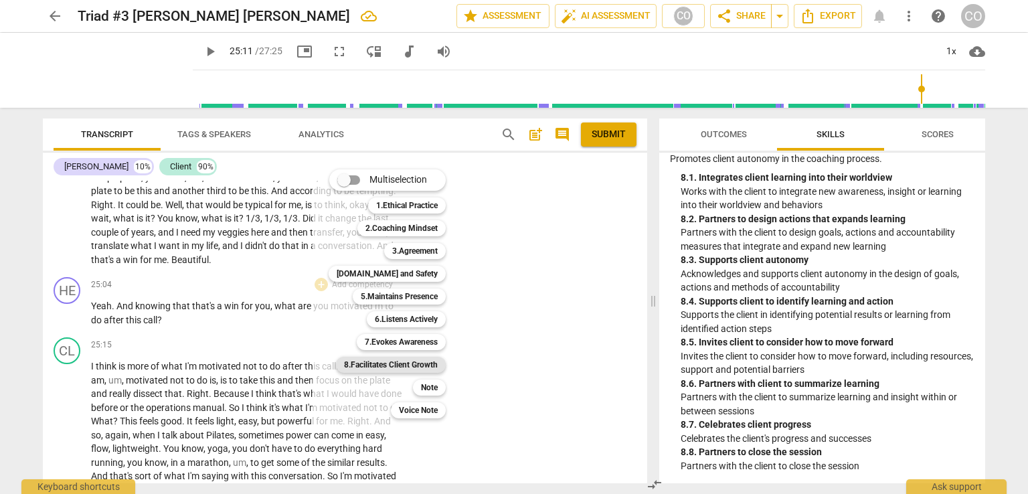
click at [407, 365] on b "8.Facilitates Client Growth" at bounding box center [391, 365] width 94 height 16
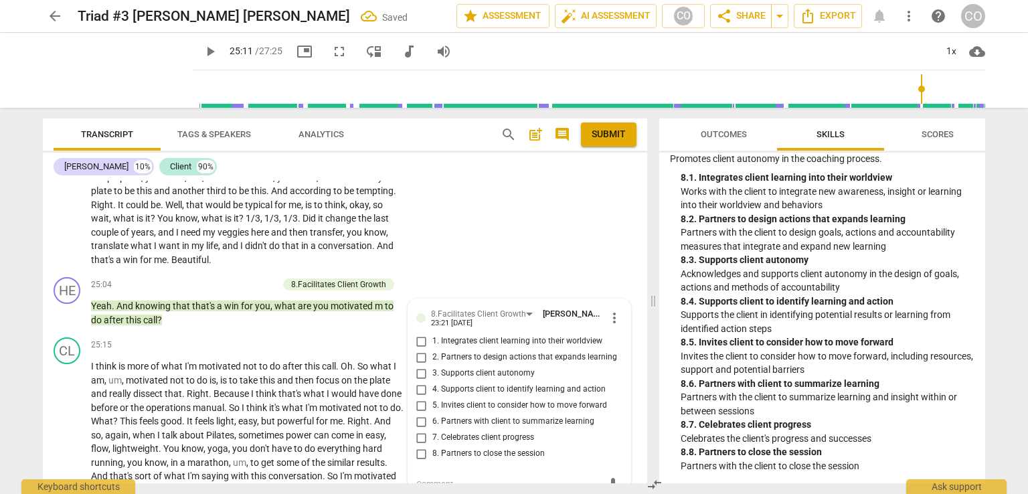
scroll to position [4491, 0]
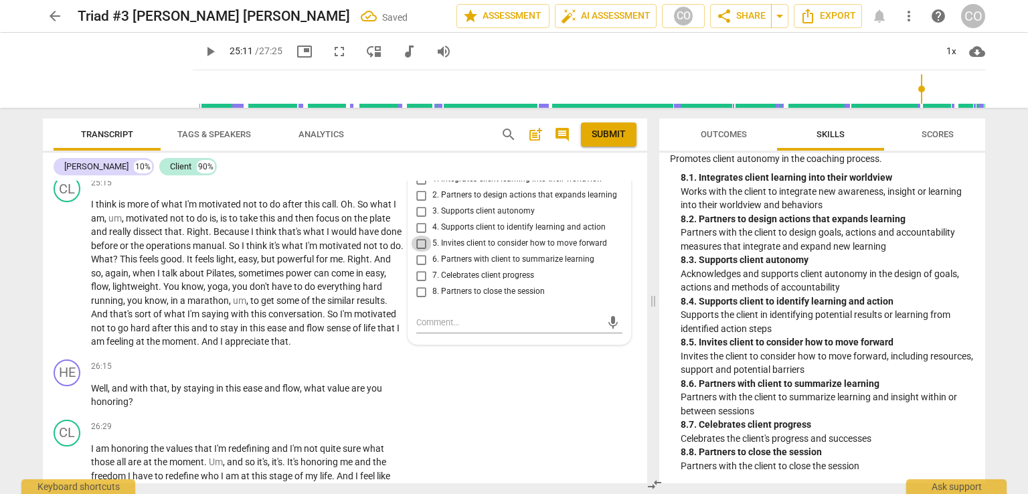
click at [417, 252] on input "5. Invites client to consider how to move forward" at bounding box center [421, 244] width 21 height 16
click at [418, 236] on input "4. Supports client to identify learning and action" at bounding box center [421, 228] width 21 height 16
click at [202, 49] on span "play_arrow" at bounding box center [210, 52] width 16 height 16
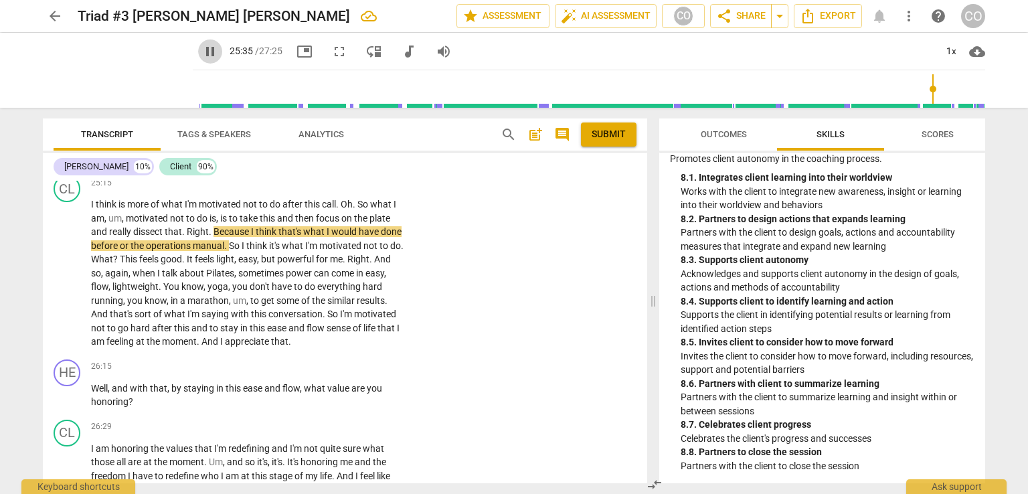
click at [202, 53] on span "pause" at bounding box center [210, 52] width 16 height 16
click at [319, 189] on div "+" at bounding box center [321, 182] width 13 height 13
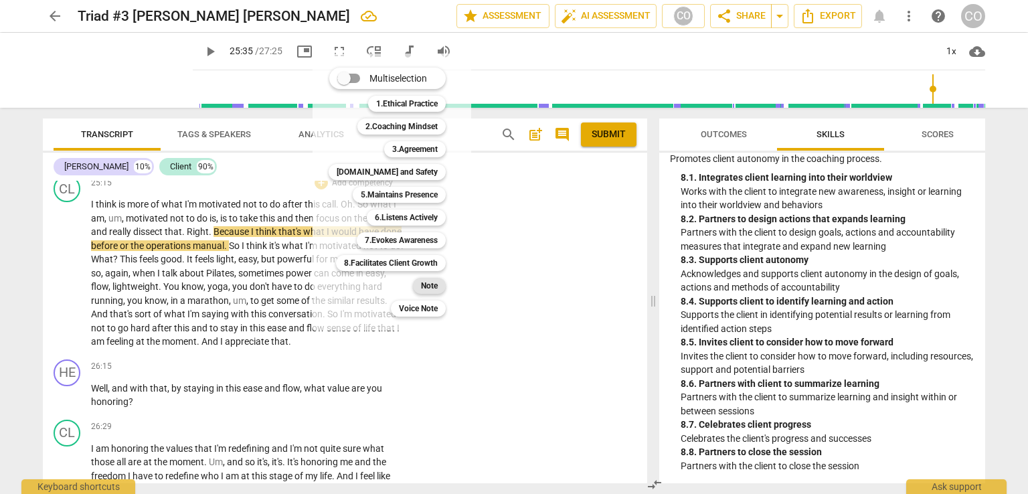
click at [435, 286] on b "Note" at bounding box center [429, 286] width 17 height 16
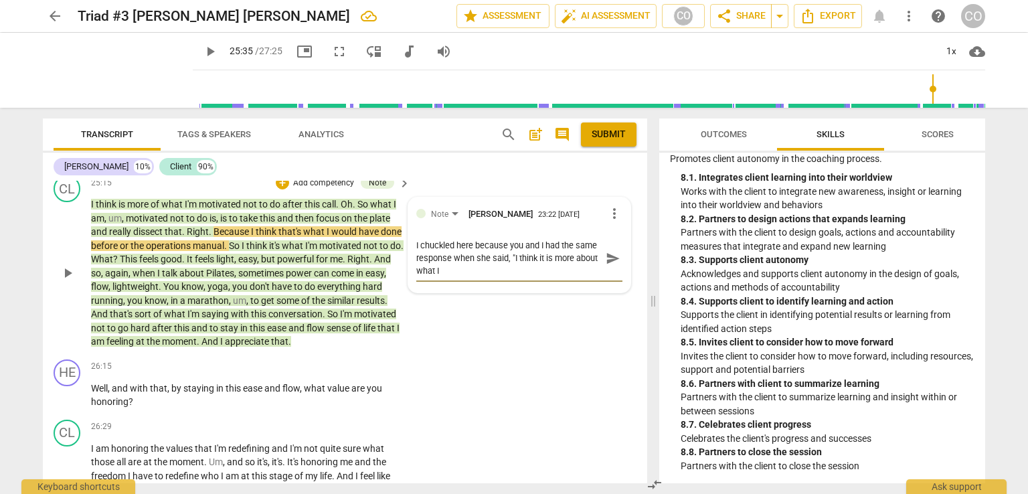
scroll to position [0, 0]
click at [612, 263] on span "send" at bounding box center [613, 258] width 15 height 15
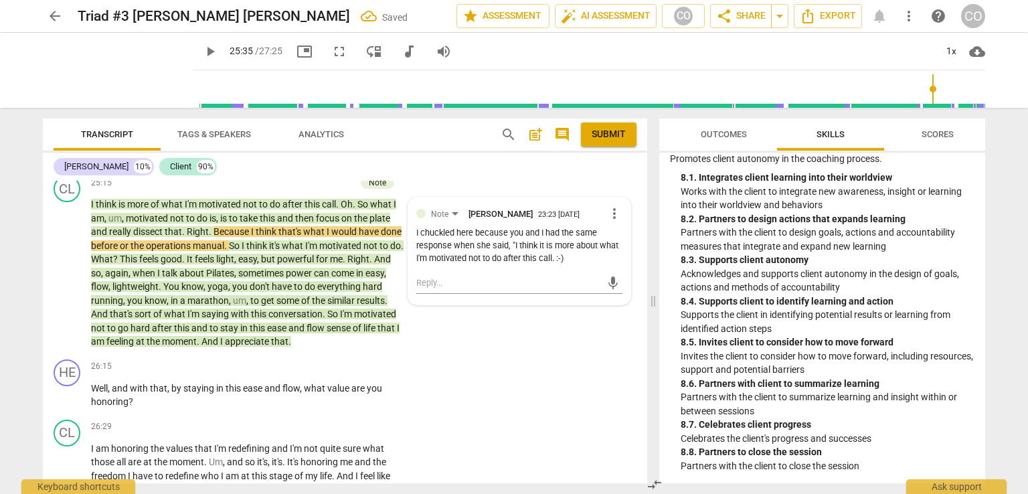
click at [202, 49] on span "play_arrow" at bounding box center [210, 52] width 16 height 16
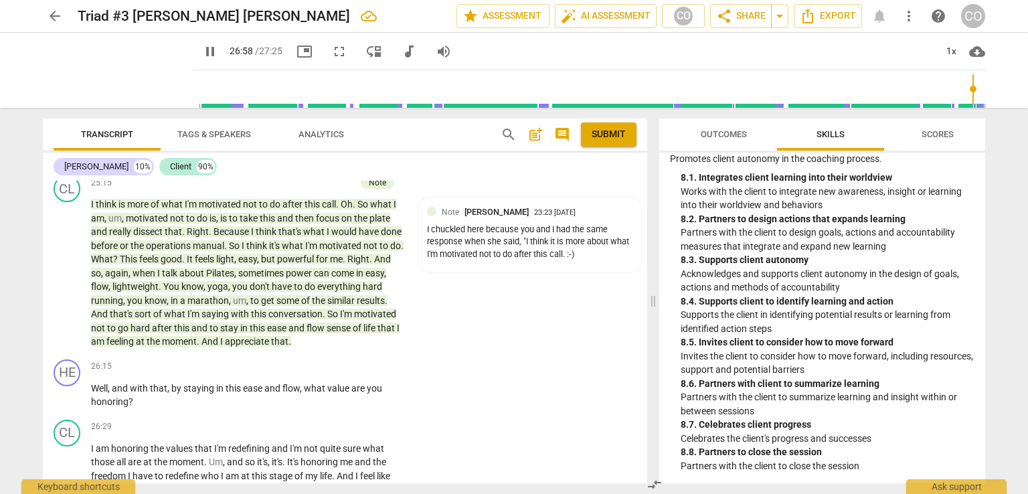
scroll to position [4803, 0]
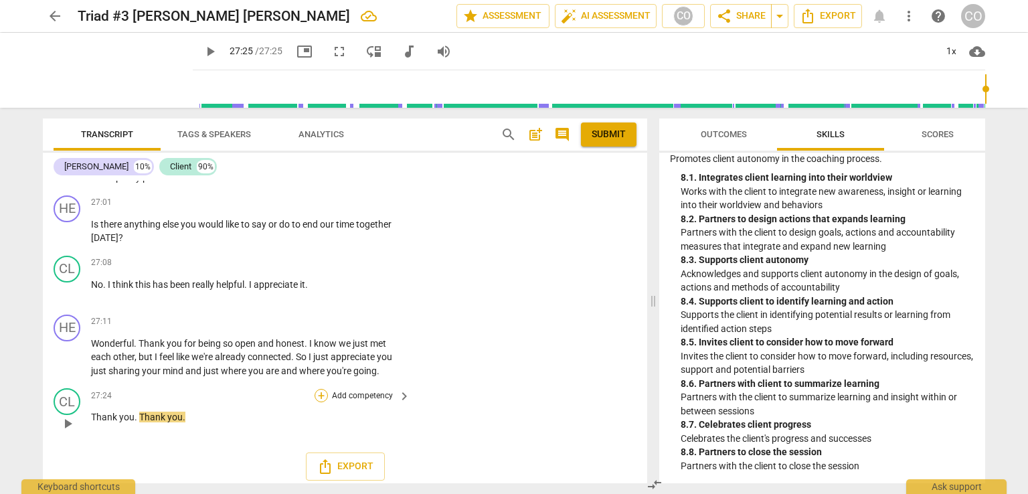
click at [322, 400] on div "+" at bounding box center [321, 395] width 13 height 13
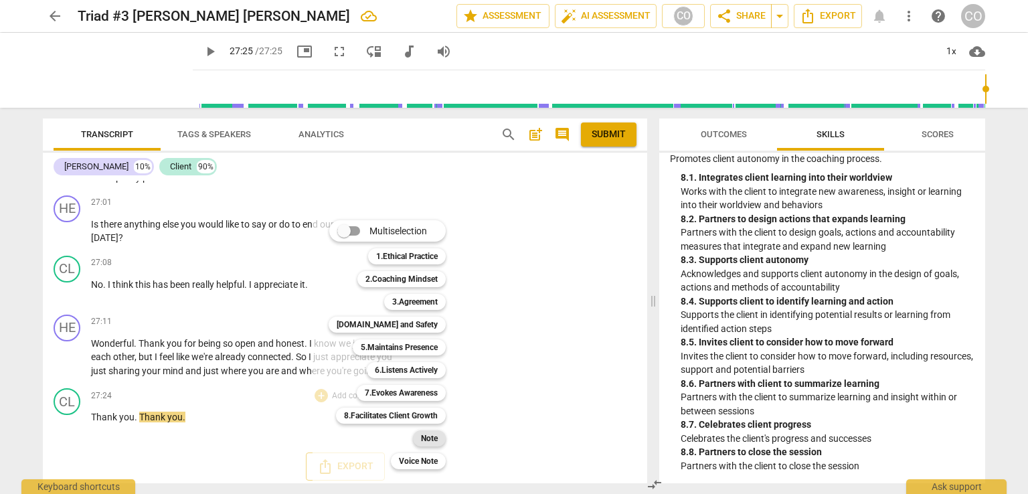
click at [428, 433] on b "Note" at bounding box center [429, 438] width 17 height 16
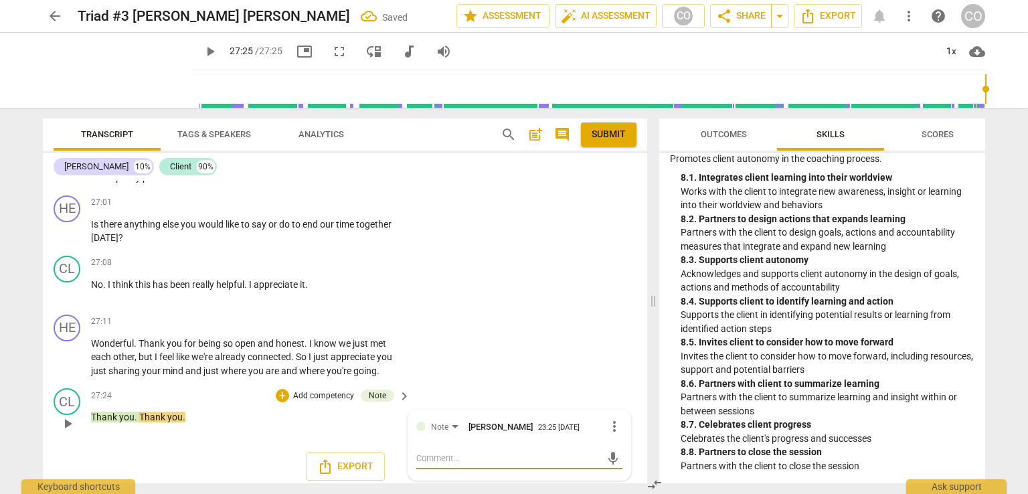
click at [421, 465] on textarea at bounding box center [508, 458] width 185 height 13
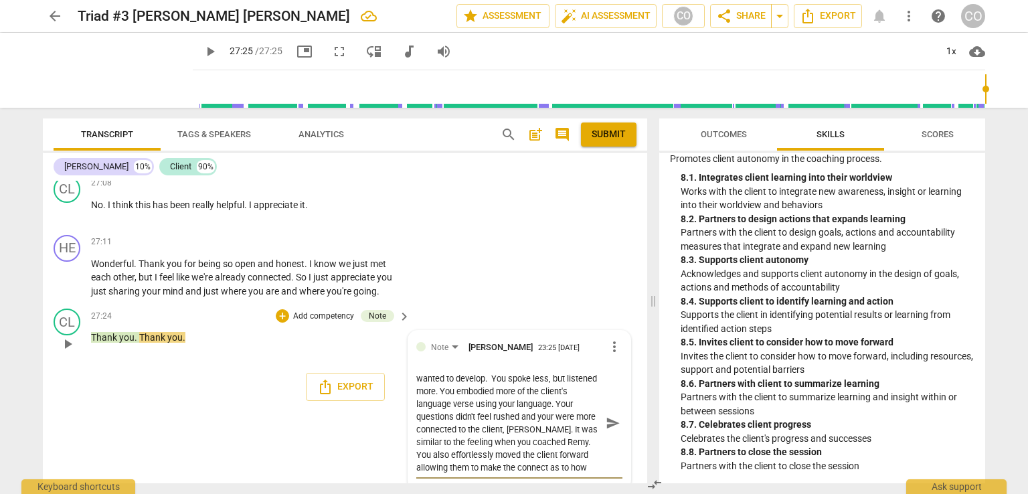
scroll to position [37, 0]
click at [607, 430] on span "send" at bounding box center [613, 423] width 15 height 15
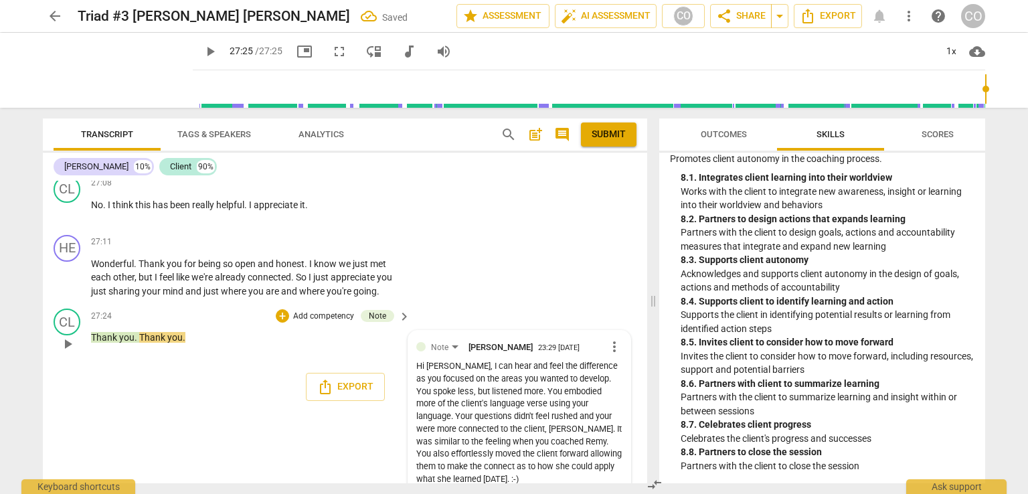
scroll to position [4883, 0]
click at [282, 323] on div "+" at bounding box center [282, 315] width 13 height 13
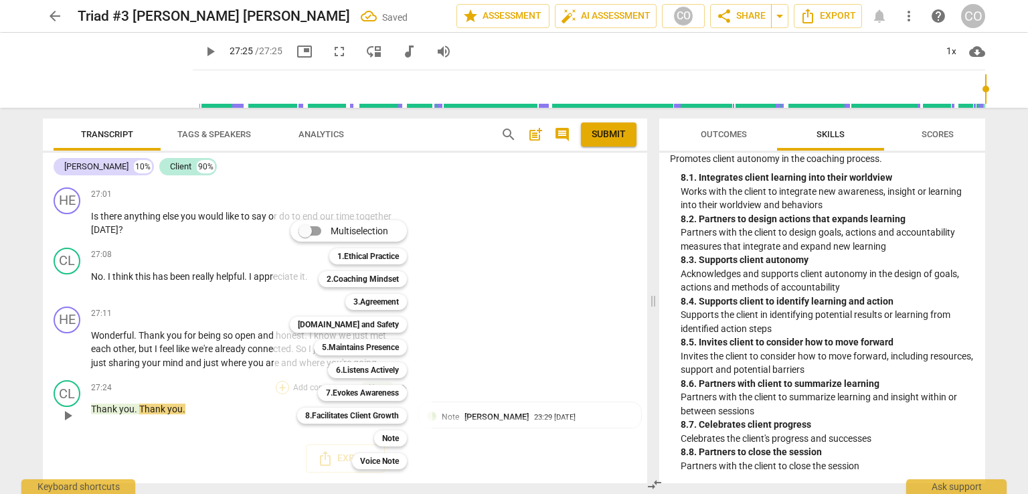
scroll to position [4819, 0]
click at [390, 432] on b "Note" at bounding box center [390, 438] width 17 height 16
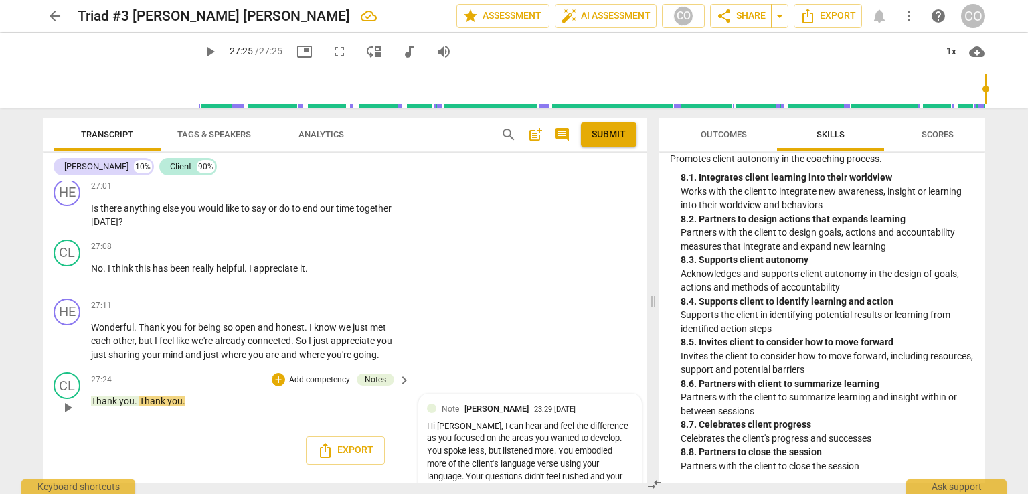
scroll to position [4929, 0]
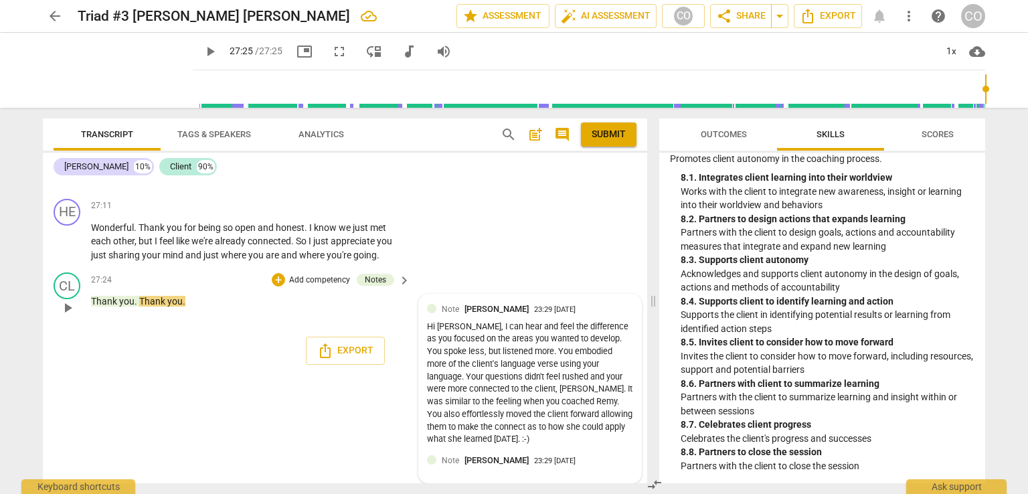
click at [475, 445] on div "Hi [PERSON_NAME], I can hear and feel the difference as you focused on the area…" at bounding box center [530, 384] width 206 height 126
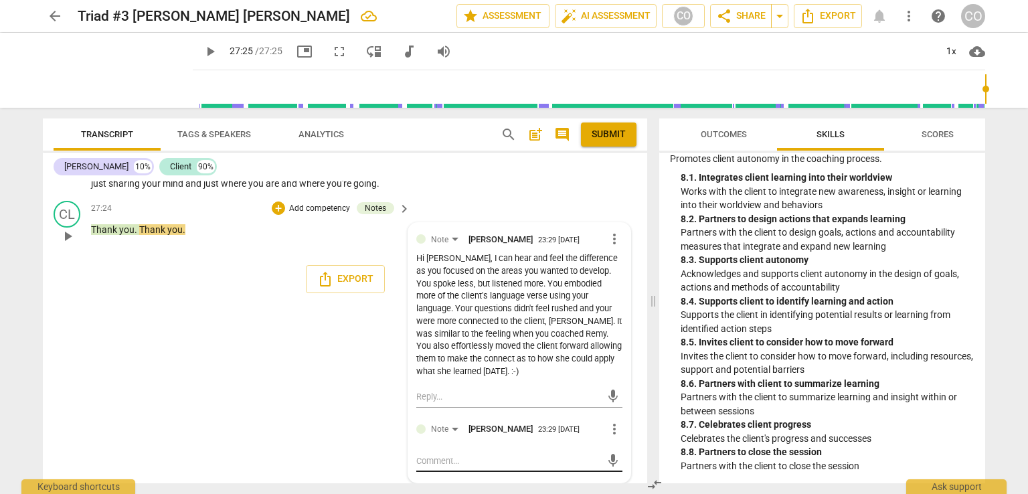
click at [428, 465] on textarea at bounding box center [508, 461] width 185 height 13
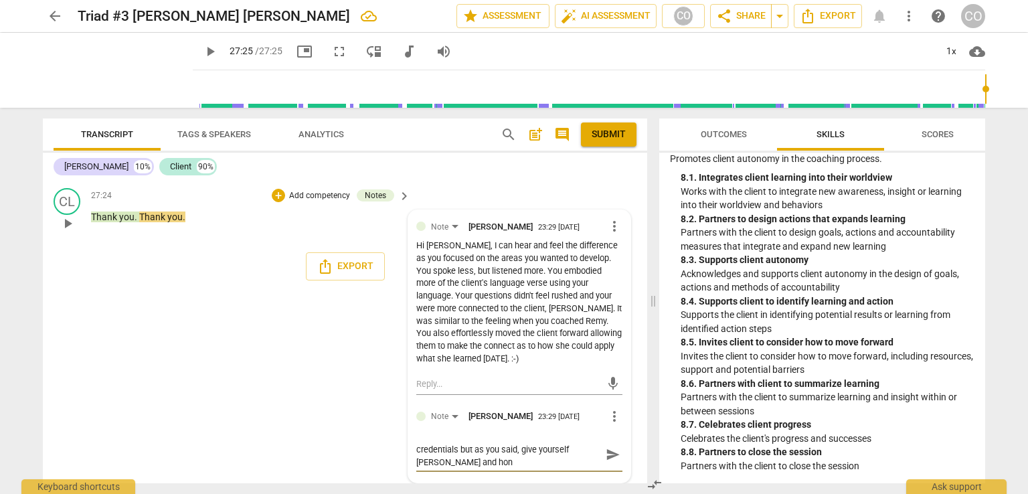
scroll to position [0, 0]
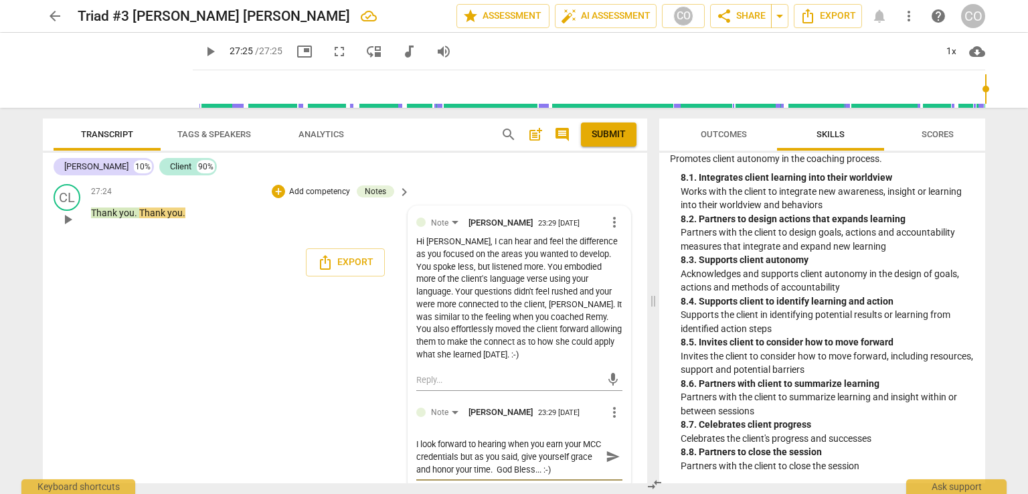
click at [607, 464] on span "send" at bounding box center [613, 456] width 15 height 15
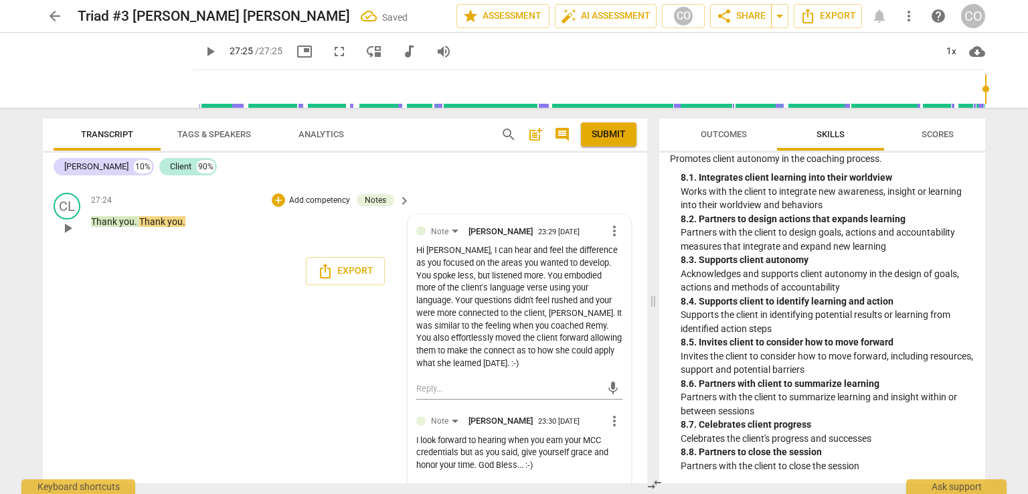
scroll to position [5008, 0]
